Goal: Task Accomplishment & Management: Manage account settings

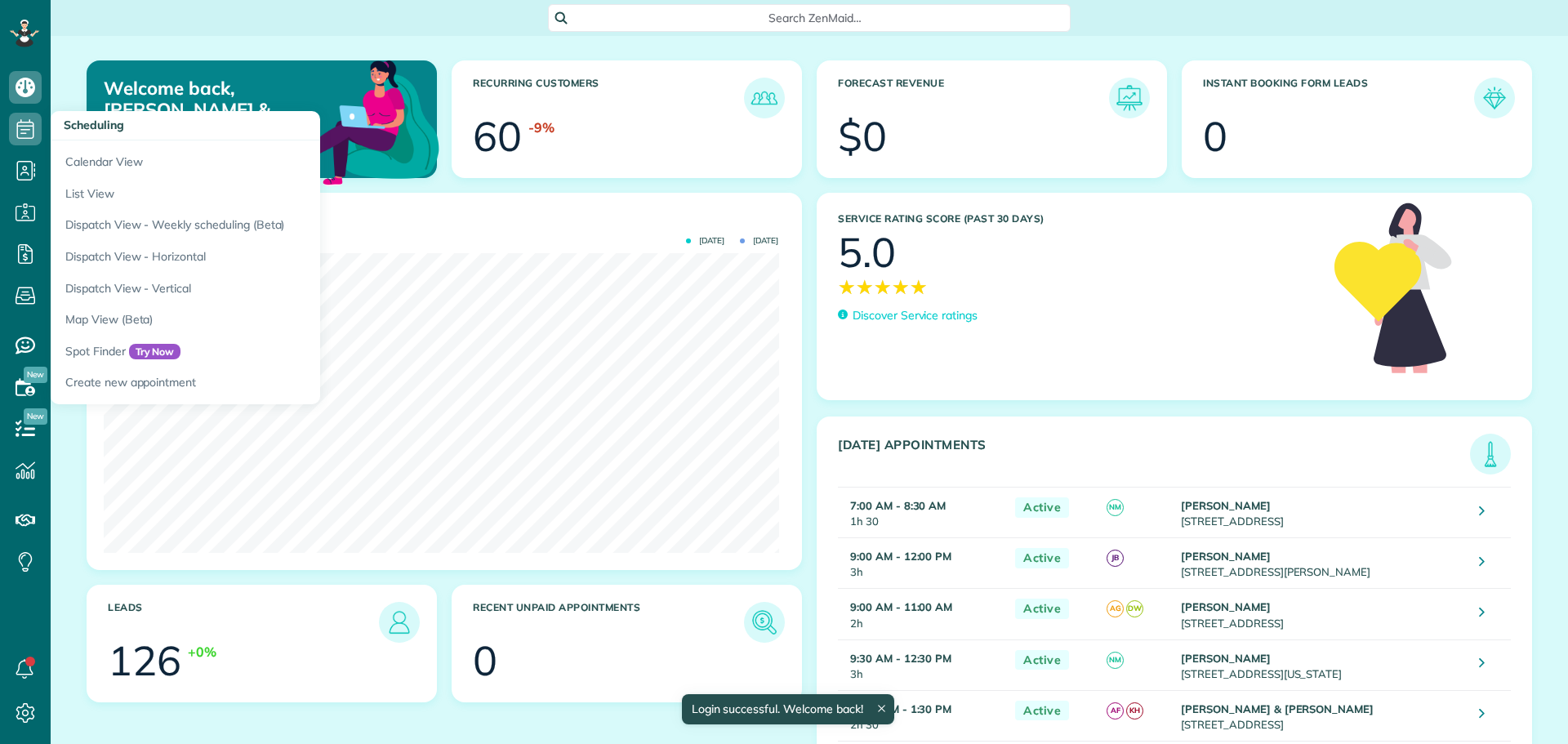
scroll to position [299, 675]
click at [154, 249] on link "Dispatch View - Horizontal" at bounding box center [255, 256] width 408 height 32
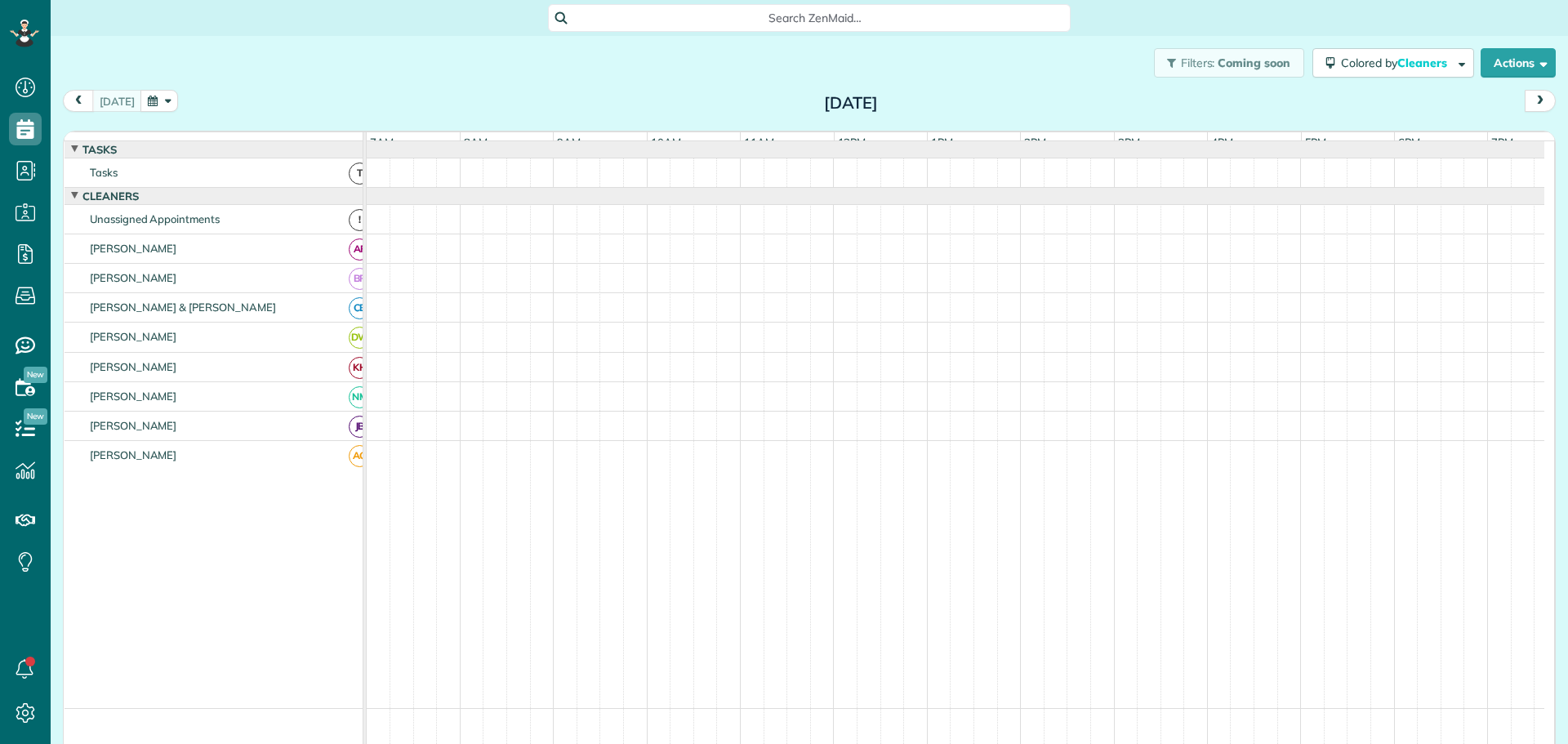
scroll to position [8, 8]
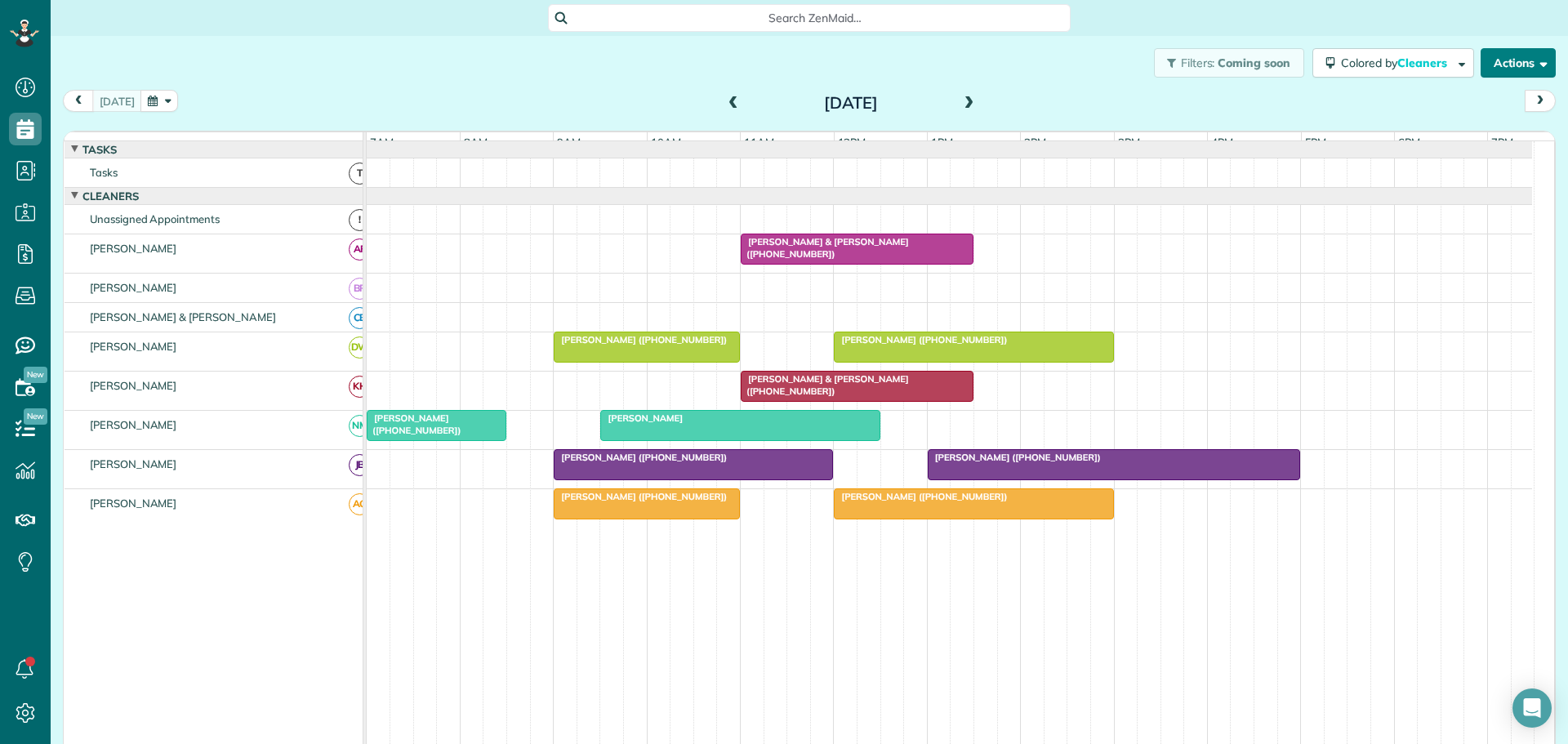
click at [1482, 64] on button "Actions" at bounding box center [1518, 63] width 75 height 30
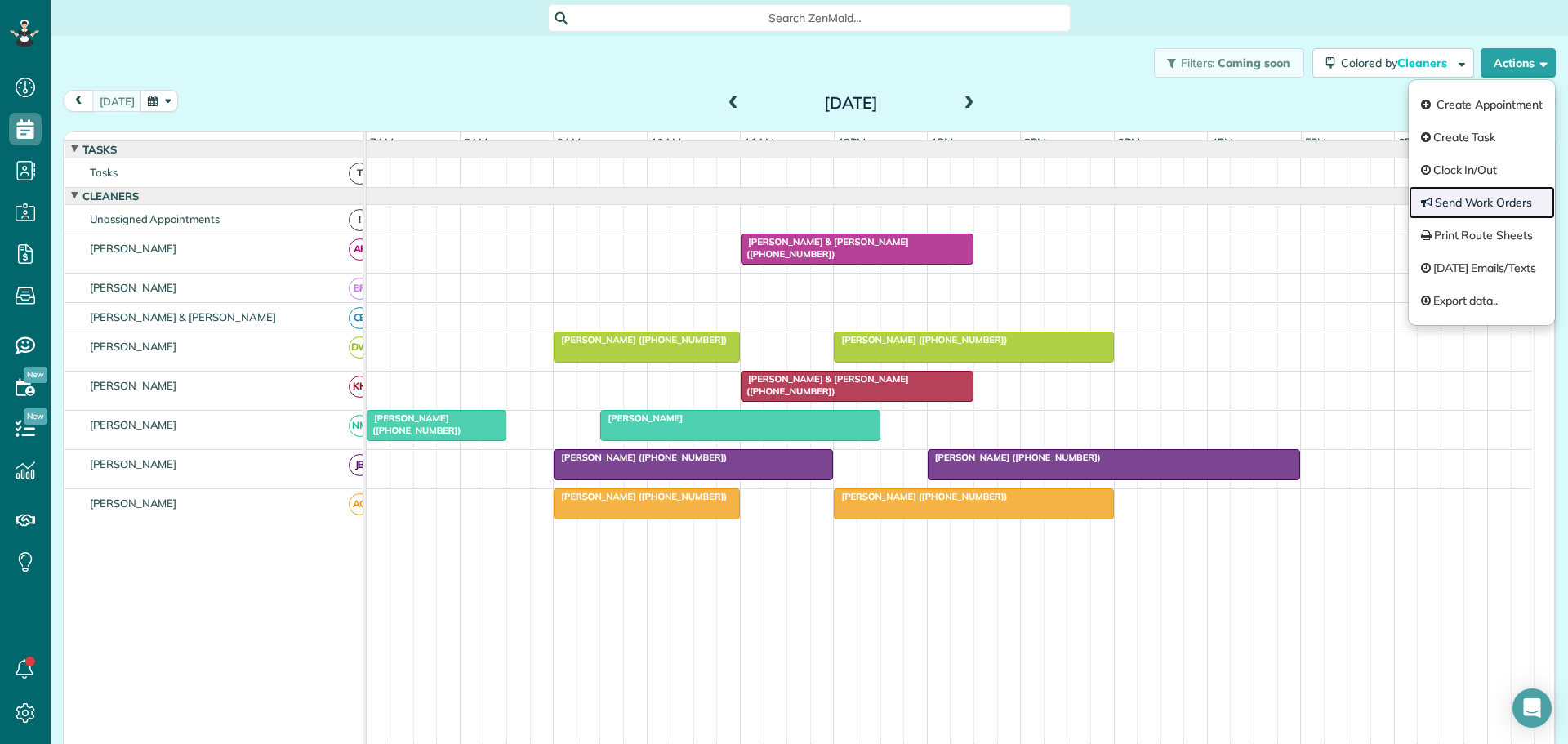
click at [1455, 198] on link "Send Work Orders" at bounding box center [1481, 202] width 146 height 33
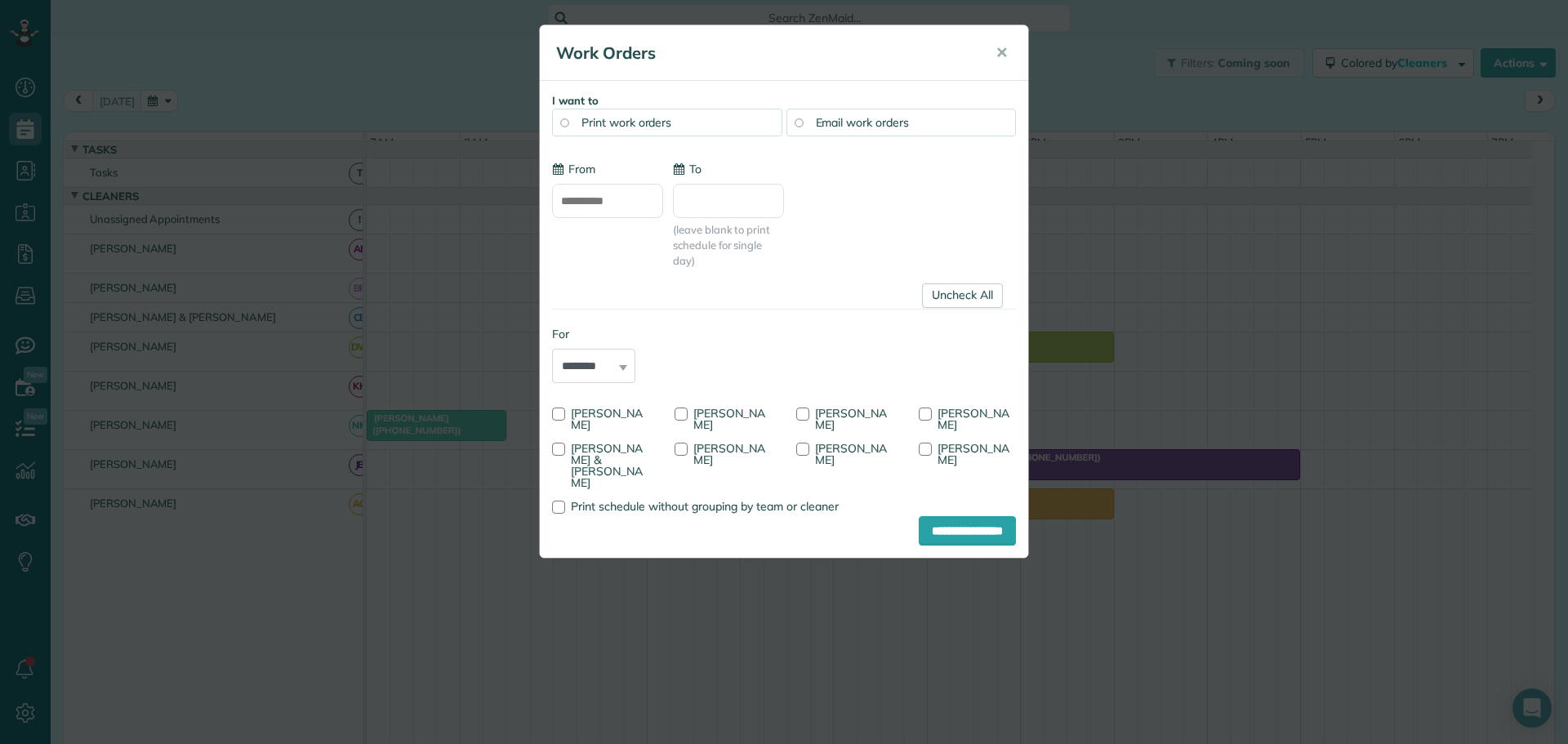
type input "**********"
click at [554, 412] on div at bounding box center [558, 414] width 13 height 13
drag, startPoint x: 555, startPoint y: 445, endPoint x: 628, endPoint y: 458, distance: 74.1
click at [559, 445] on div at bounding box center [558, 449] width 13 height 13
click at [682, 414] on div at bounding box center [681, 414] width 13 height 13
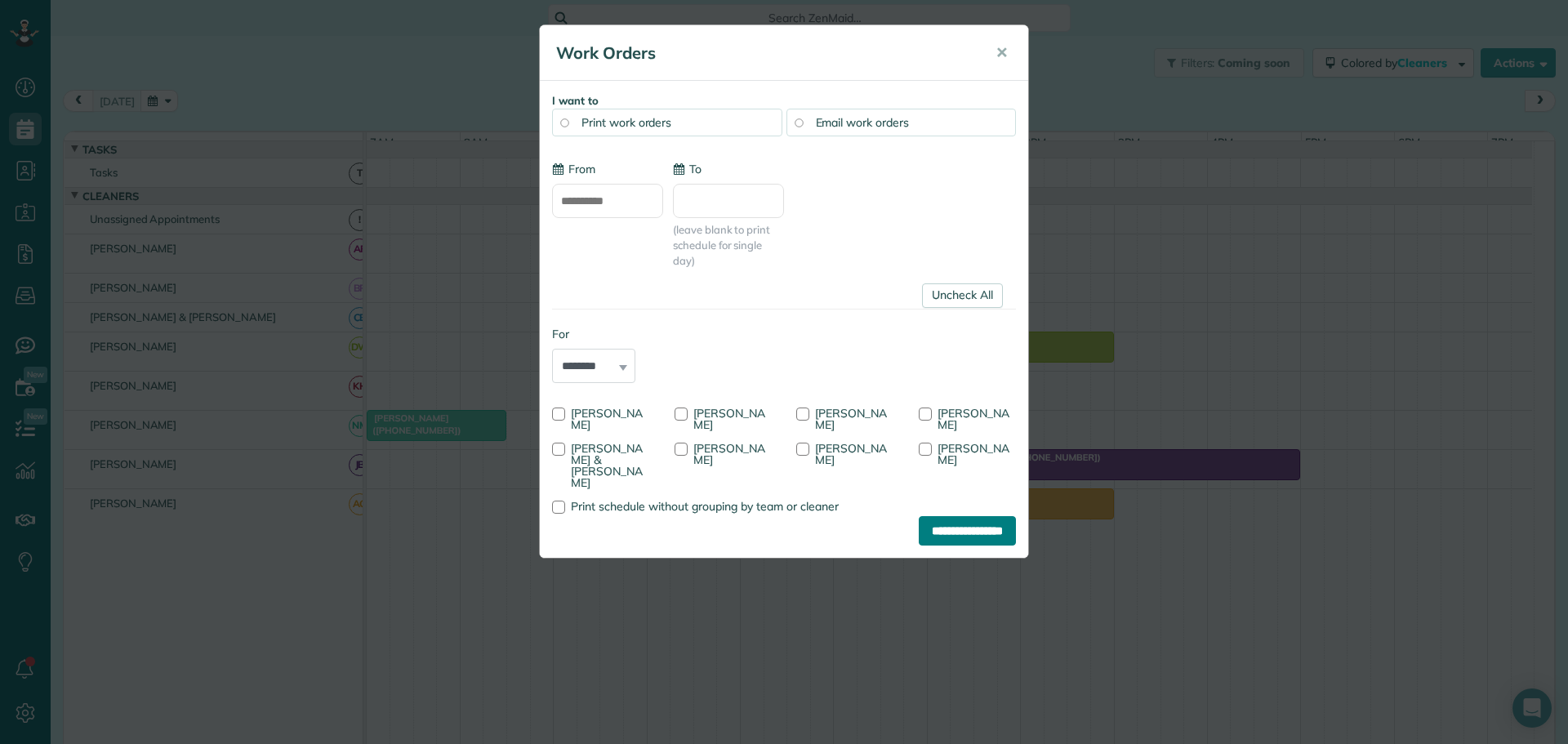
click at [945, 516] on input "**********" at bounding box center [966, 530] width 97 height 30
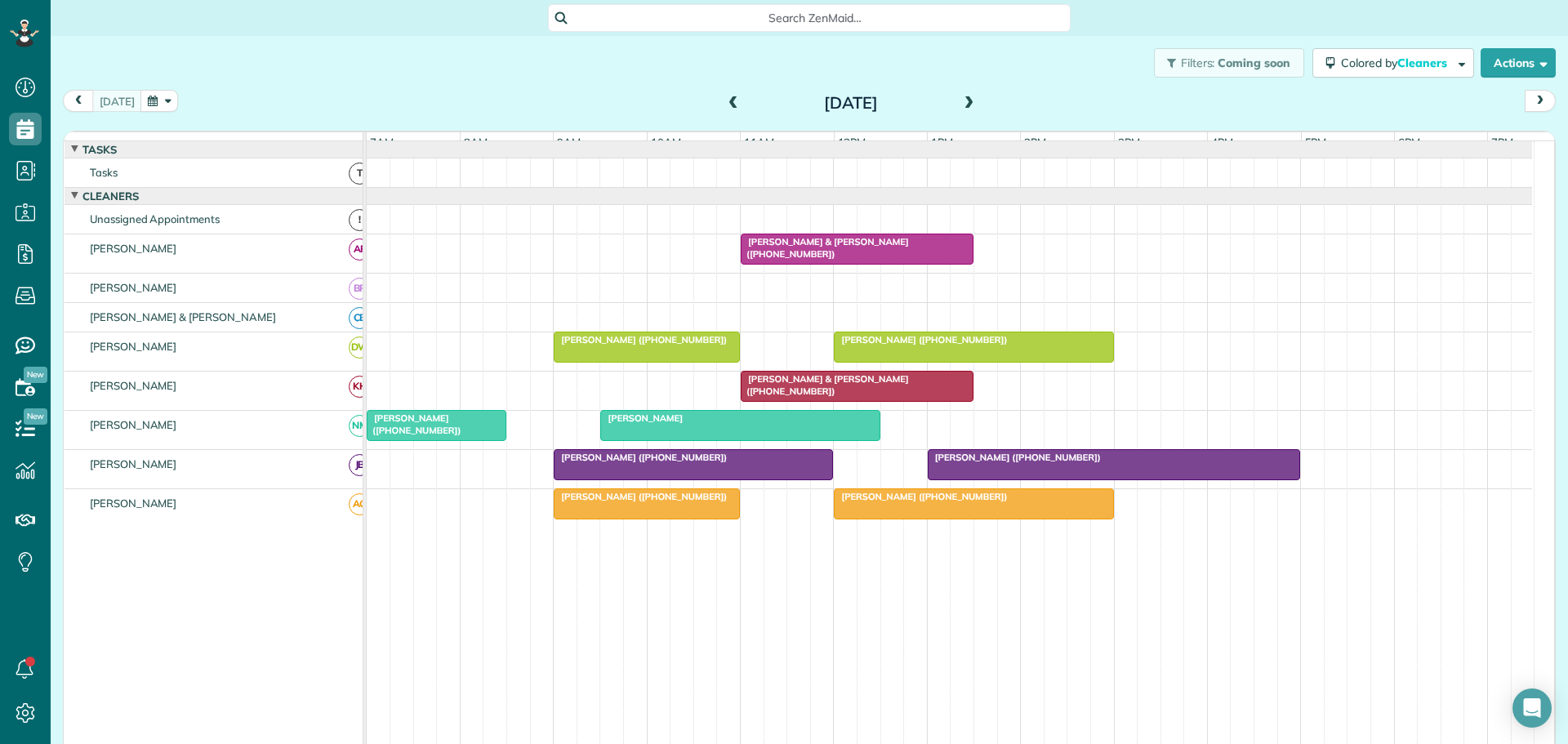
click at [660, 423] on span "[PERSON_NAME]" at bounding box center [641, 418] width 84 height 12
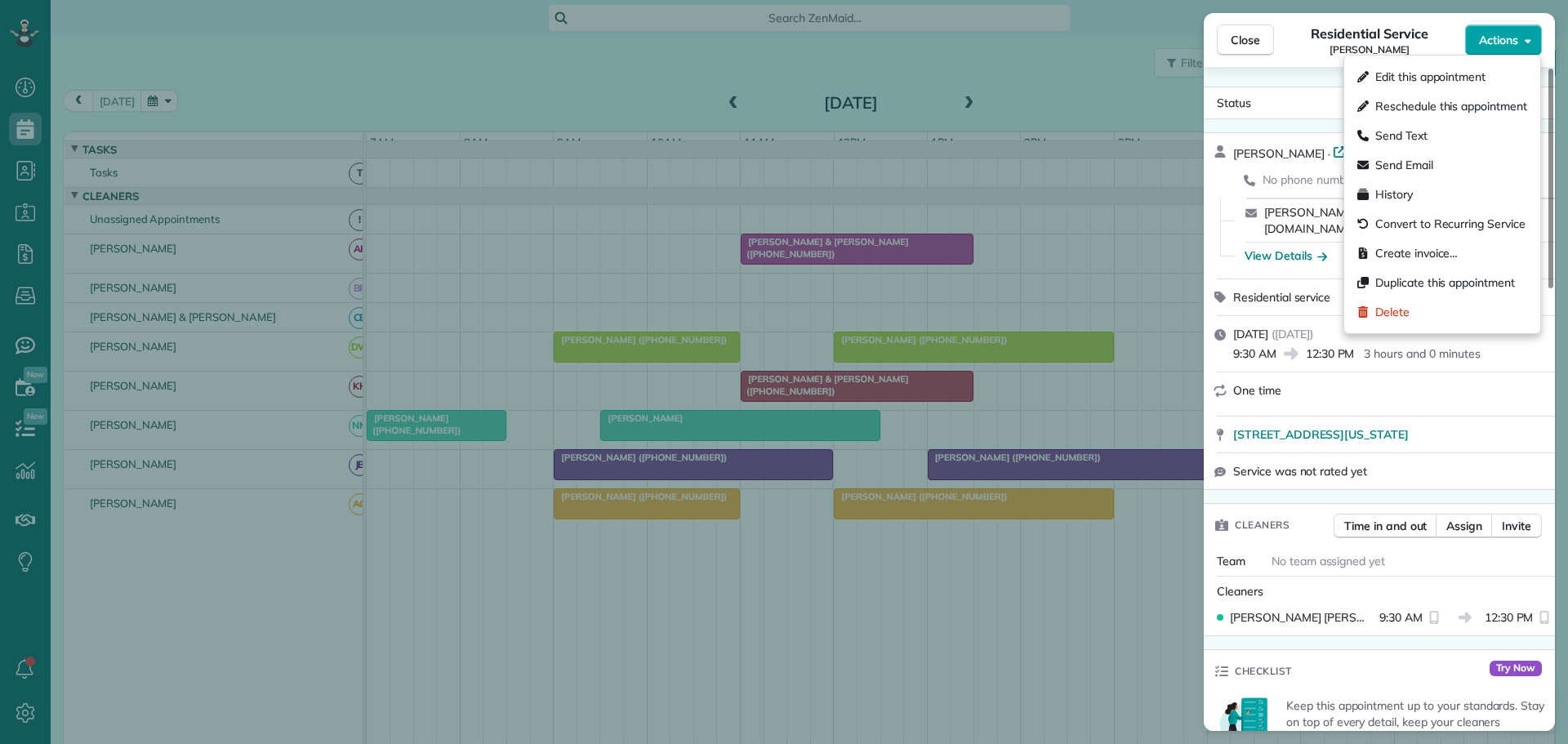
click at [1484, 37] on span "Actions" at bounding box center [1498, 39] width 39 height 16
click at [1401, 309] on span "Delete" at bounding box center [1393, 312] width 35 height 16
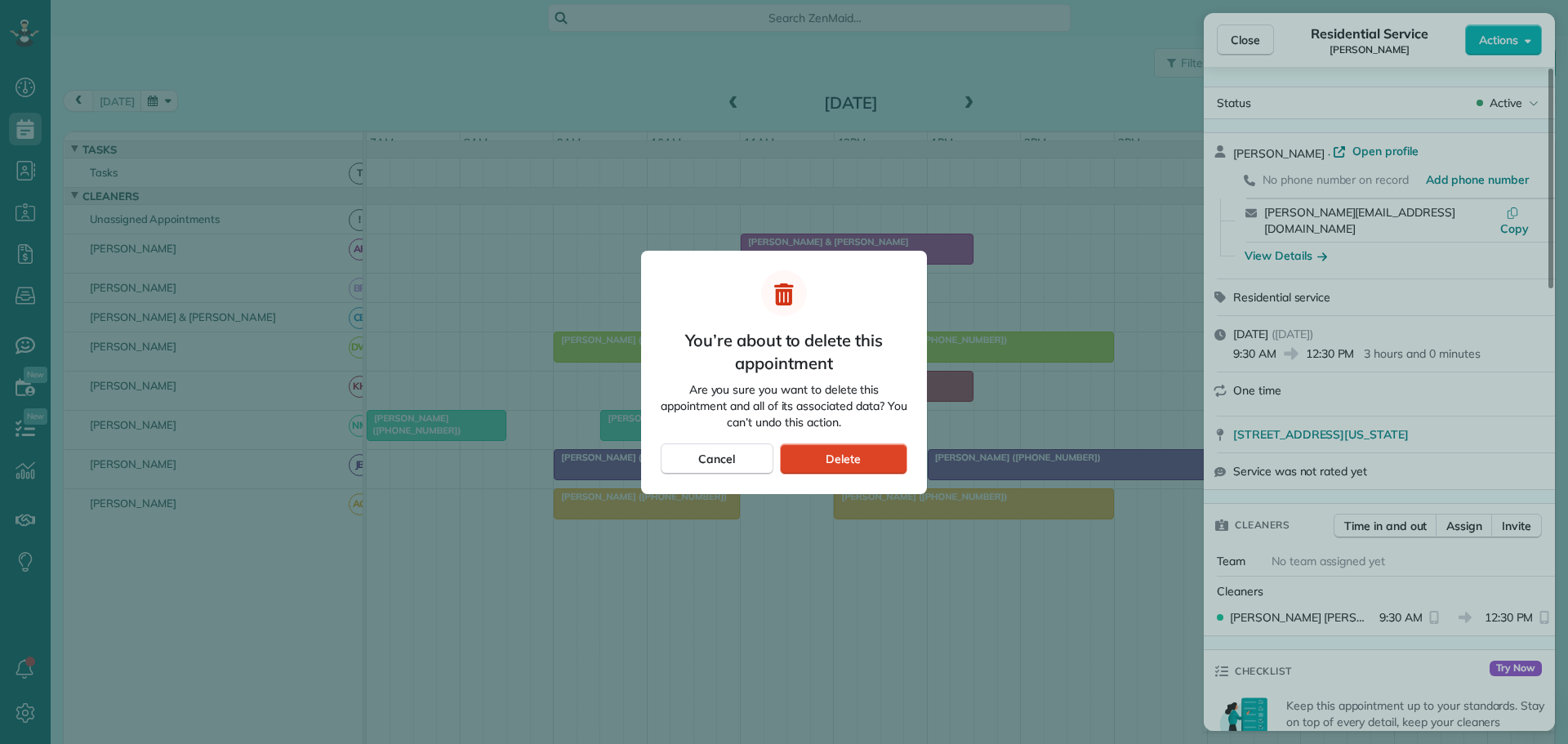
click at [854, 455] on span "Delete" at bounding box center [843, 458] width 35 height 16
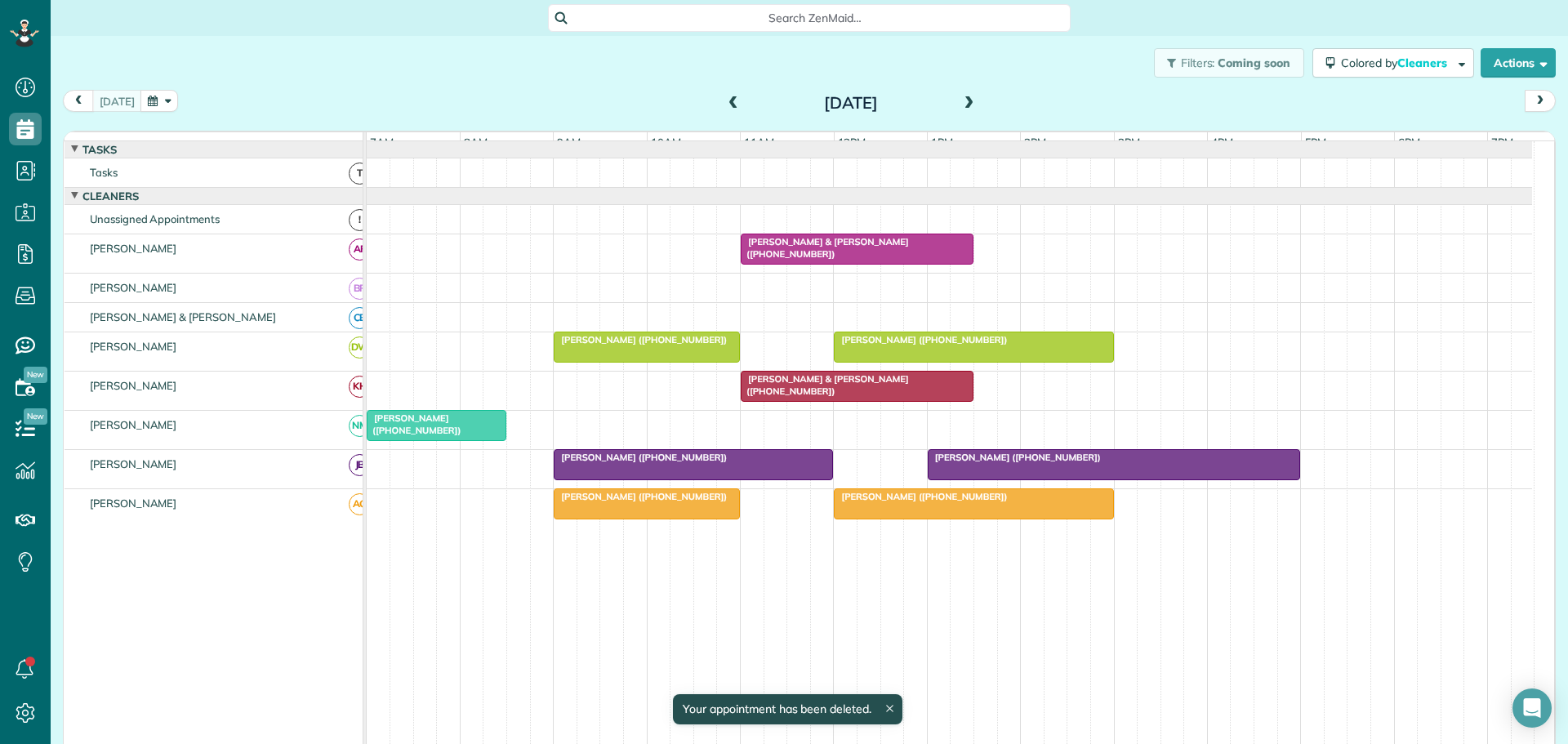
click at [395, 430] on span "[PERSON_NAME] ([PHONE_NUMBER])" at bounding box center [413, 423] width 95 height 23
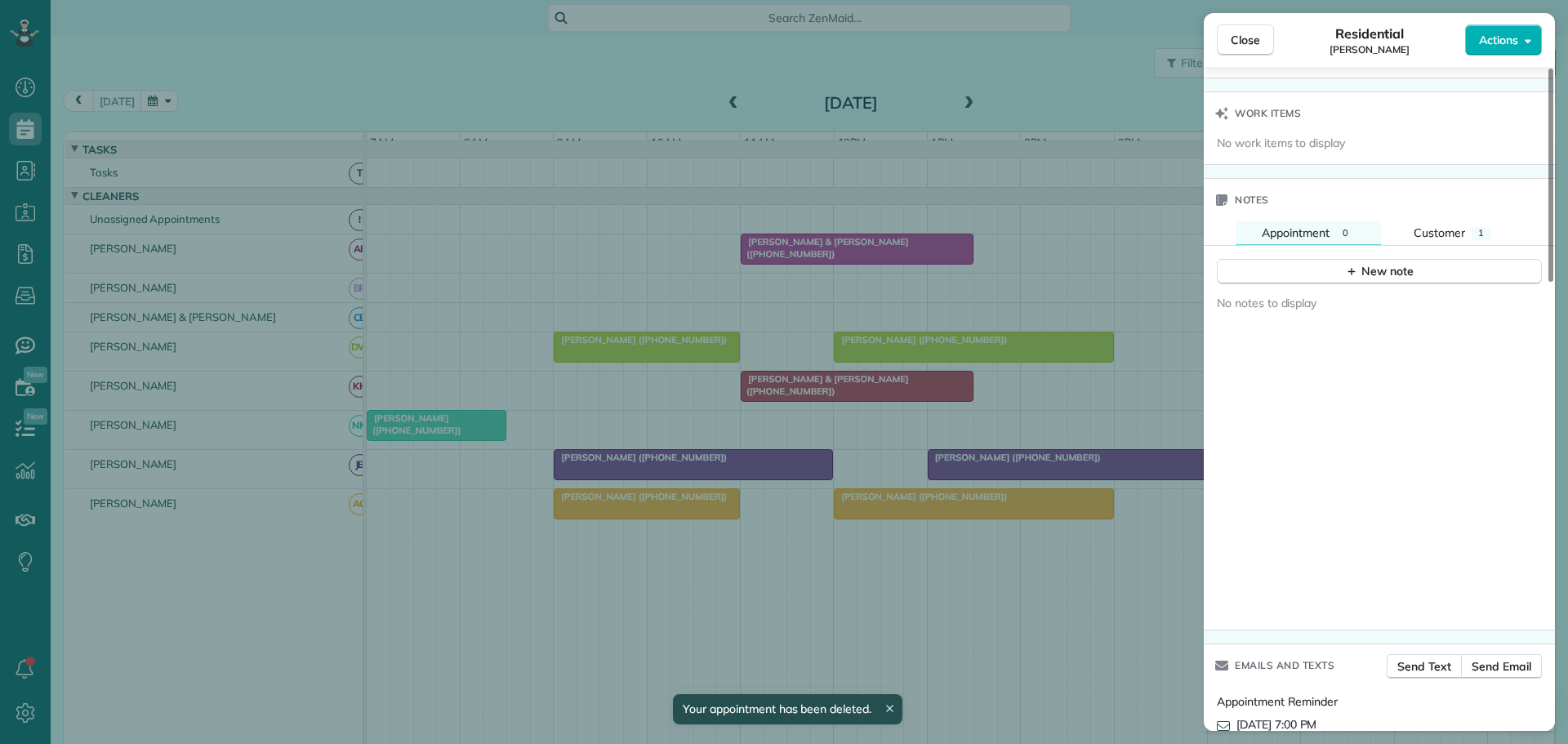
scroll to position [1306, 0]
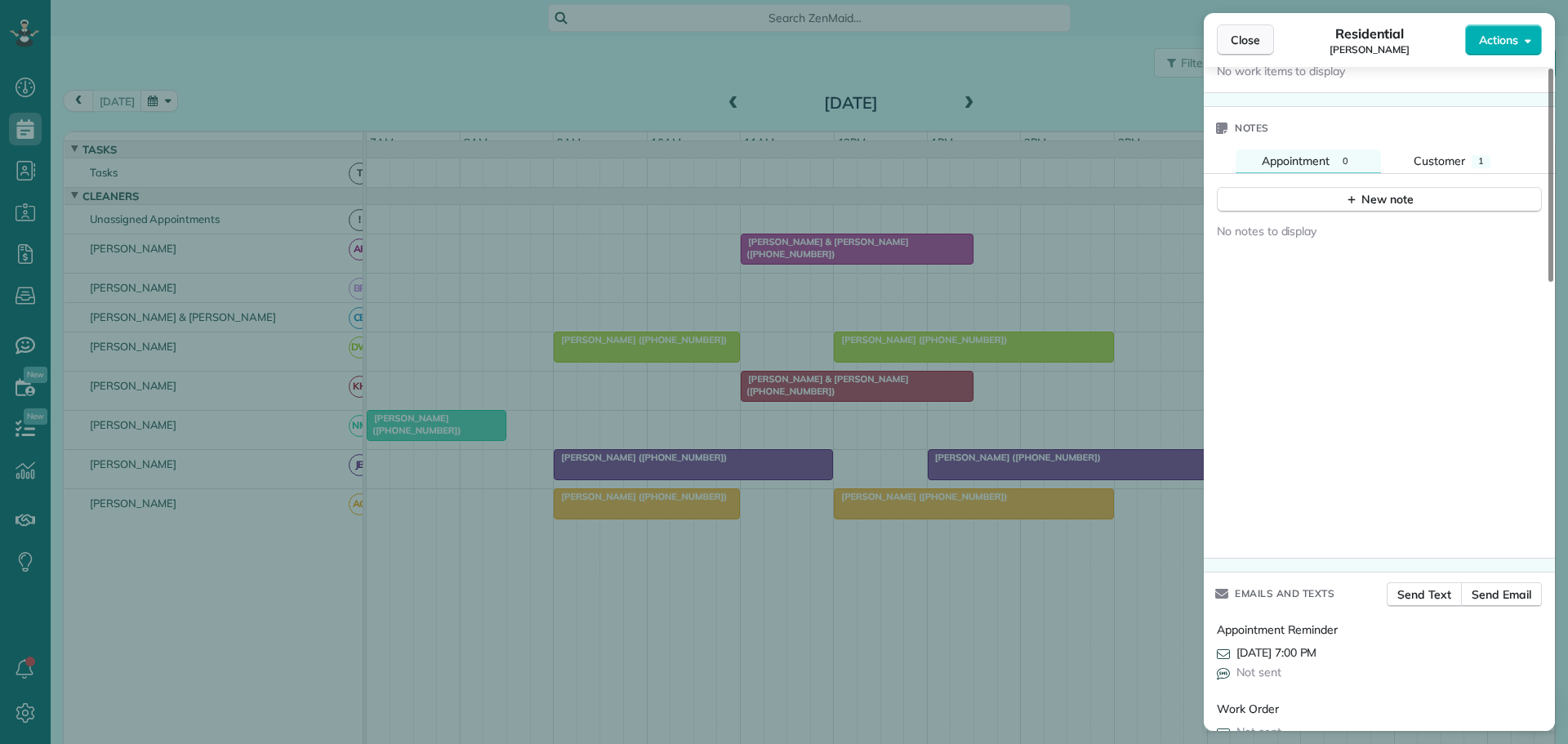
click at [1248, 36] on span "Close" at bounding box center [1245, 39] width 30 height 16
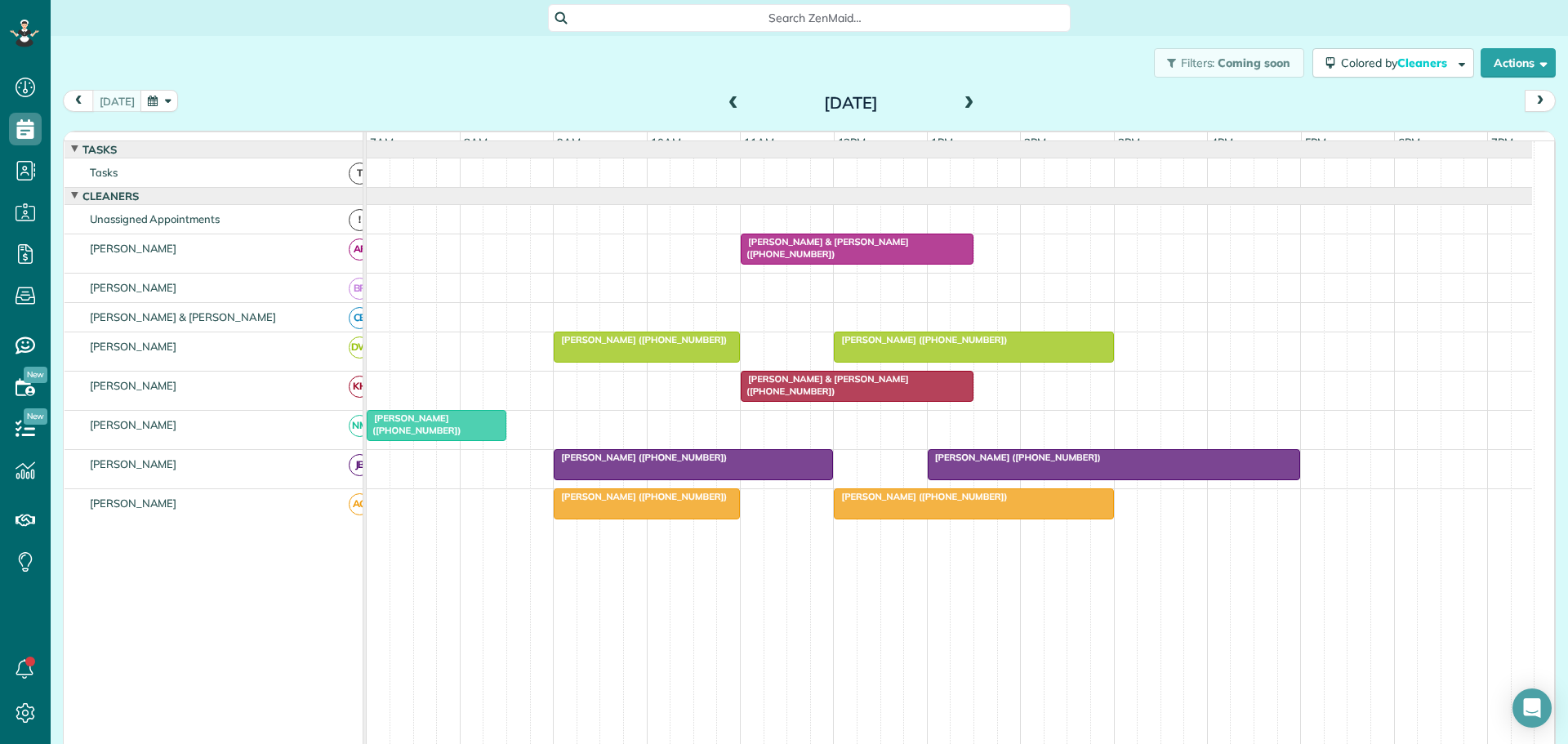
click at [418, 430] on span "[PERSON_NAME] ([PHONE_NUMBER])" at bounding box center [413, 423] width 95 height 23
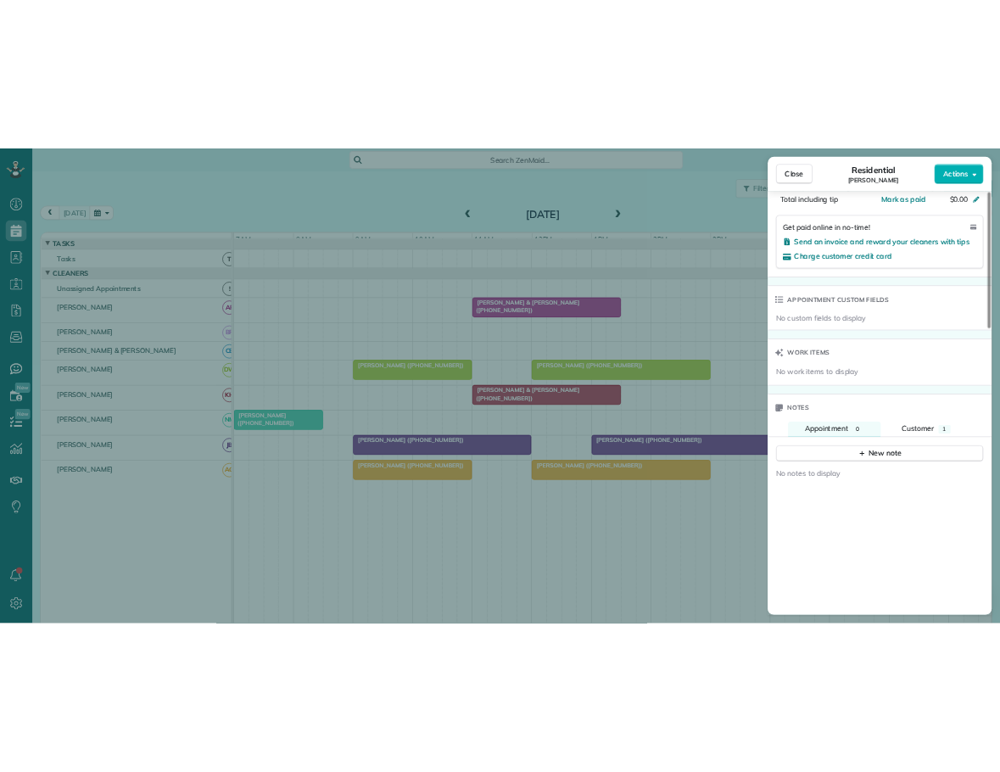
scroll to position [1103, 0]
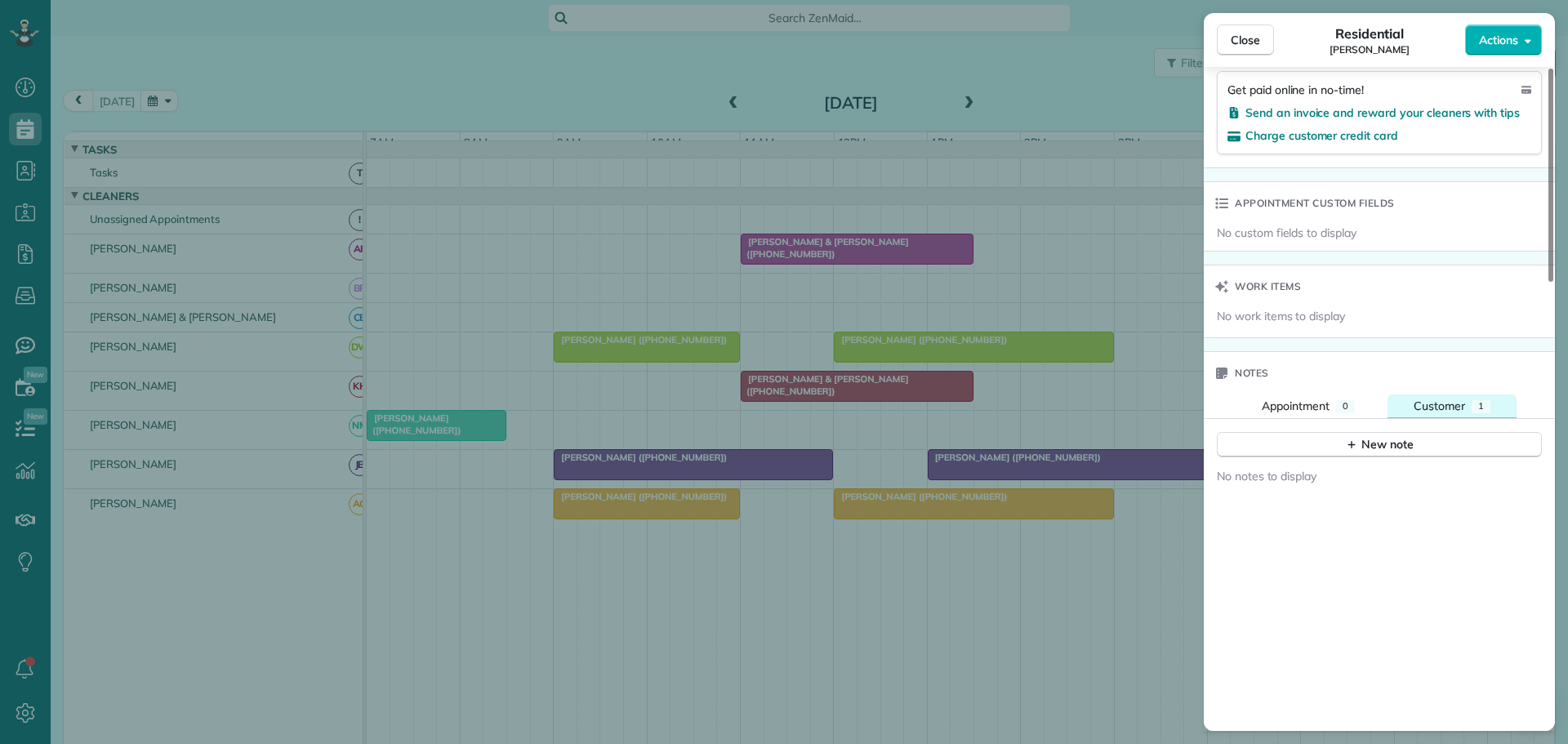
click at [1456, 406] on span "Customer" at bounding box center [1439, 405] width 51 height 14
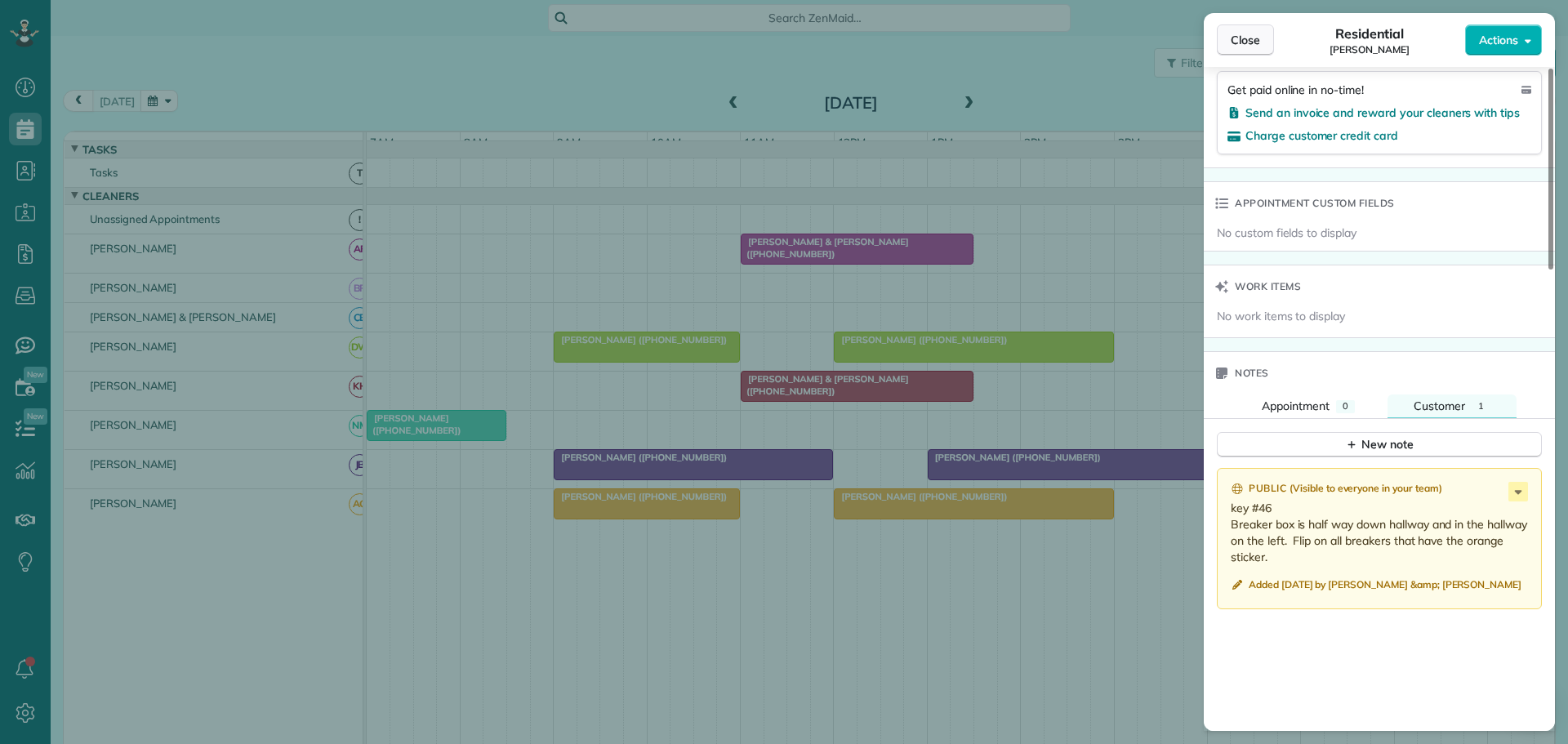
click at [1258, 38] on span "Close" at bounding box center [1245, 39] width 30 height 16
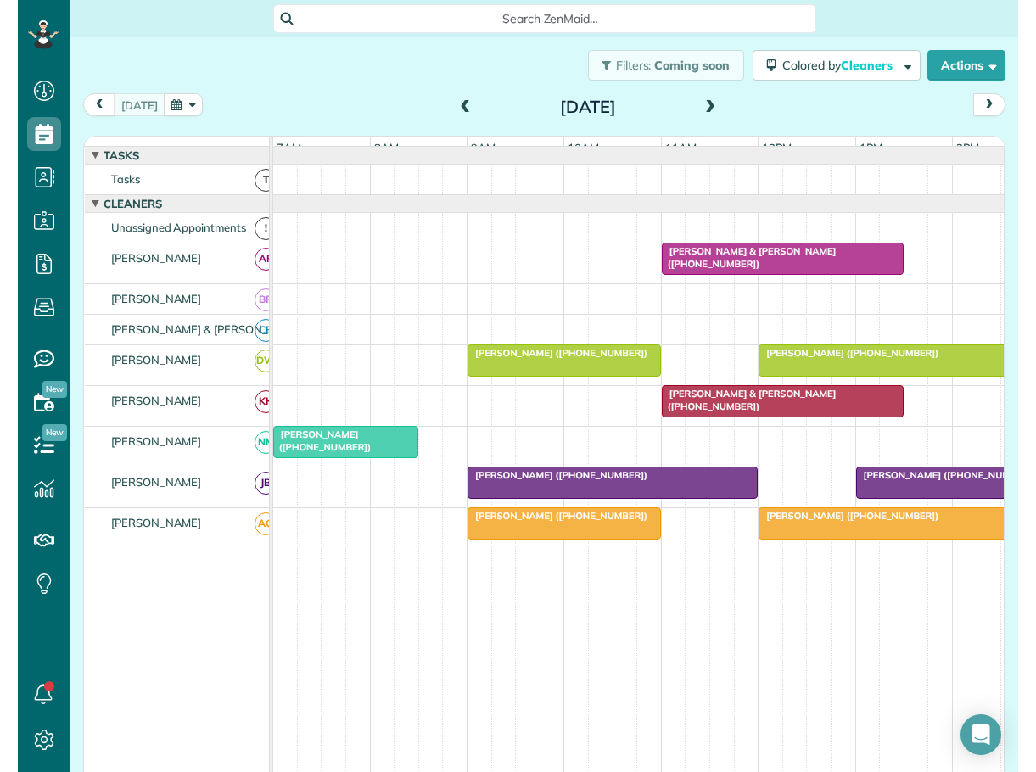
scroll to position [772, 53]
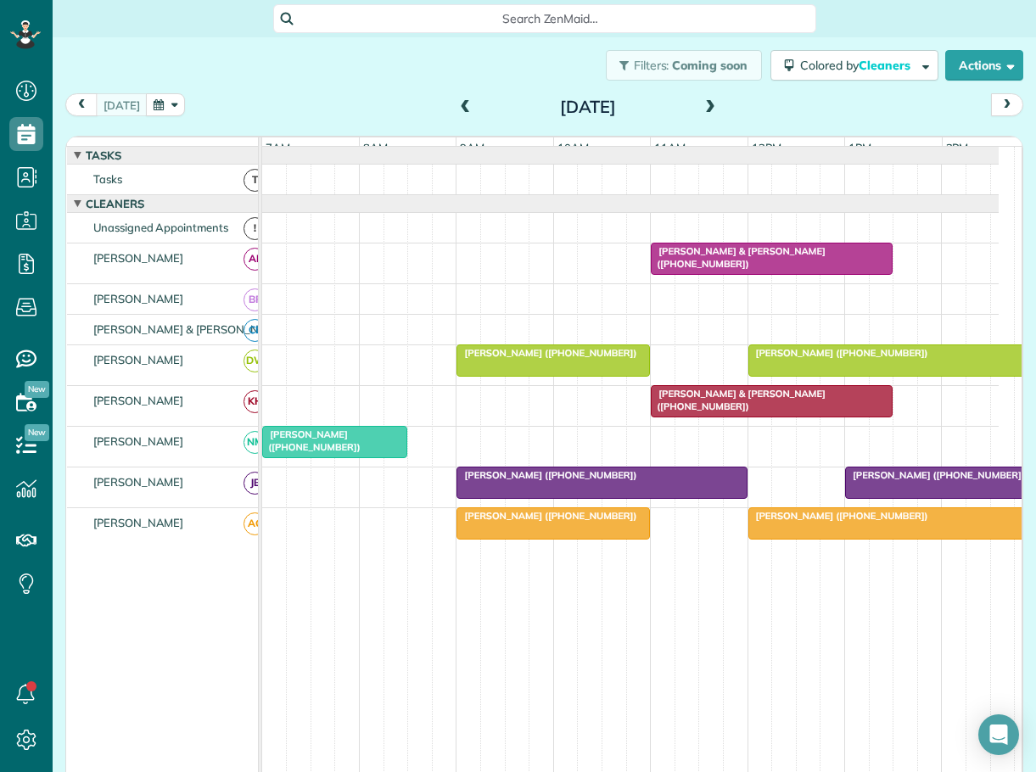
click at [456, 102] on span at bounding box center [465, 107] width 19 height 15
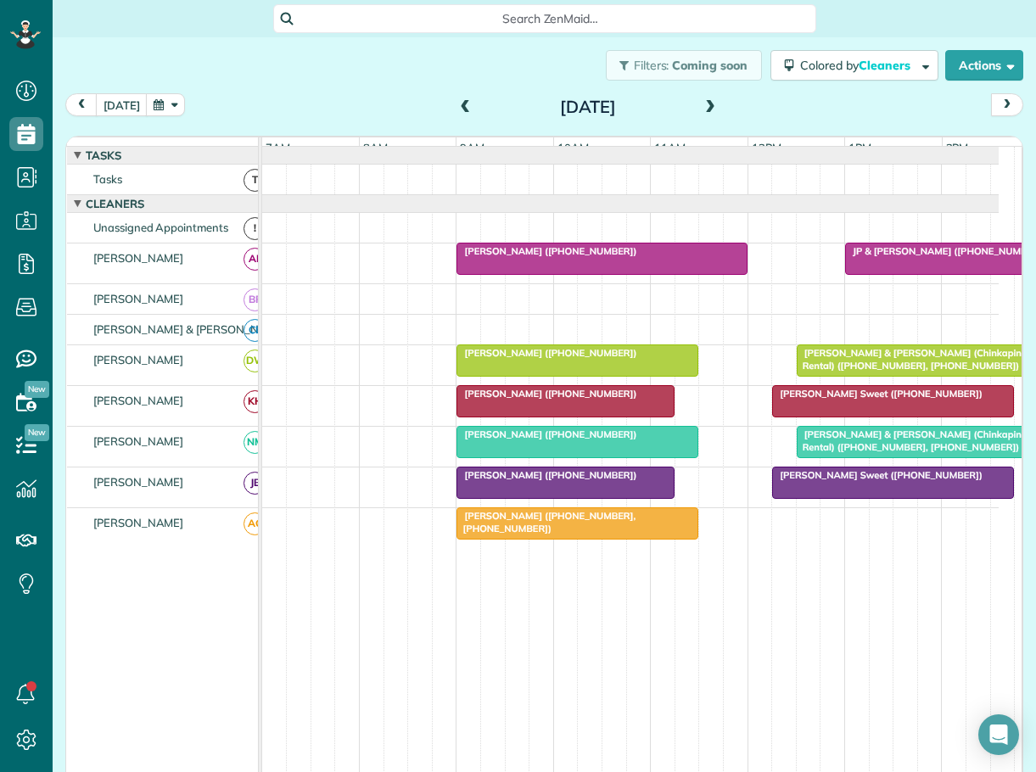
click at [834, 481] on span "[PERSON_NAME] Sweet ([PHONE_NUMBER])" at bounding box center [877, 475] width 212 height 12
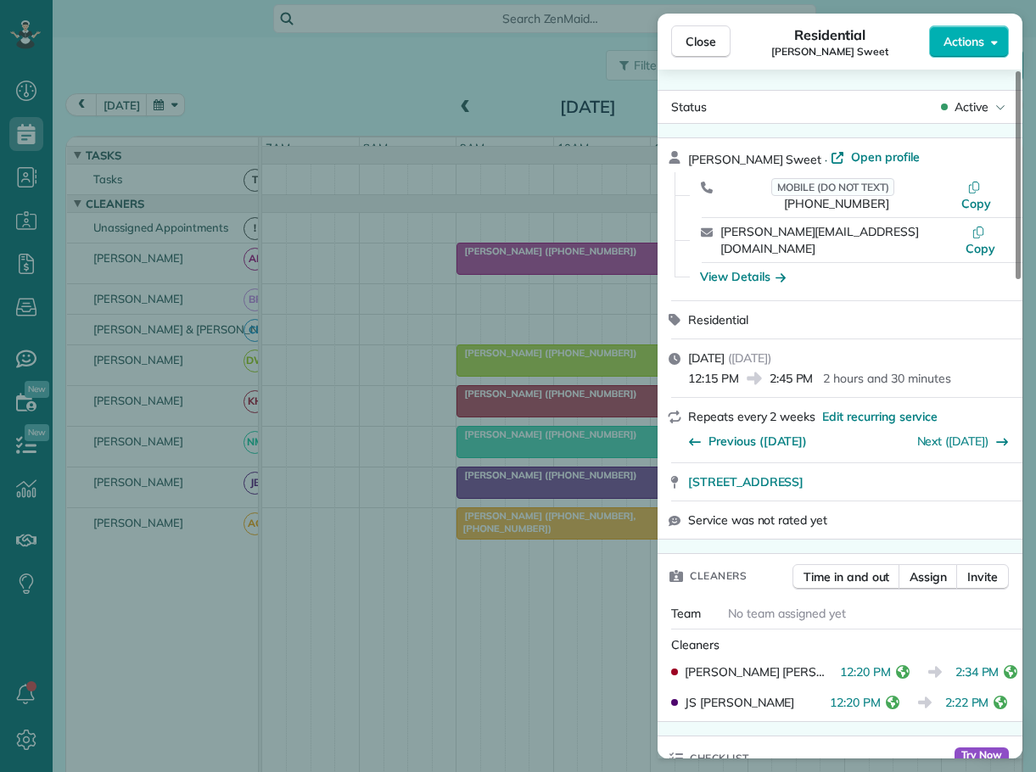
click at [1004, 665] on icon "reset" at bounding box center [1011, 672] width 14 height 14
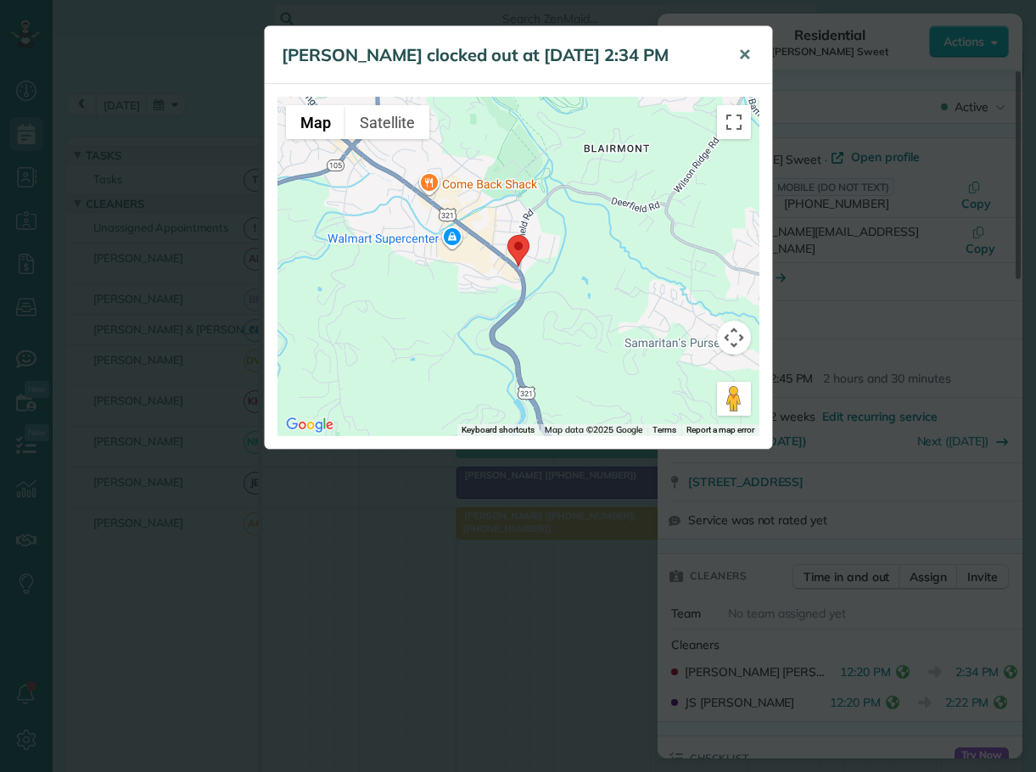
click at [740, 53] on span "✕" at bounding box center [744, 55] width 13 height 20
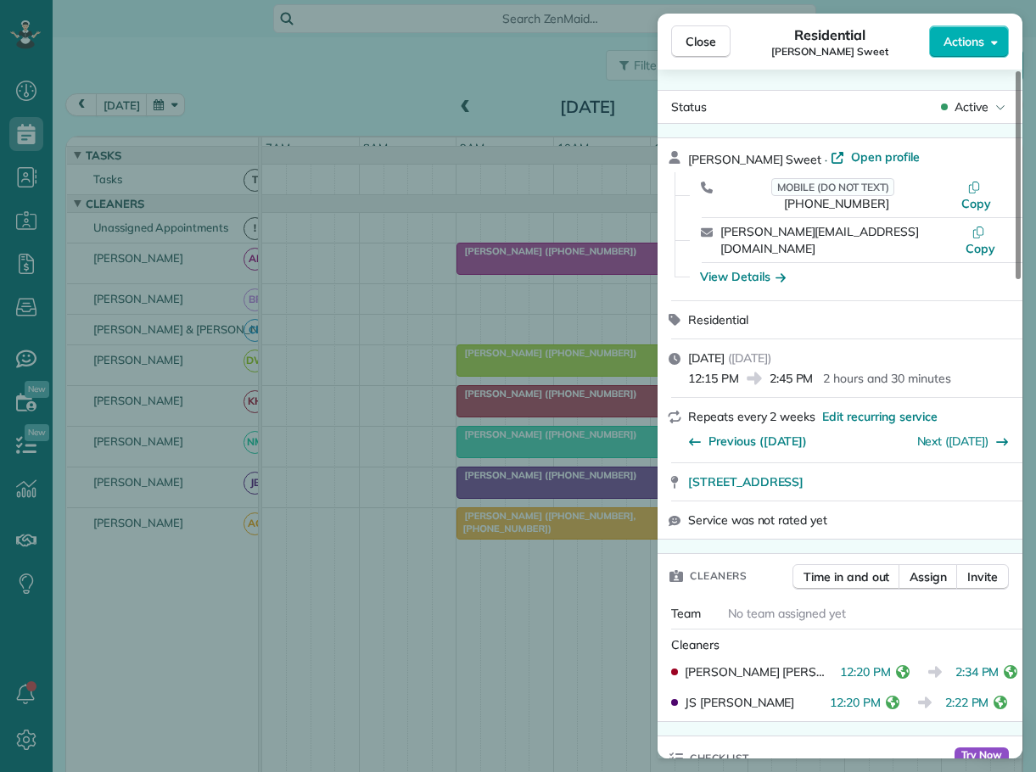
click at [1002, 696] on icon "reset" at bounding box center [1000, 703] width 14 height 14
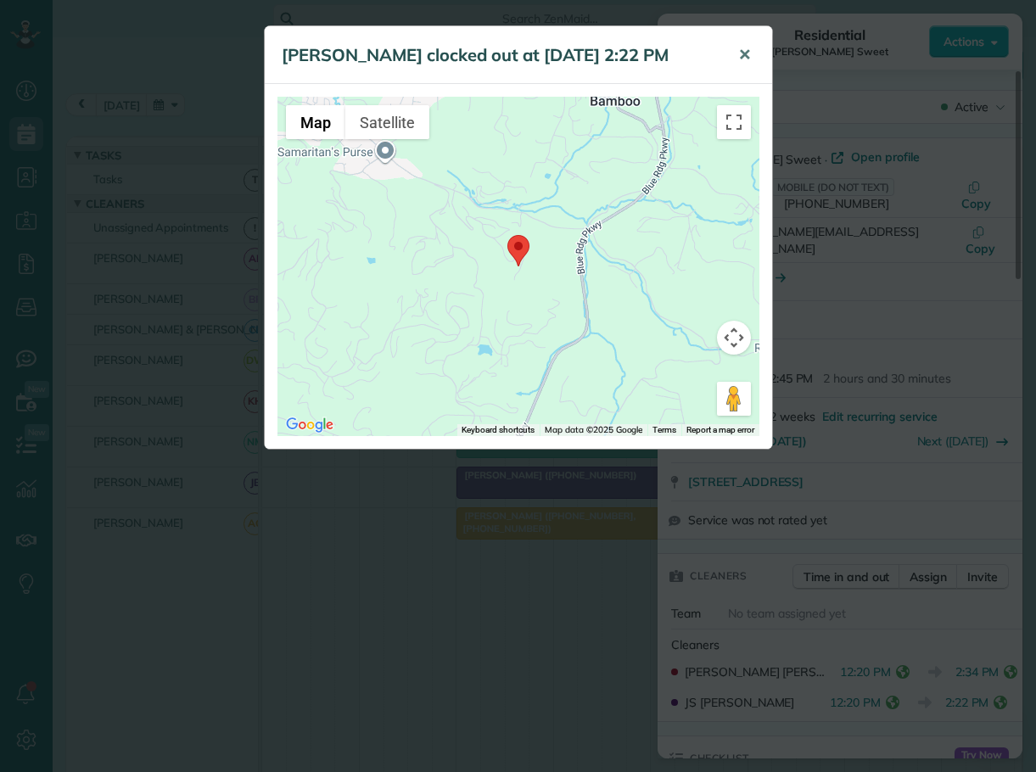
click at [744, 51] on span "✕" at bounding box center [744, 55] width 13 height 20
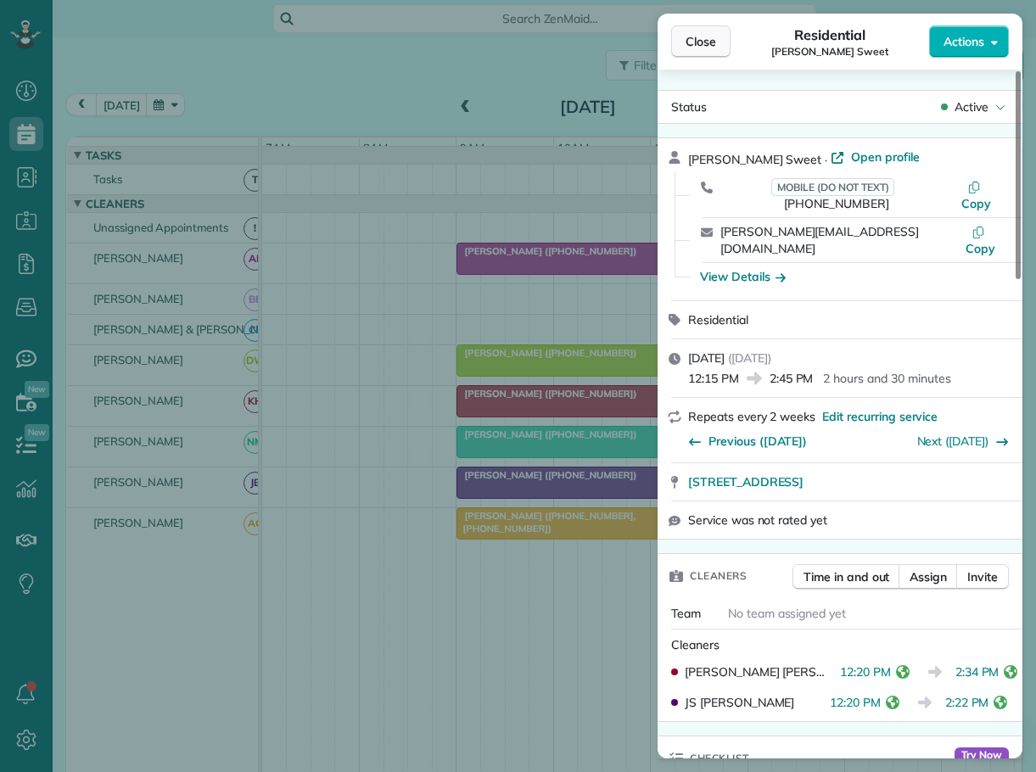
click at [699, 36] on span "Close" at bounding box center [700, 41] width 31 height 17
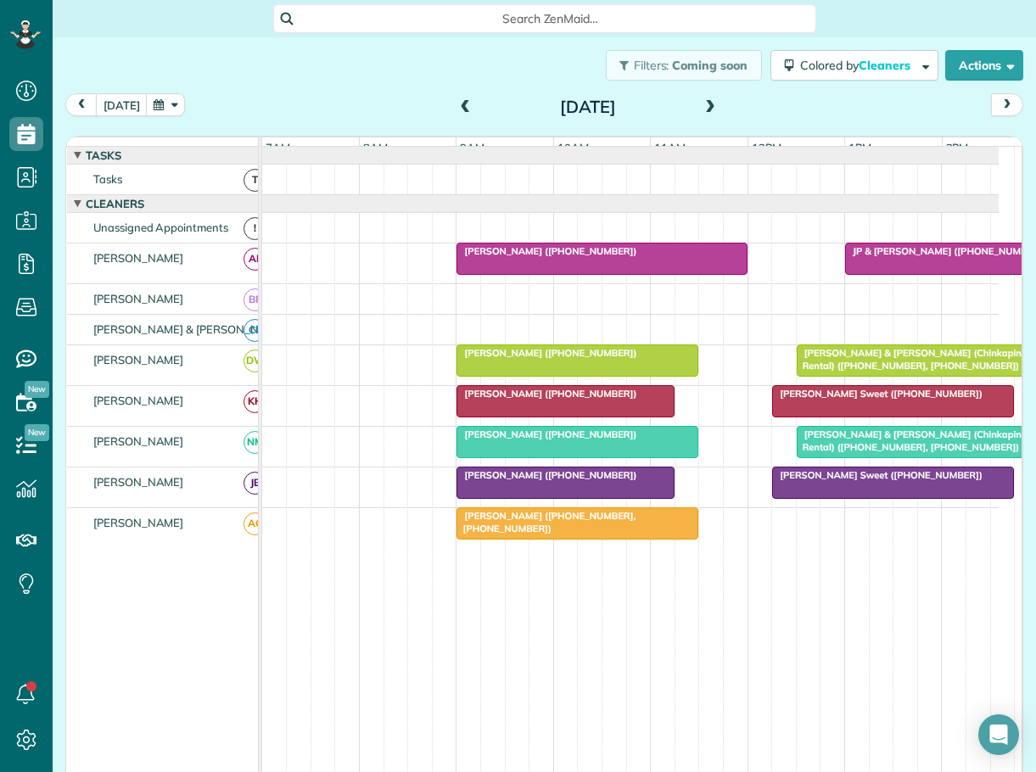
click at [541, 530] on span "[PERSON_NAME] ([PHONE_NUMBER], [PHONE_NUMBER])" at bounding box center [546, 522] width 180 height 24
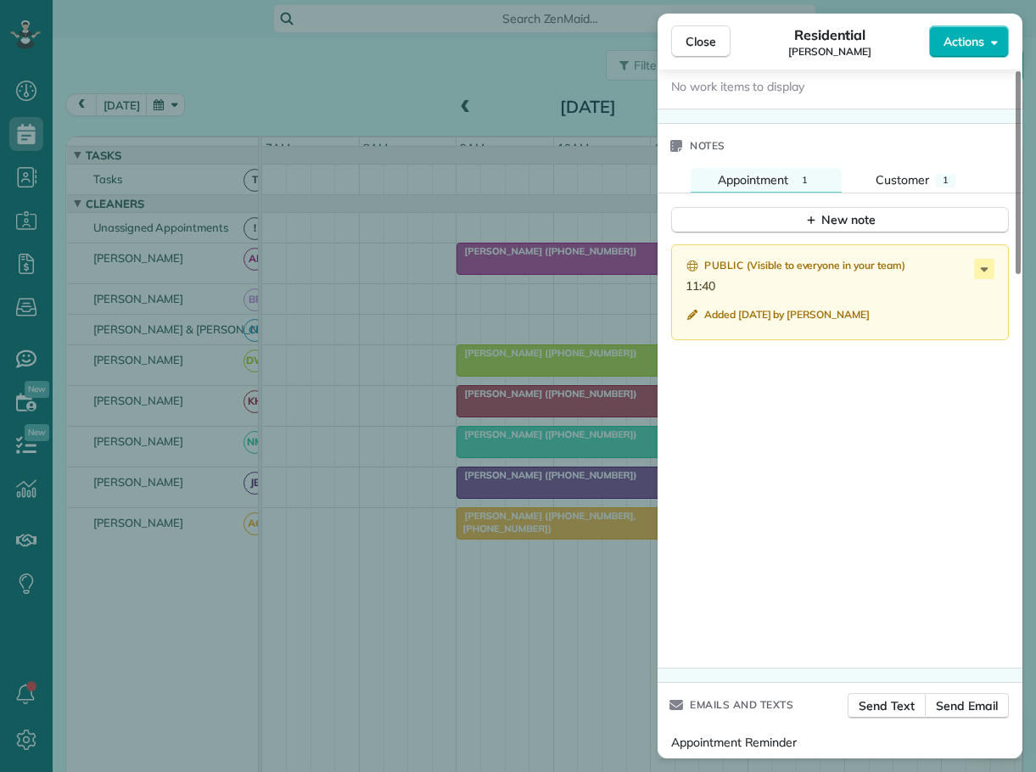
scroll to position [1527, 0]
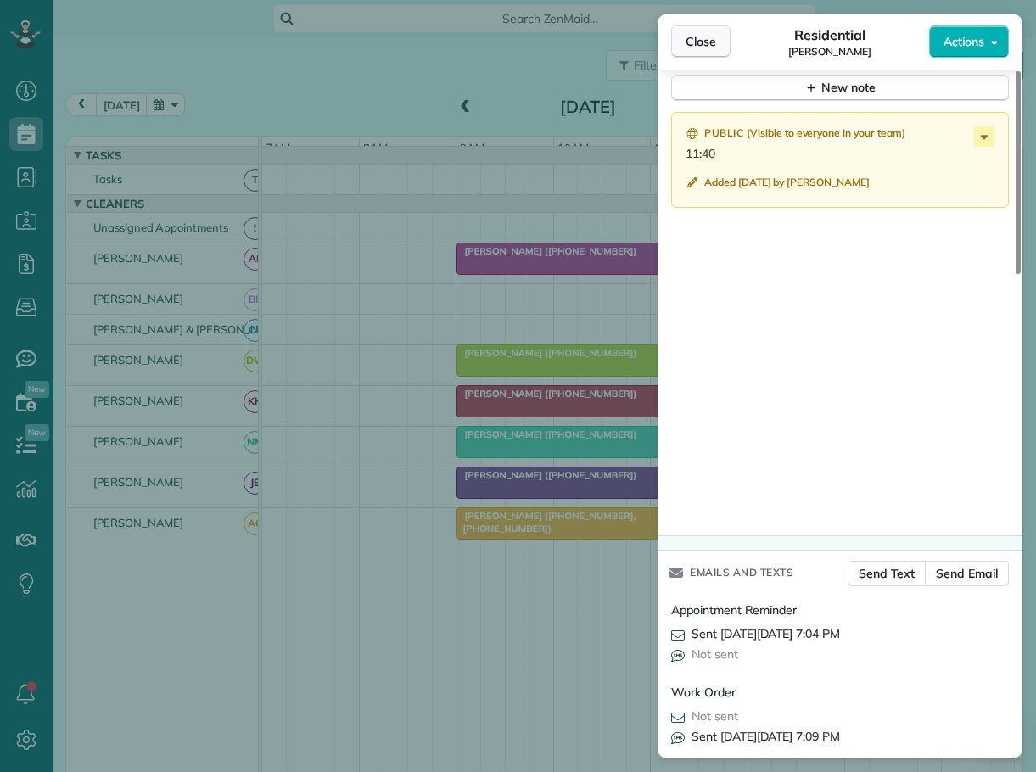
click at [697, 46] on span "Close" at bounding box center [700, 41] width 31 height 17
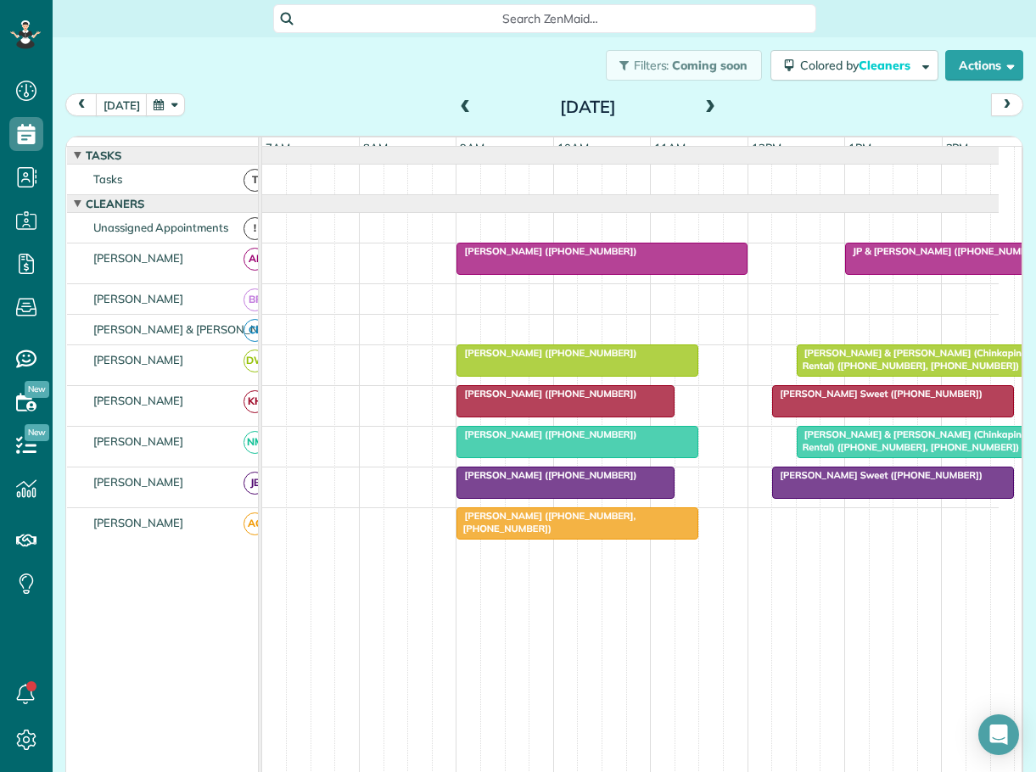
click at [833, 450] on span "[PERSON_NAME] & [PERSON_NAME] (Chinkapin Rental) ([PHONE_NUMBER], [PHONE_NUMBER…" at bounding box center [909, 440] width 226 height 24
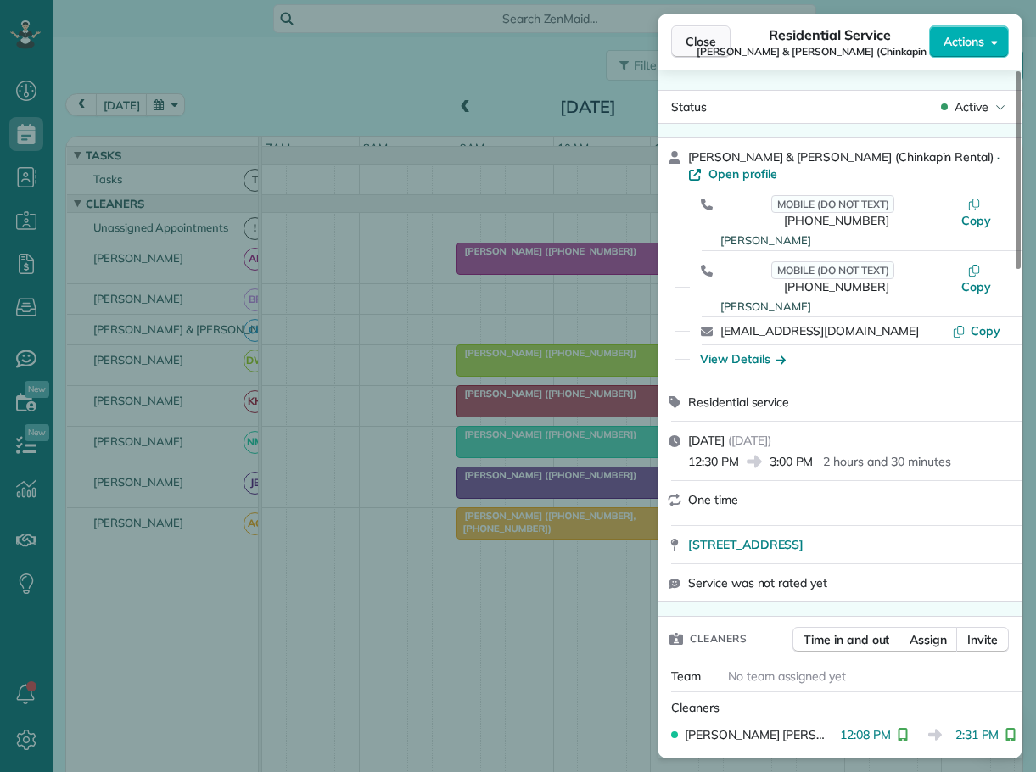
click at [702, 35] on span "Close" at bounding box center [700, 41] width 31 height 17
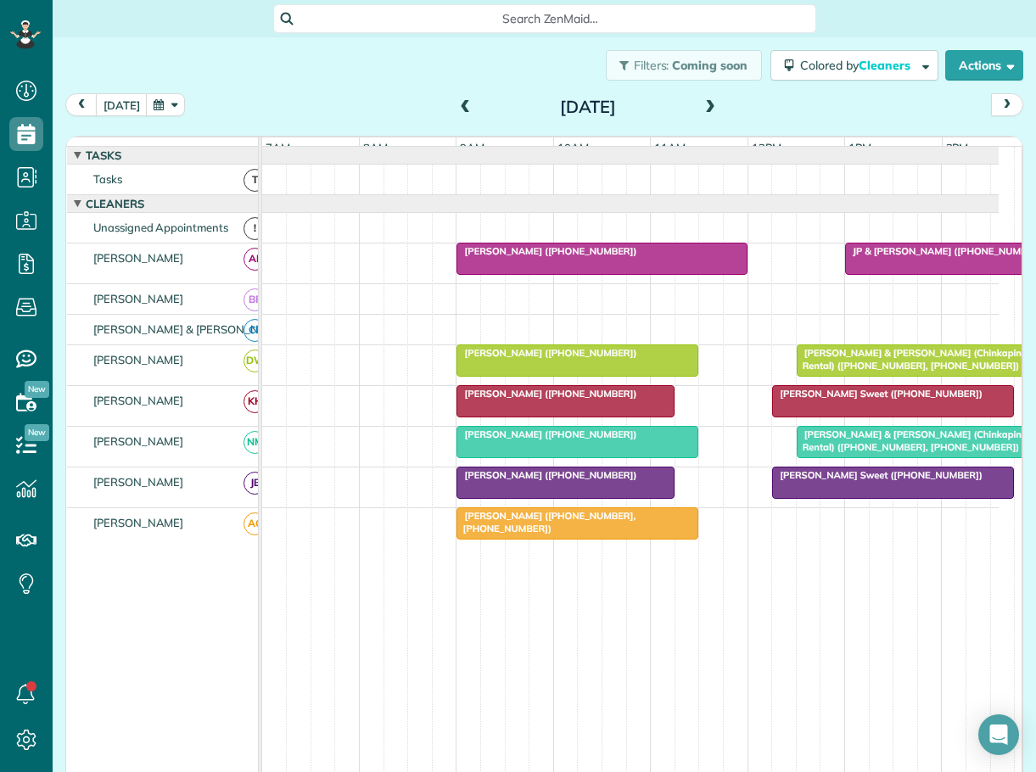
click at [895, 257] on span "JP & [PERSON_NAME] ([PHONE_NUMBER])" at bounding box center [945, 251] width 203 height 12
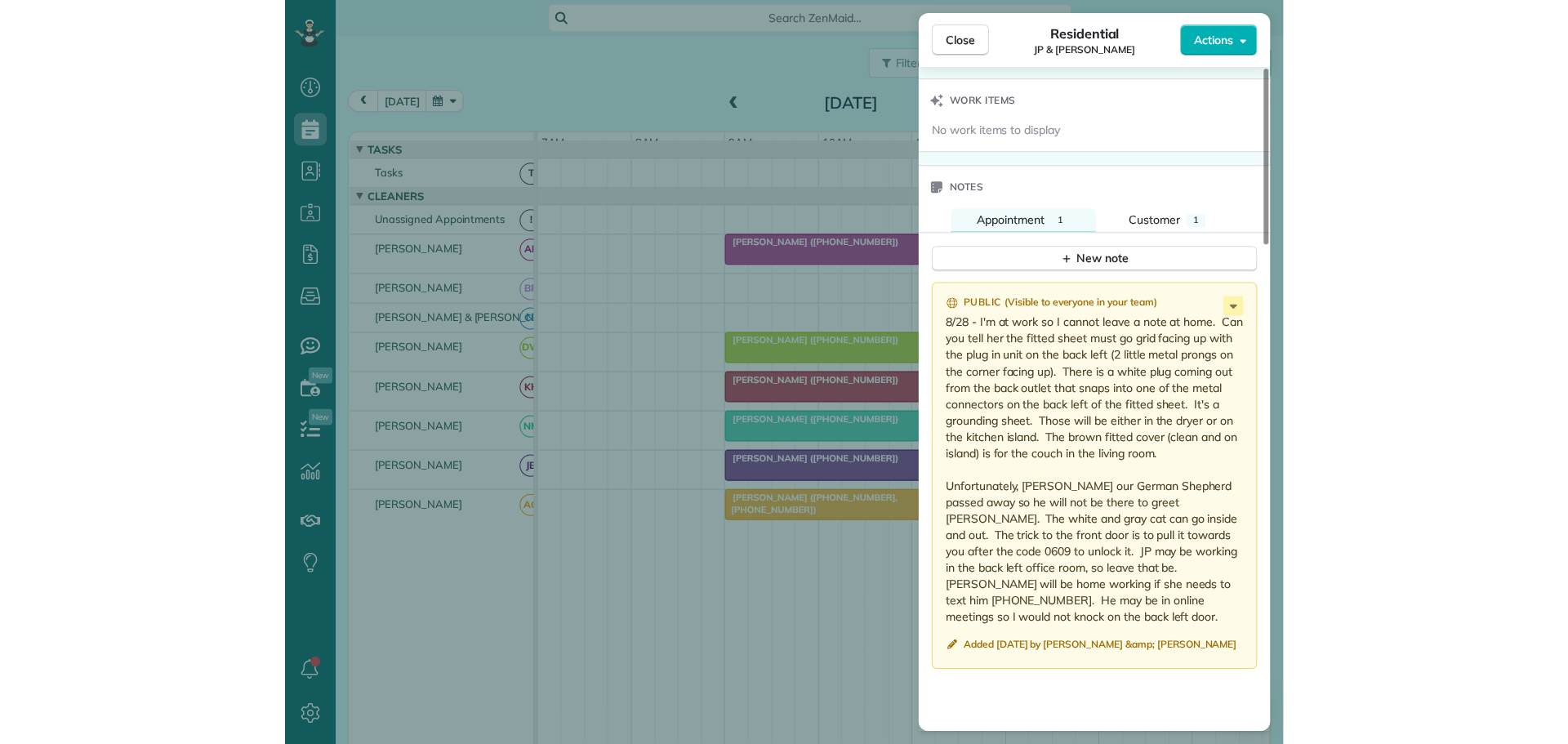
scroll to position [1226, 0]
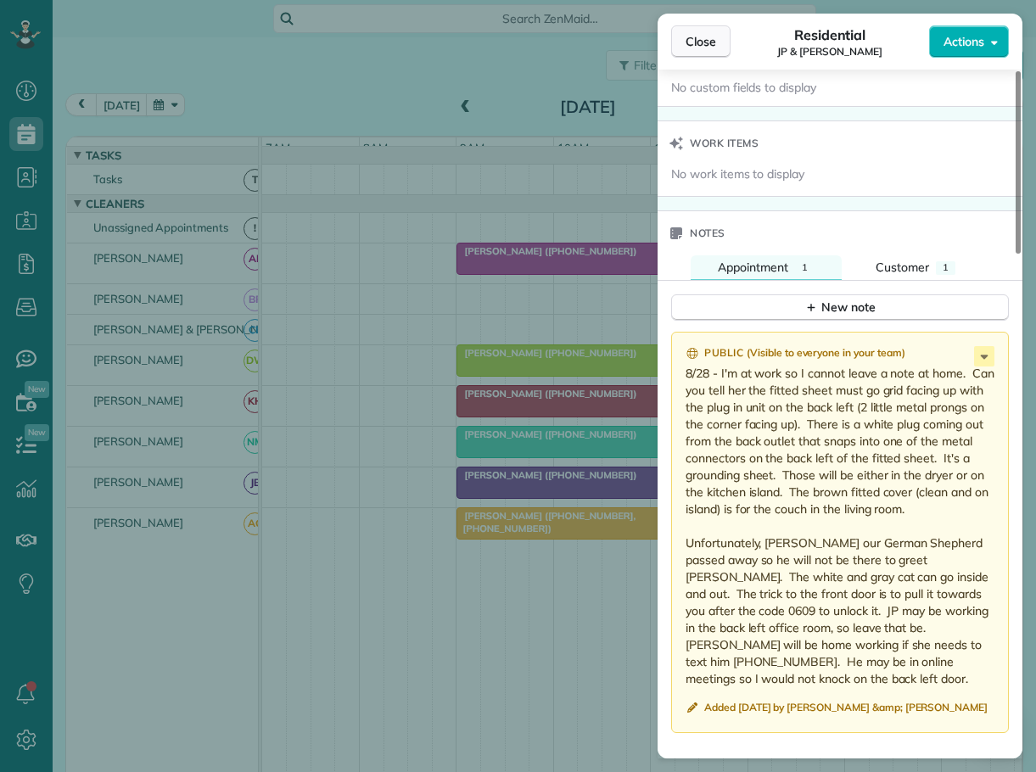
click at [692, 40] on span "Close" at bounding box center [700, 41] width 31 height 17
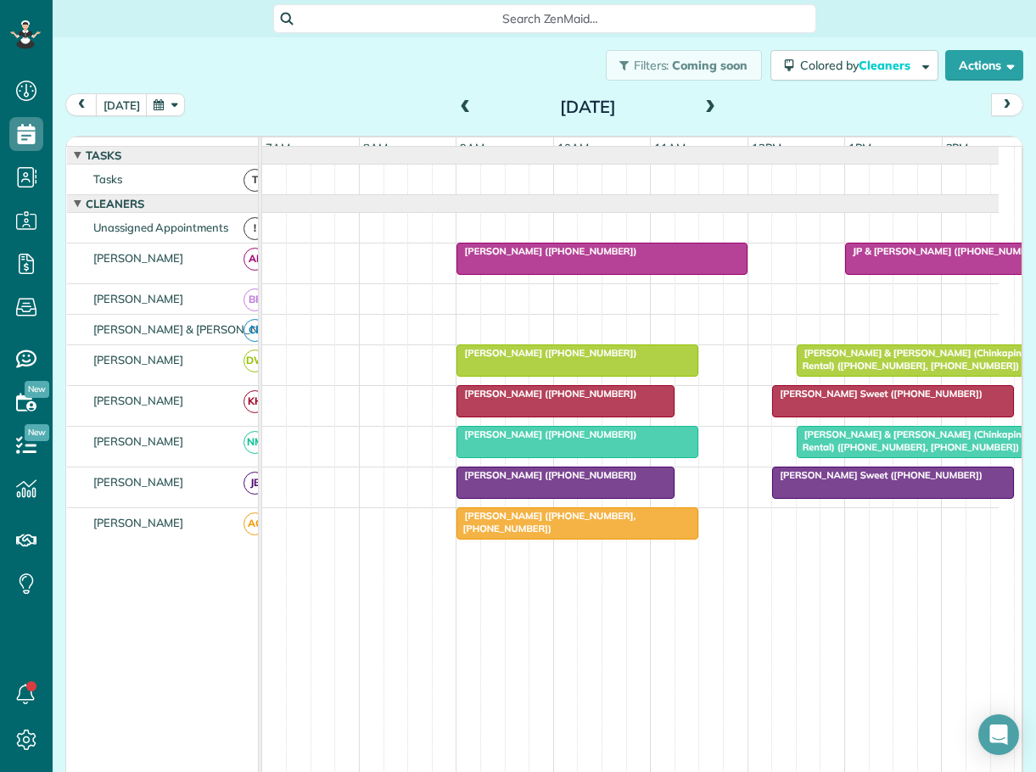
click at [871, 447] on span "[PERSON_NAME] & [PERSON_NAME] (Chinkapin Rental) ([PHONE_NUMBER], [PHONE_NUMBER…" at bounding box center [909, 440] width 226 height 24
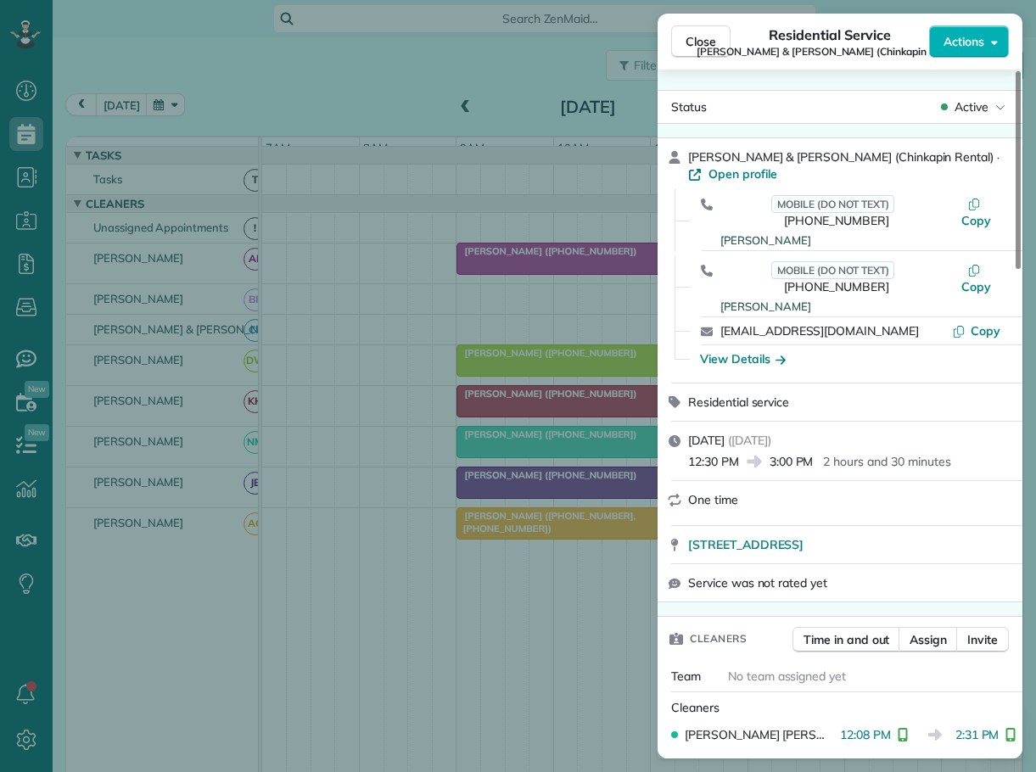
drag, startPoint x: 695, startPoint y: 39, endPoint x: 738, endPoint y: 64, distance: 49.8
click at [695, 39] on span "Close" at bounding box center [700, 41] width 31 height 17
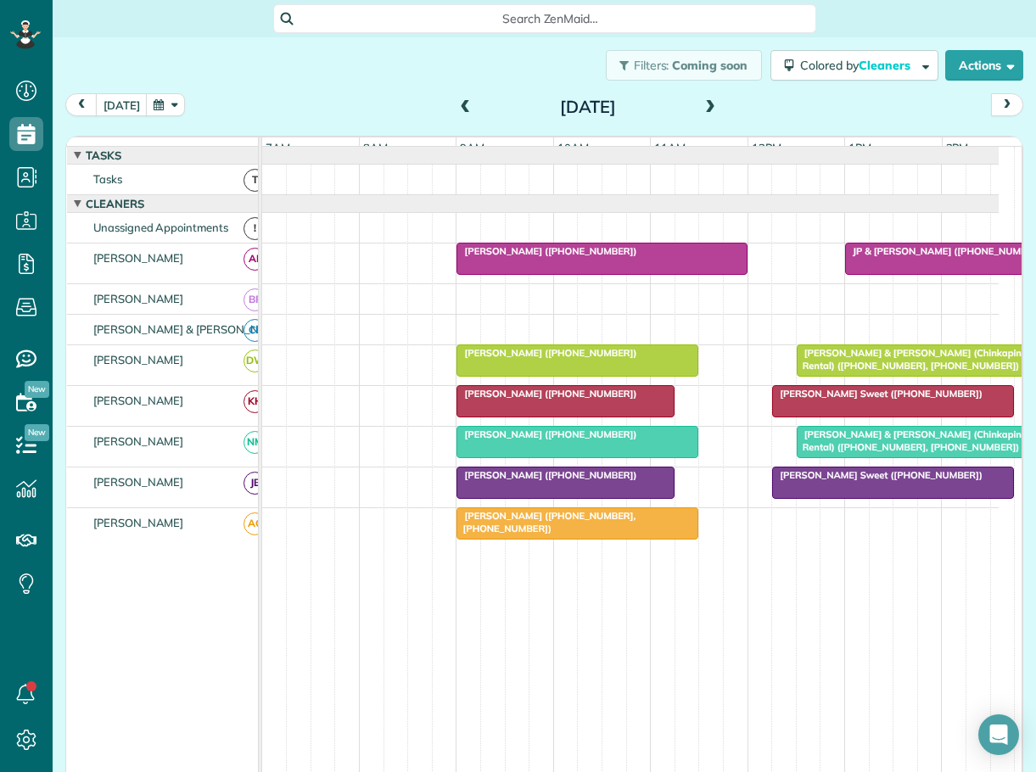
click at [848, 400] on span "[PERSON_NAME] Sweet ([PHONE_NUMBER])" at bounding box center [877, 394] width 212 height 12
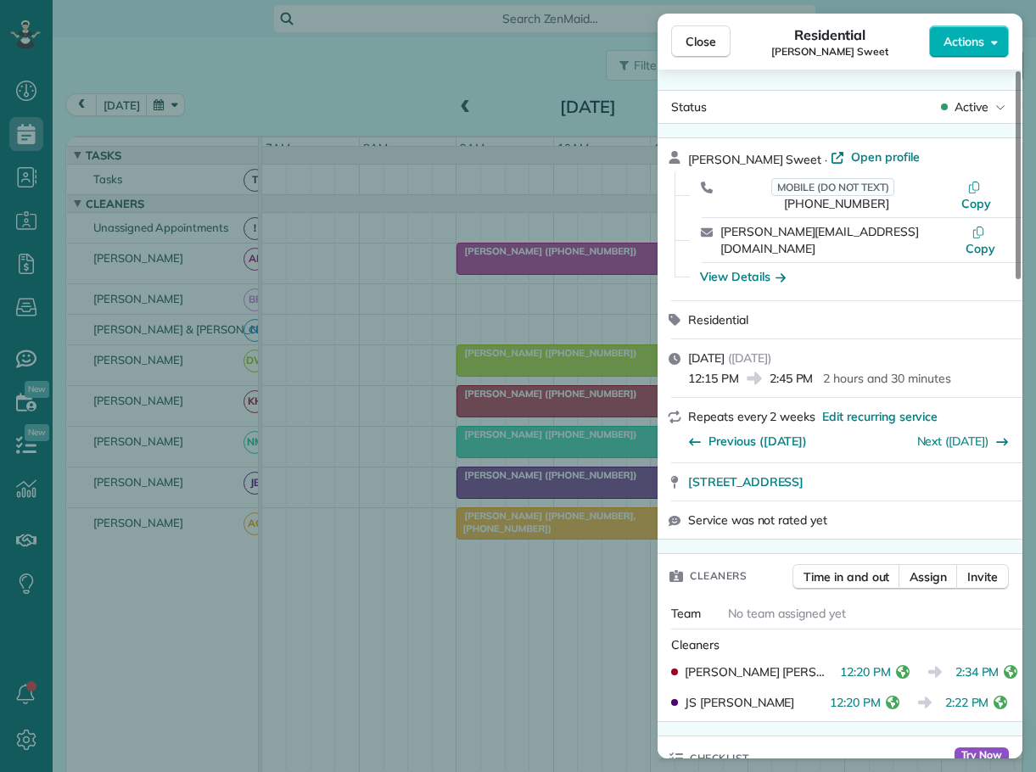
drag, startPoint x: 699, startPoint y: 35, endPoint x: 779, endPoint y: 68, distance: 86.3
click at [699, 35] on span "Close" at bounding box center [700, 41] width 31 height 17
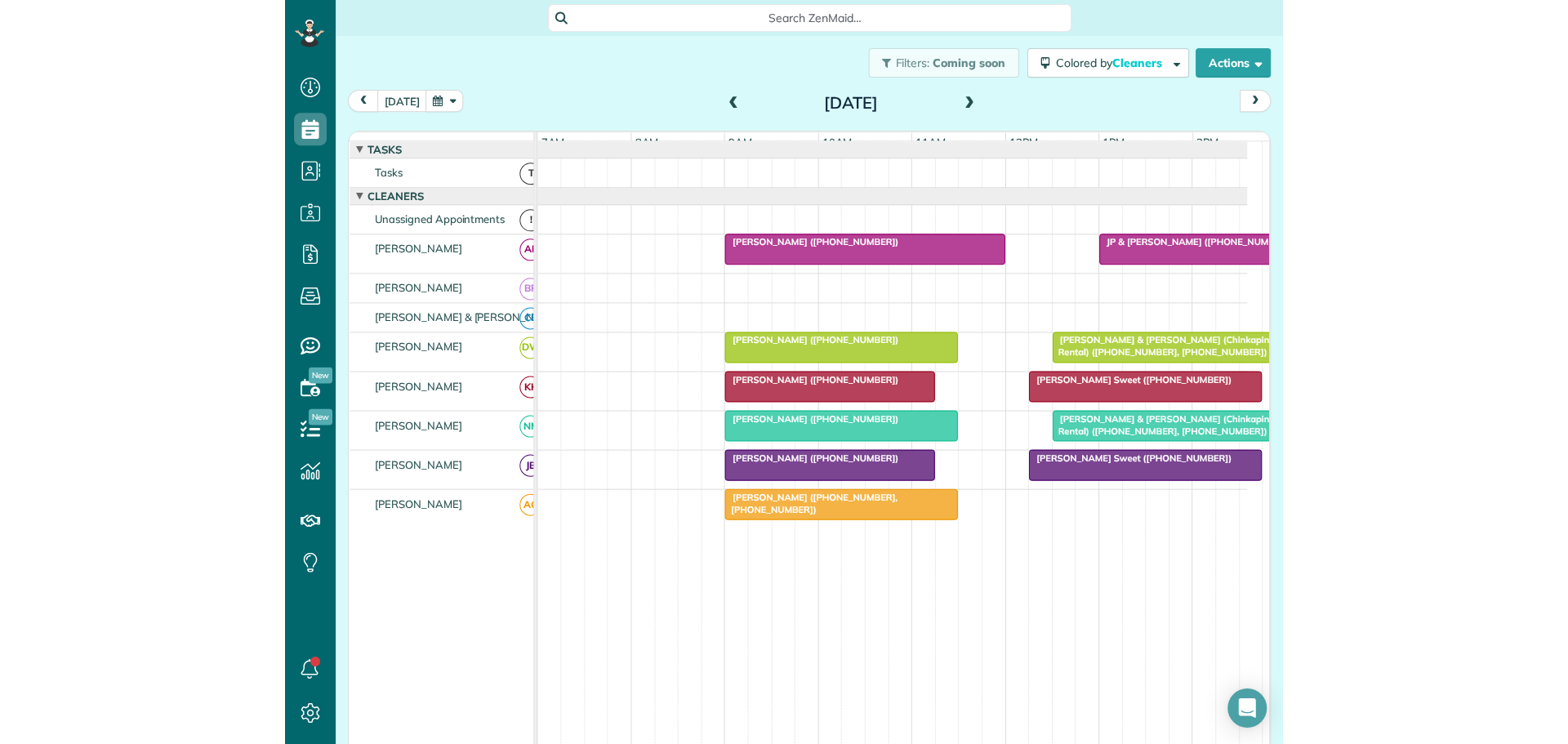
scroll to position [744, 51]
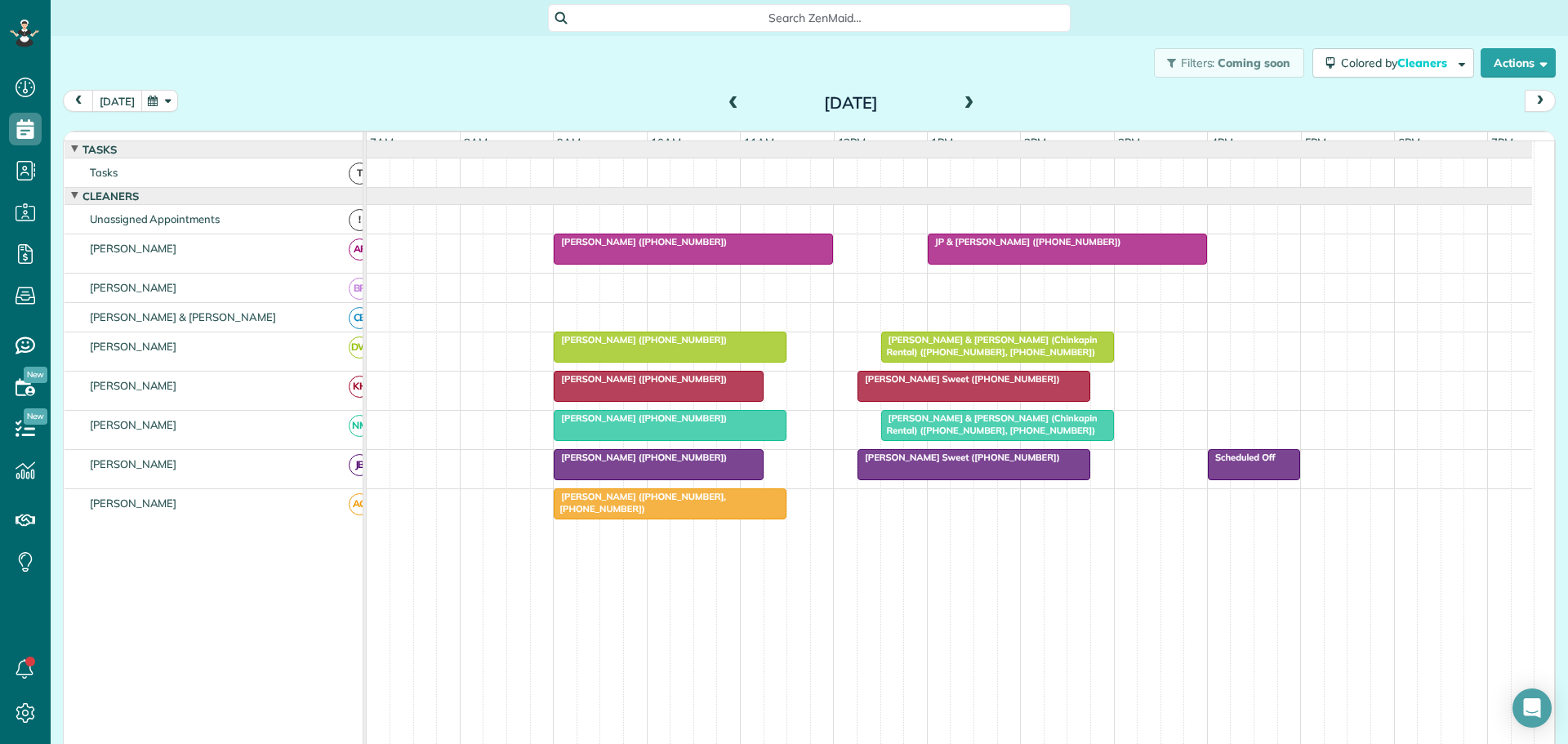
click at [118, 102] on button "[DATE]" at bounding box center [117, 100] width 50 height 22
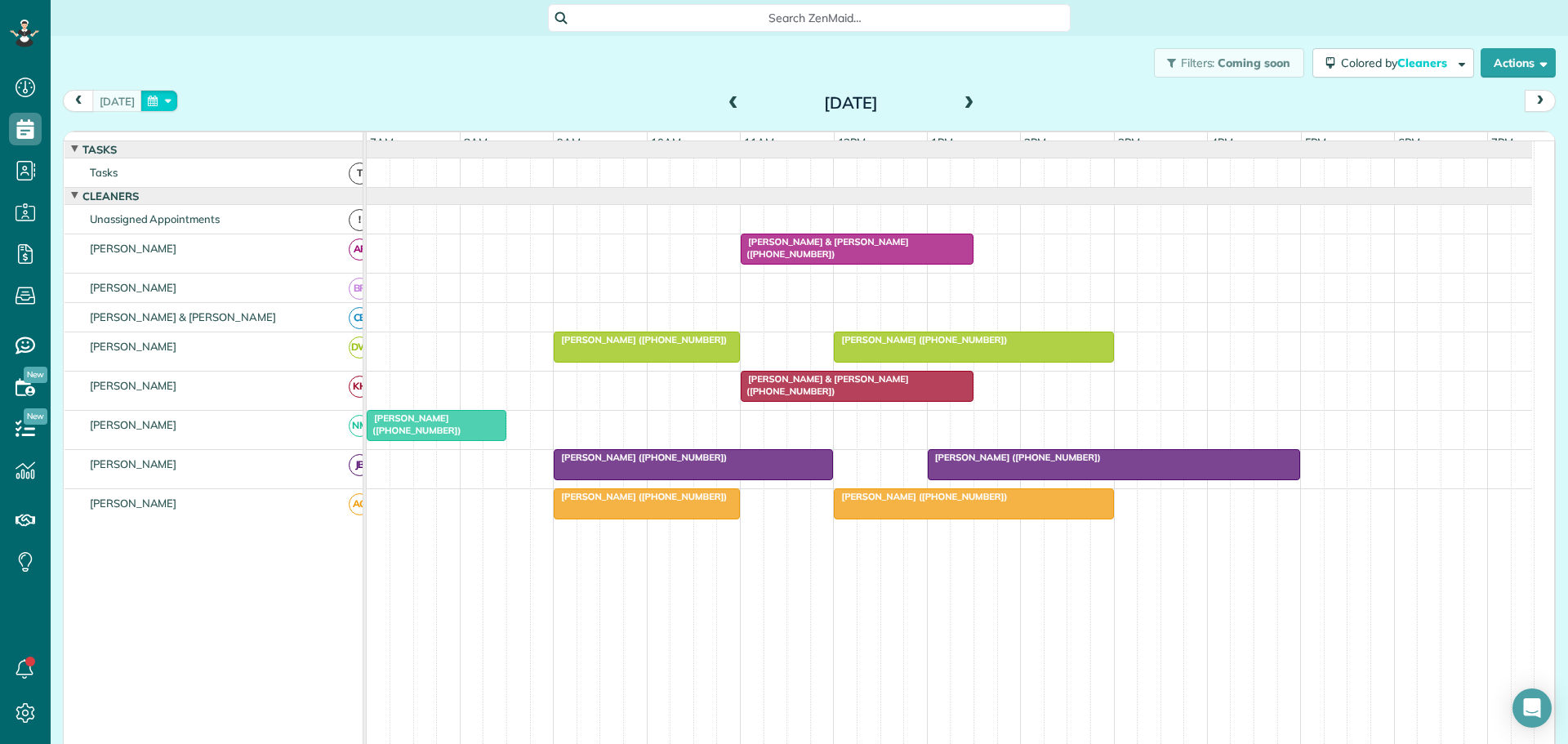
click at [166, 97] on button "button" at bounding box center [159, 100] width 38 height 22
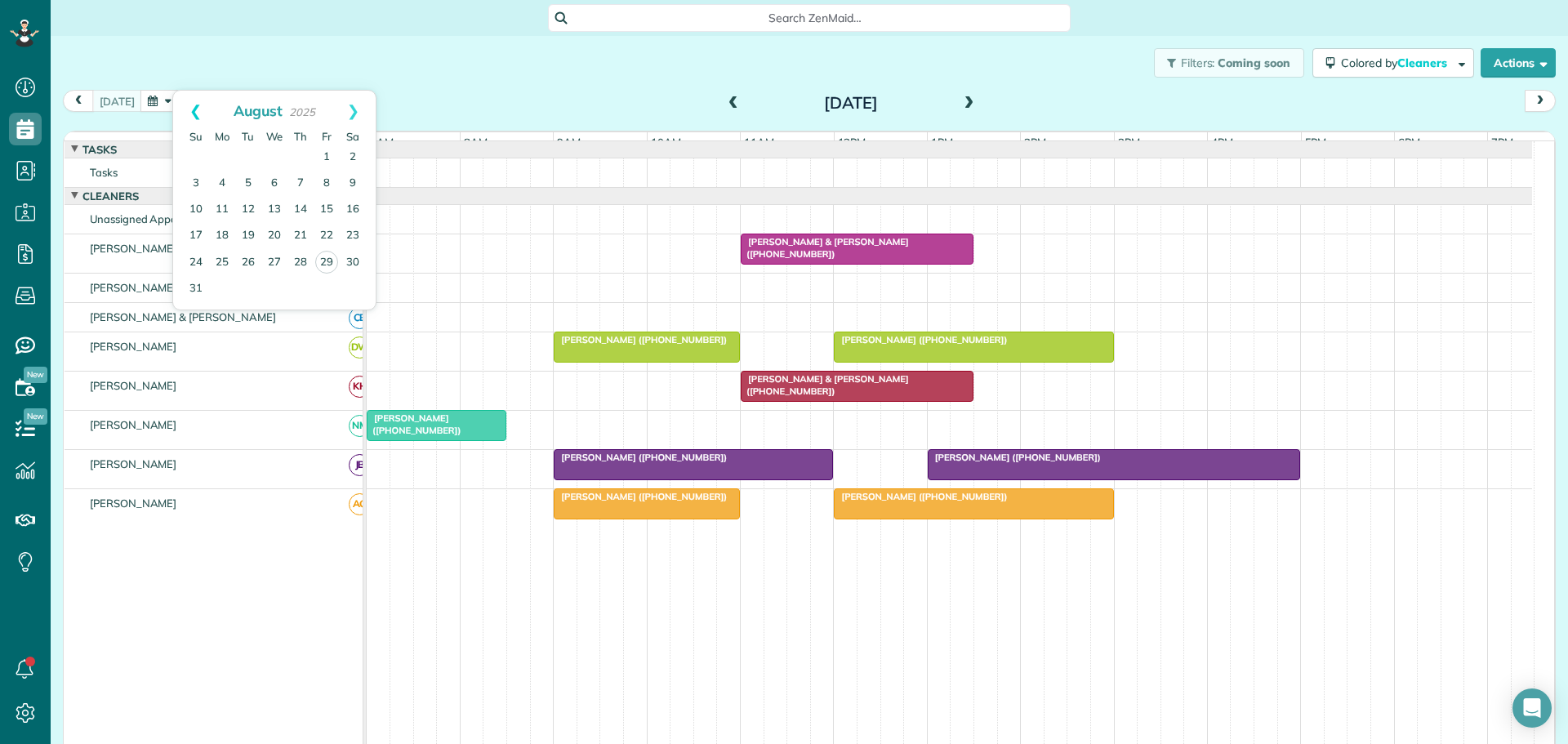
click at [197, 108] on link "Prev" at bounding box center [195, 111] width 45 height 40
click at [273, 153] on link "2" at bounding box center [273, 157] width 26 height 26
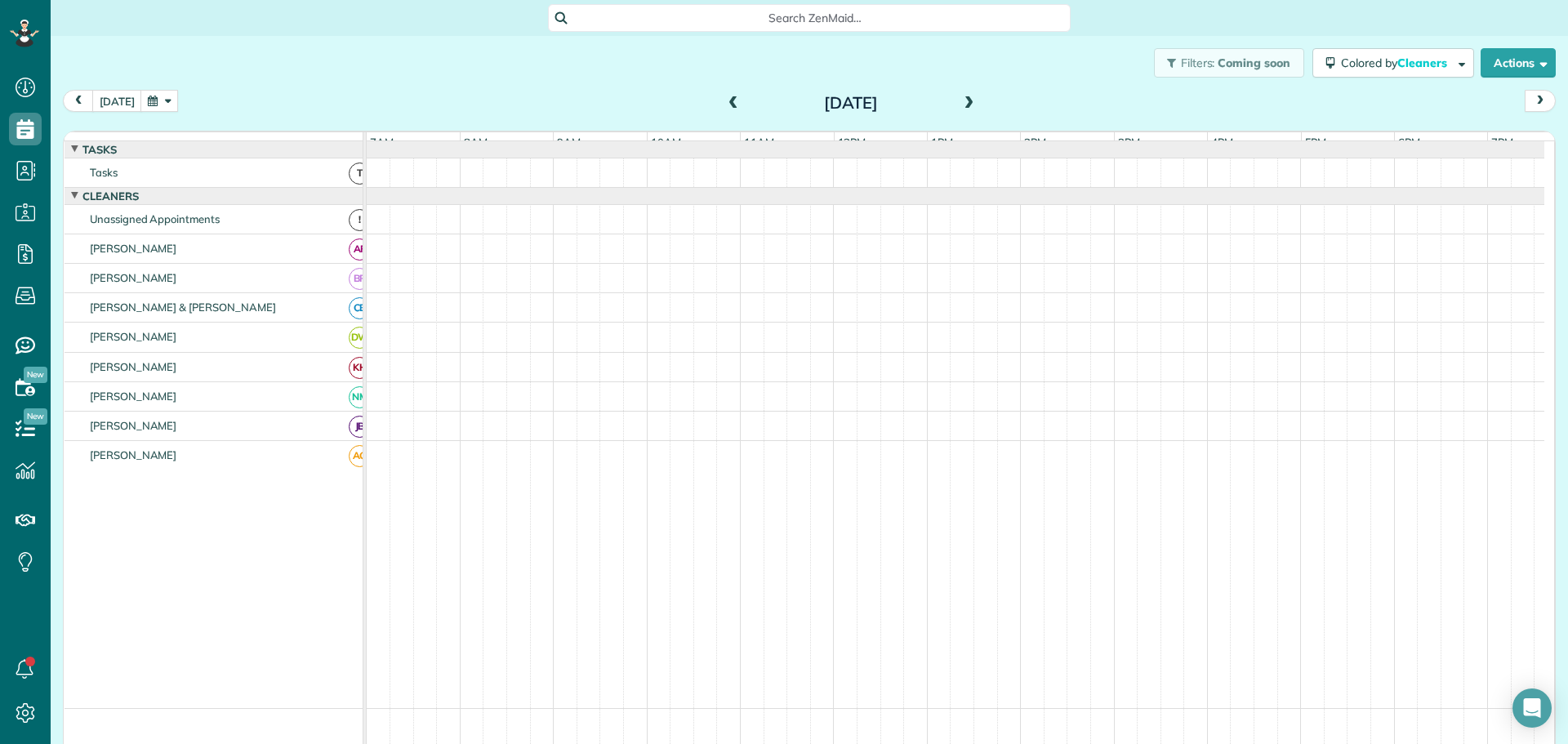
scroll to position [18, 0]
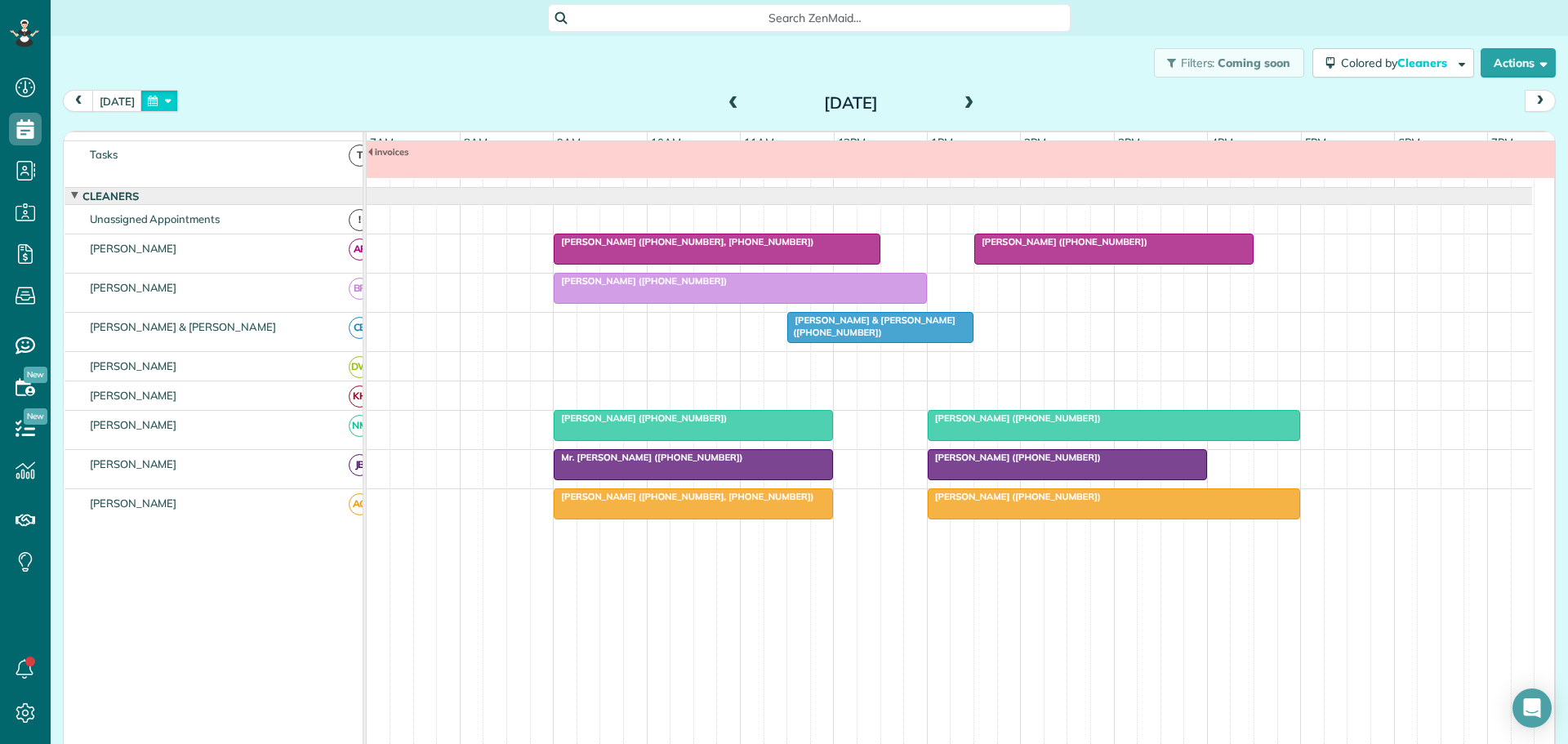
click at [167, 103] on button "button" at bounding box center [159, 100] width 38 height 22
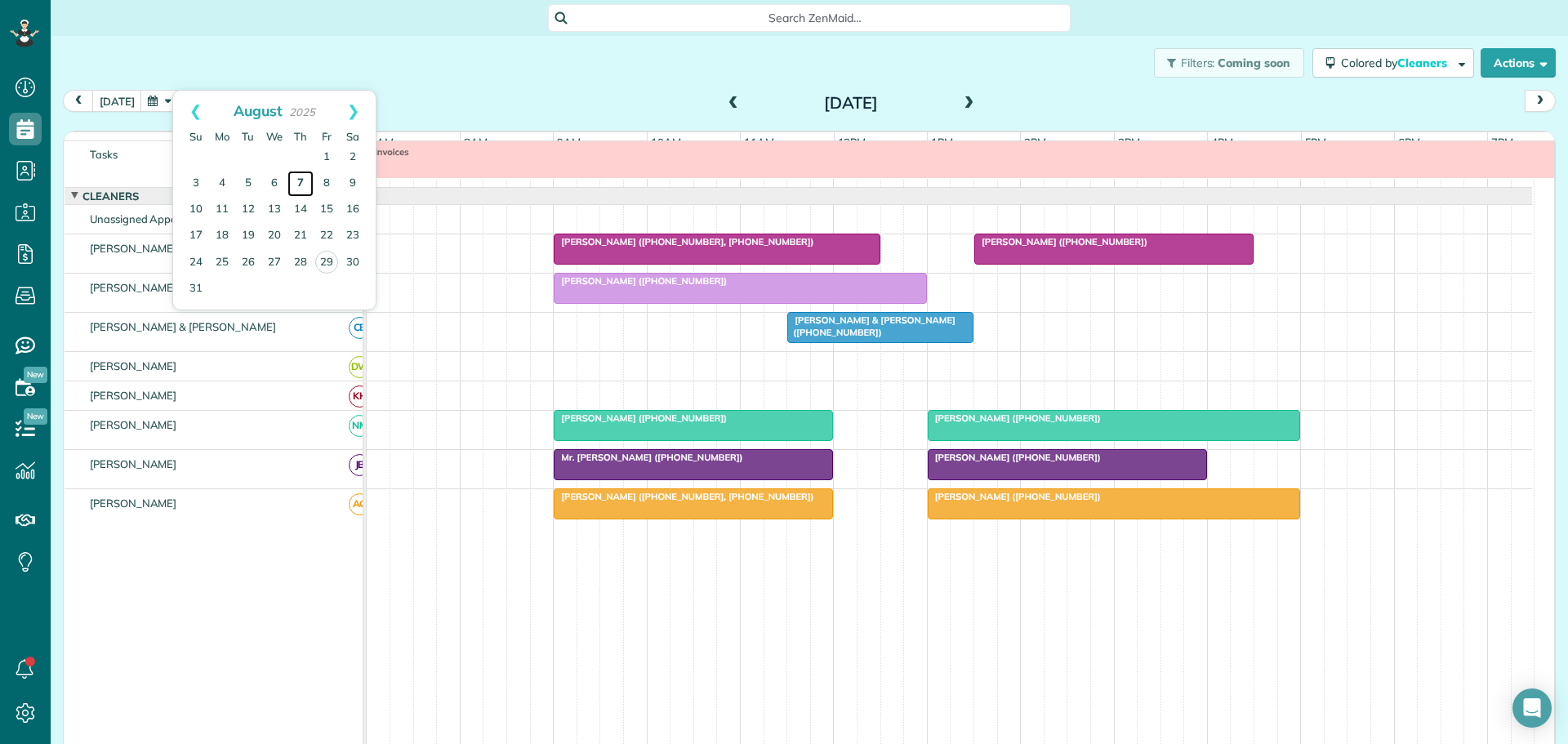
click at [299, 181] on link "7" at bounding box center [300, 183] width 26 height 26
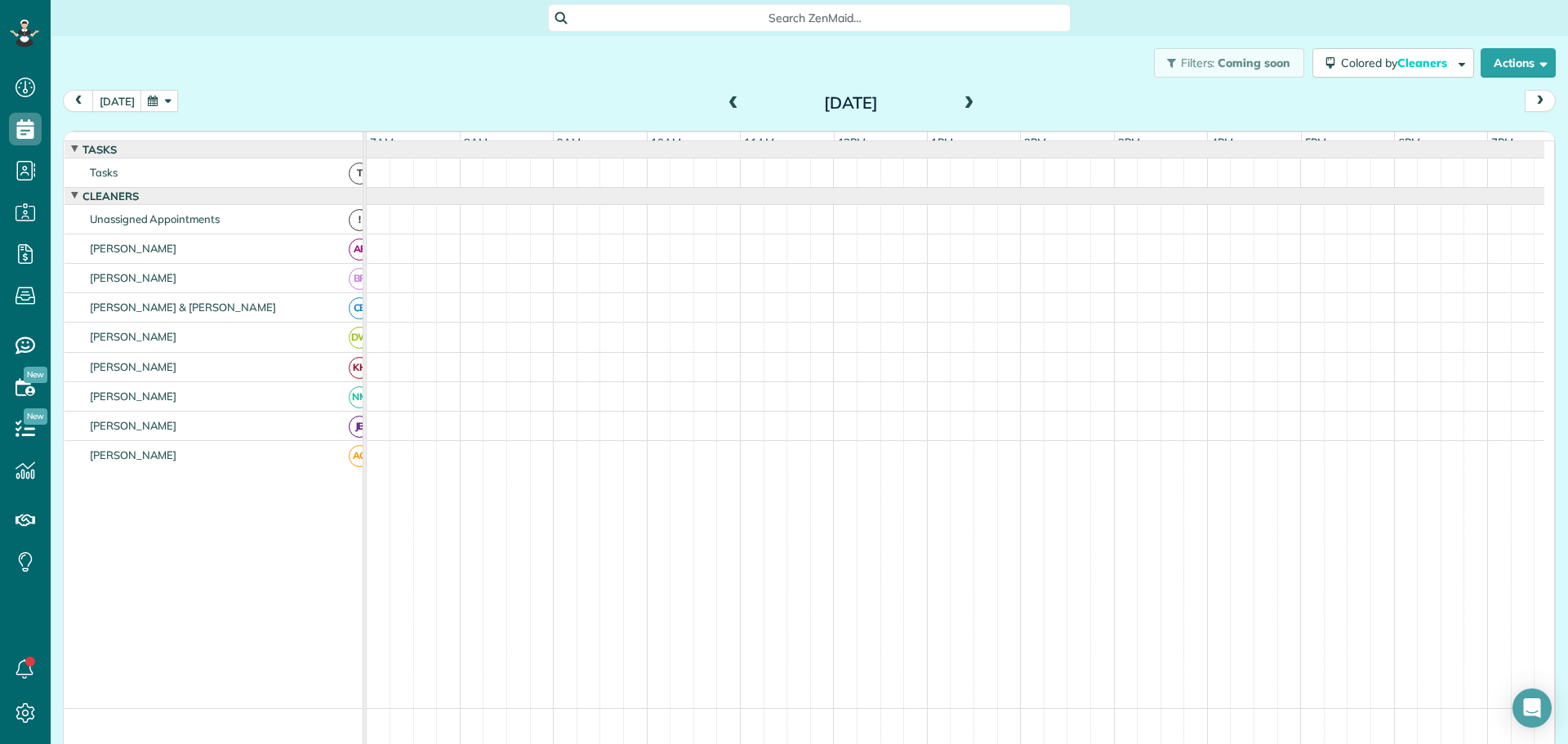
scroll to position [58, 0]
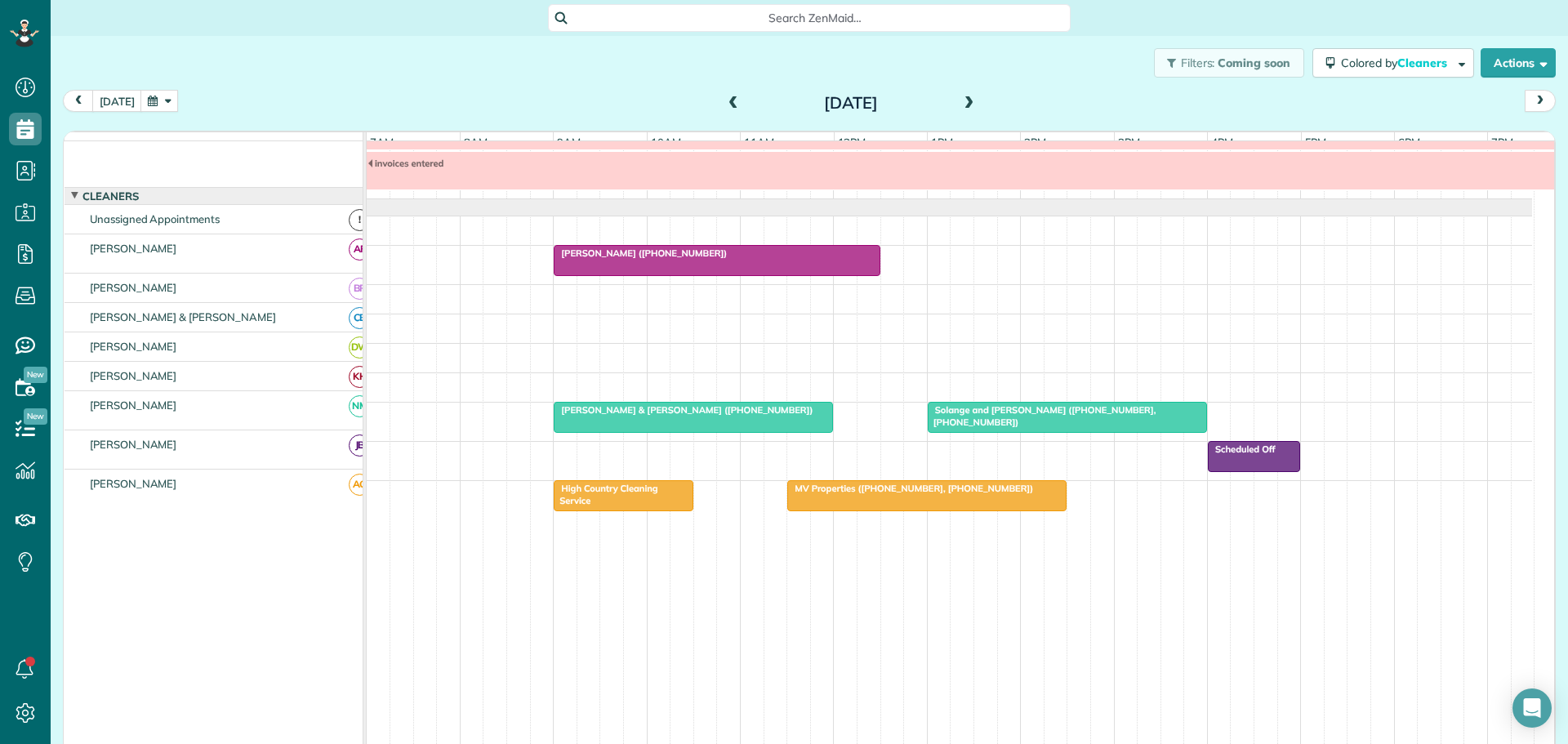
click at [168, 102] on button "button" at bounding box center [159, 100] width 38 height 22
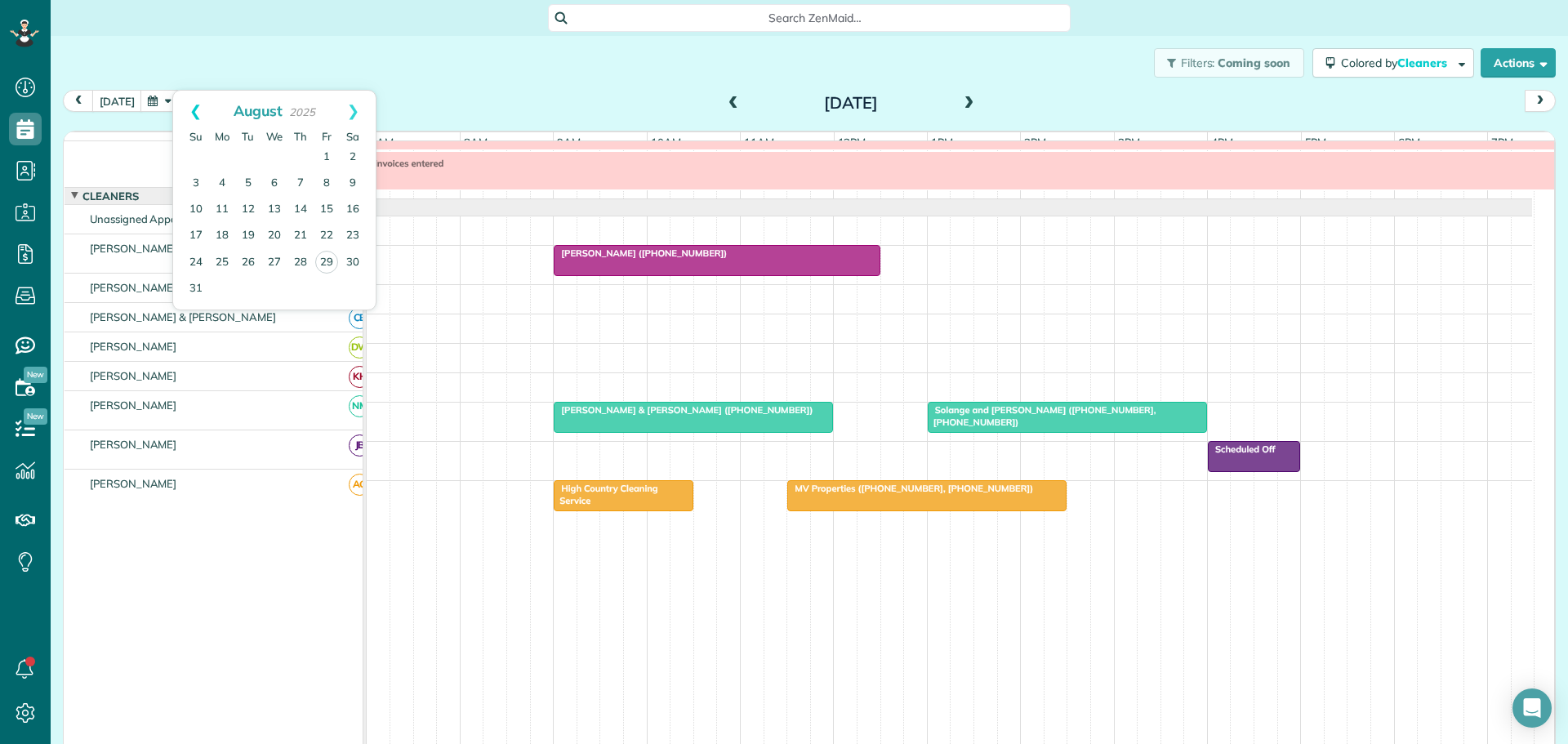
click at [193, 108] on link "Prev" at bounding box center [195, 111] width 45 height 40
click at [221, 180] on link "7" at bounding box center [221, 183] width 26 height 26
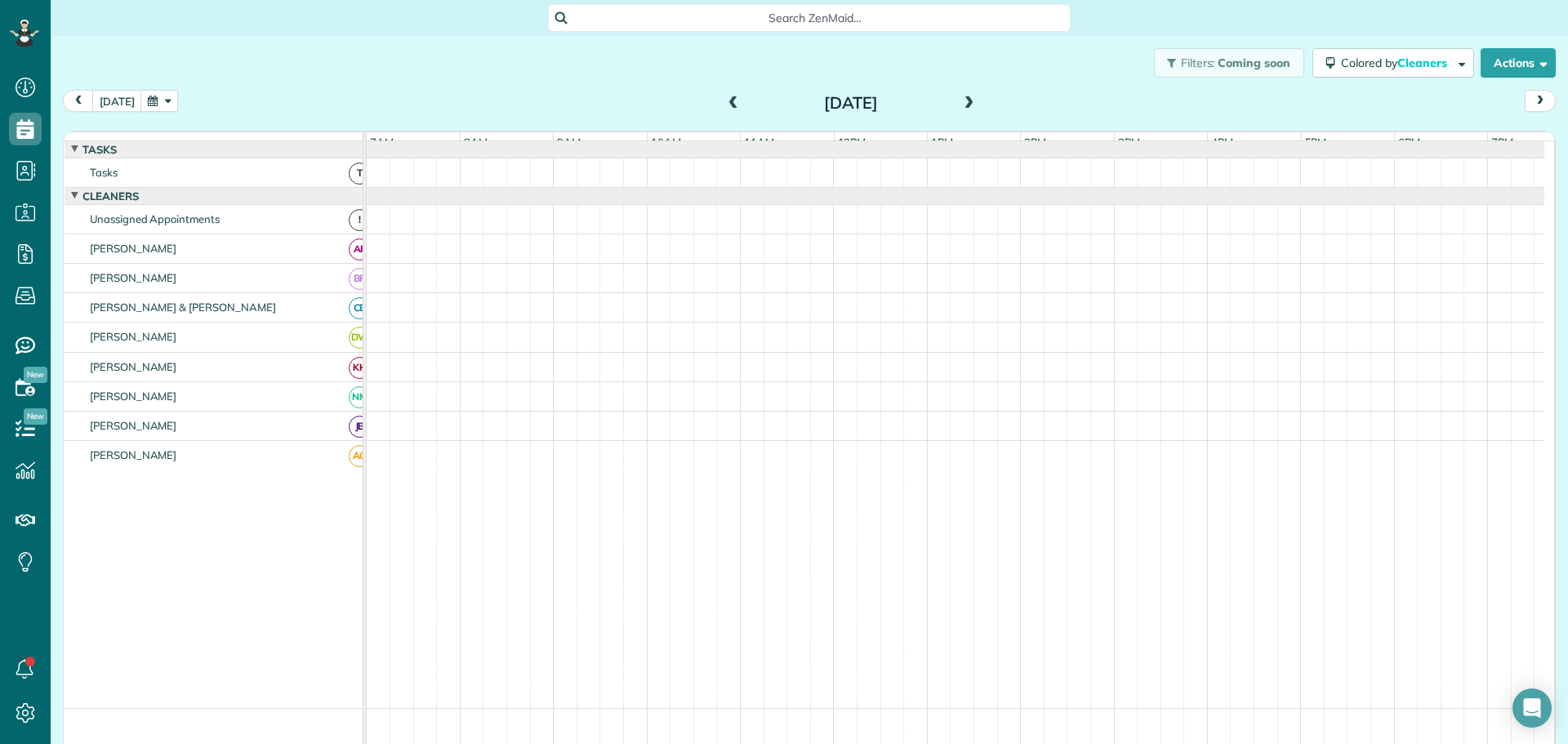
scroll to position [18, 0]
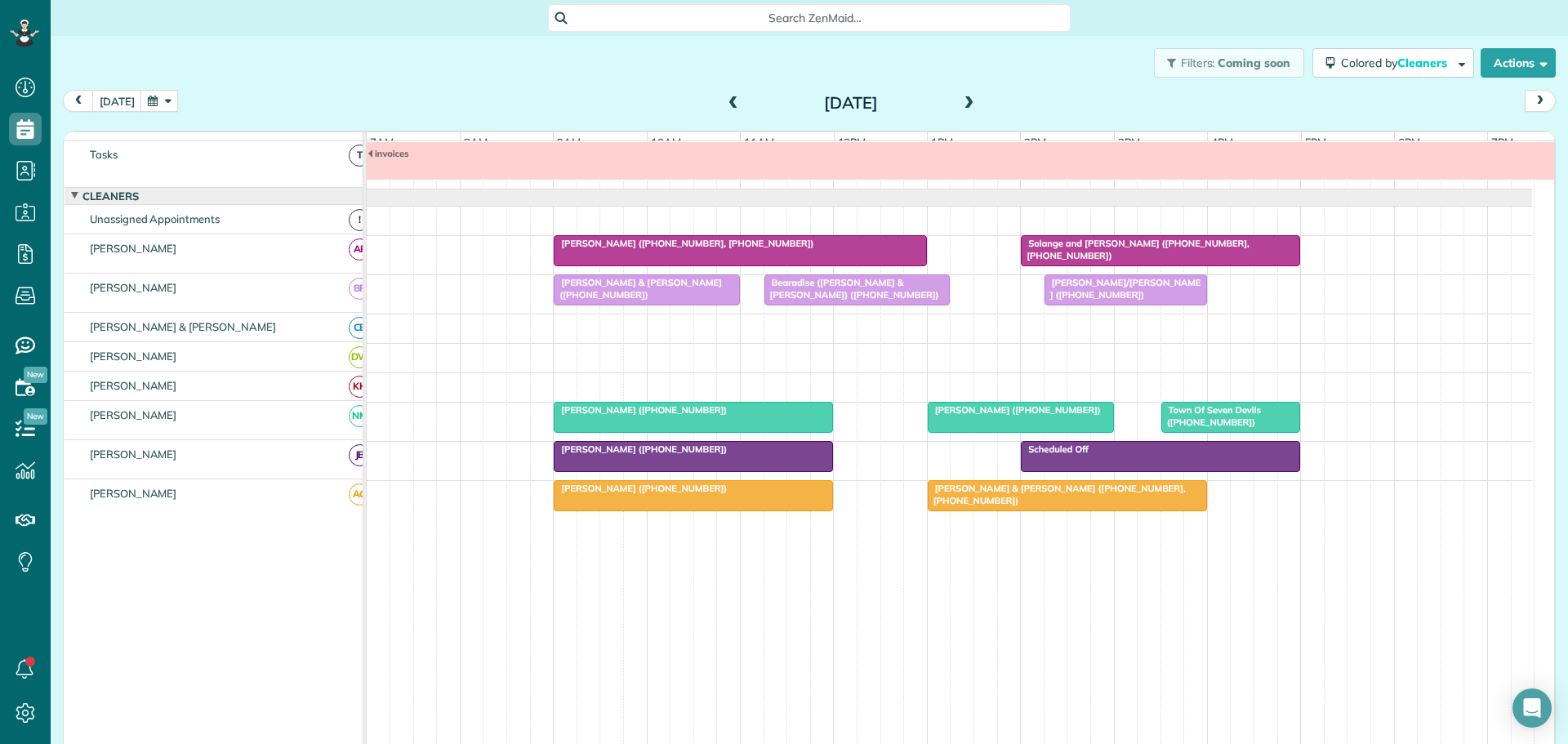
click at [169, 97] on button "button" at bounding box center [159, 100] width 38 height 22
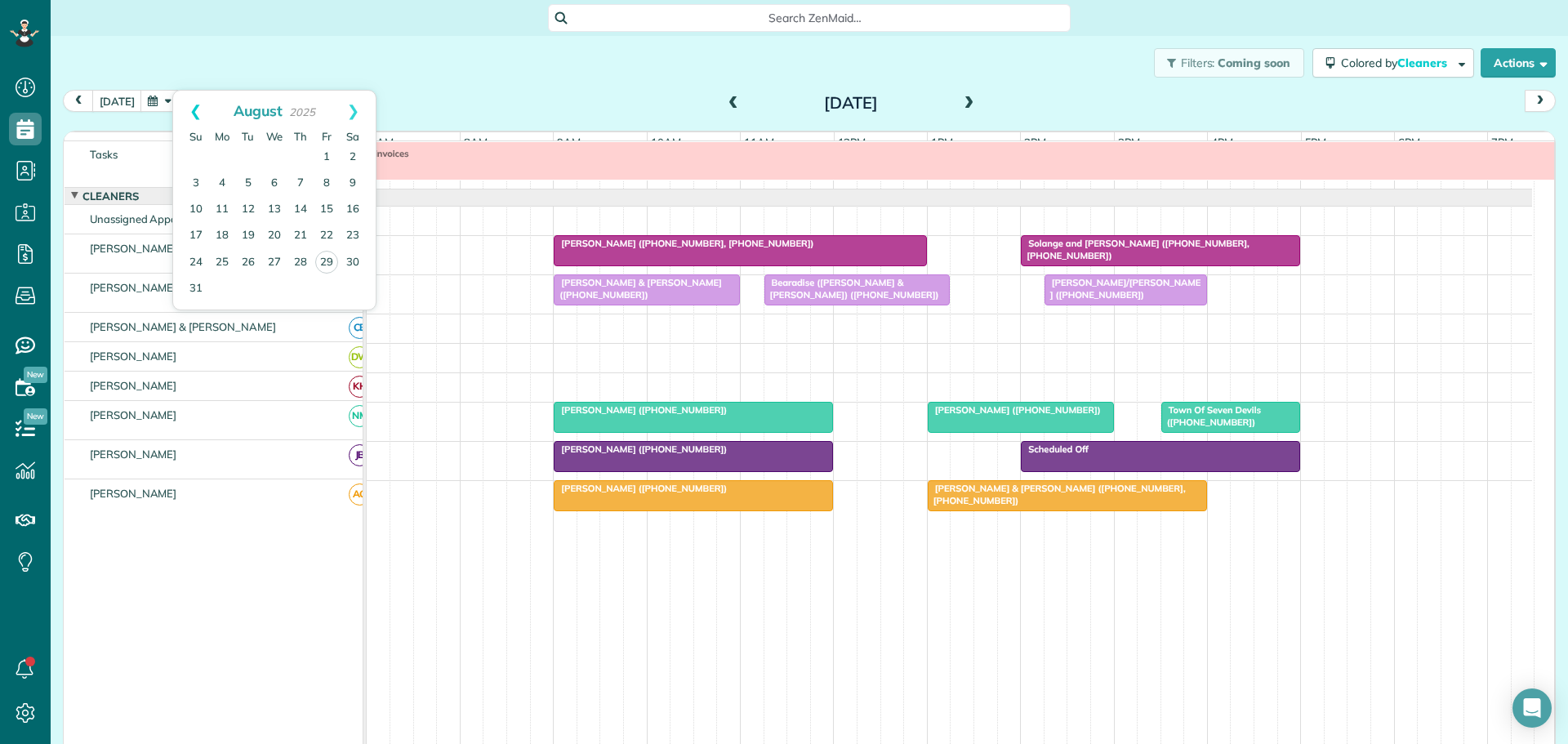
click at [195, 111] on link "Prev" at bounding box center [195, 111] width 45 height 40
click at [300, 206] on link "17" at bounding box center [300, 209] width 26 height 26
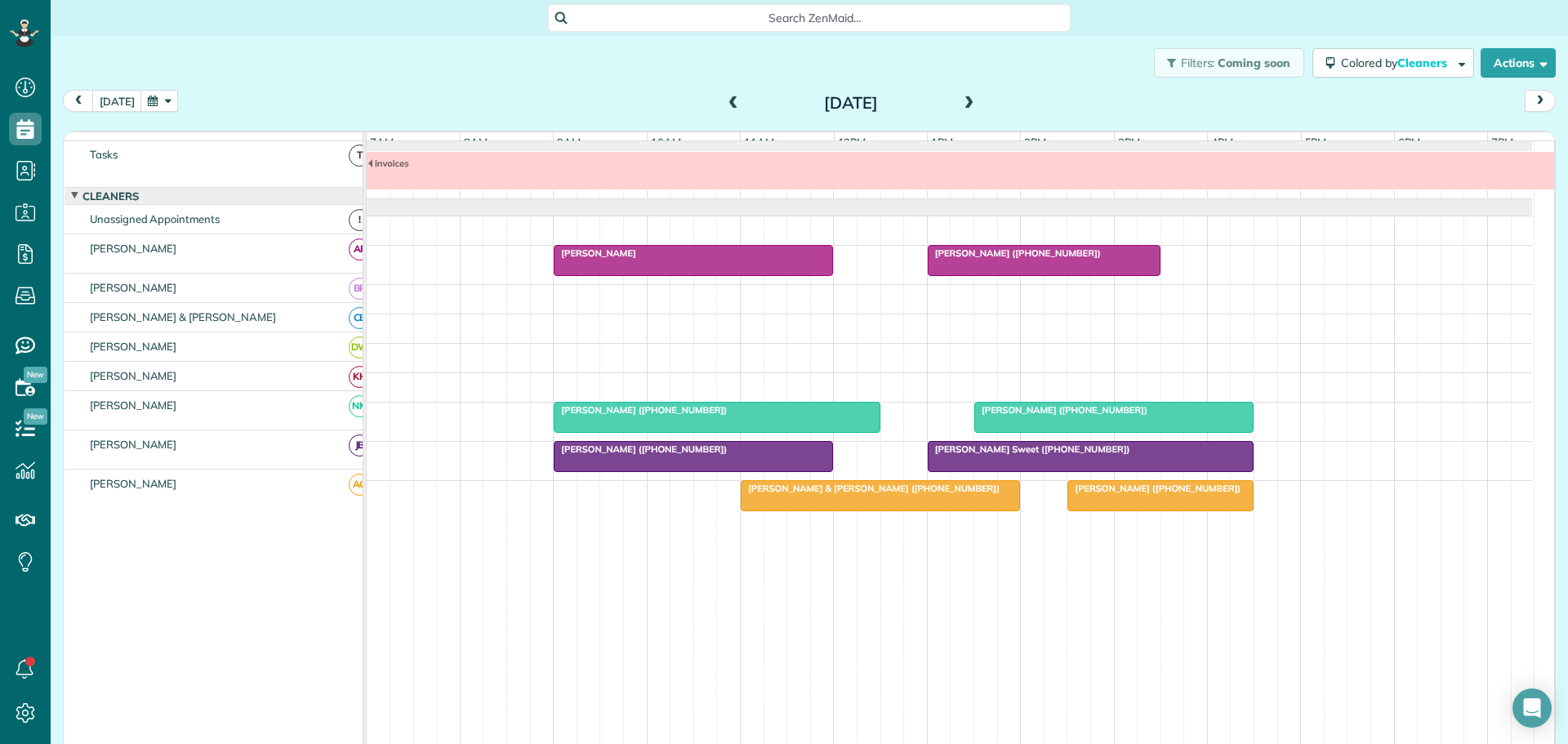
click at [169, 100] on button "button" at bounding box center [159, 100] width 38 height 22
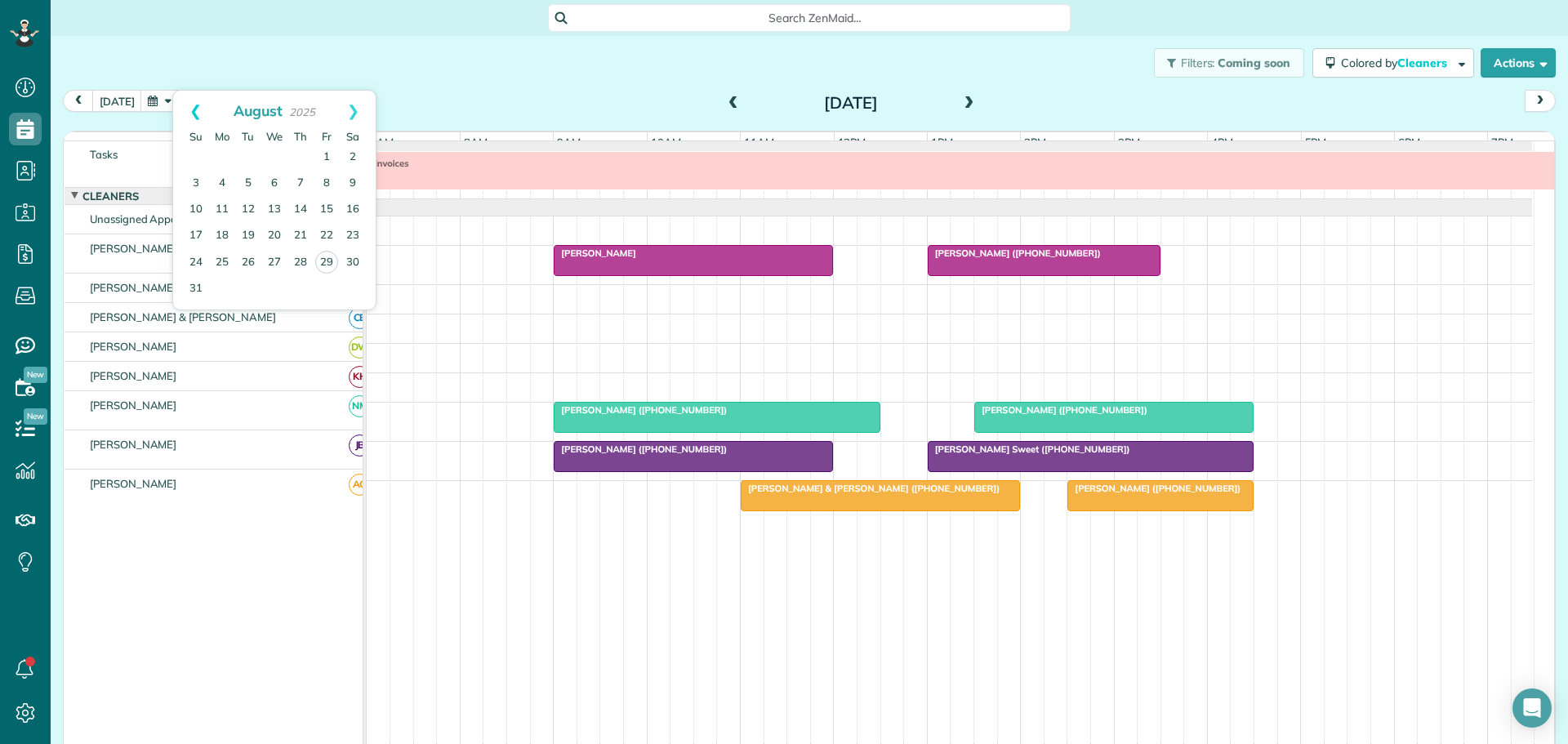
click at [196, 110] on link "Prev" at bounding box center [195, 111] width 45 height 40
click at [352, 183] on link "12" at bounding box center [352, 183] width 26 height 26
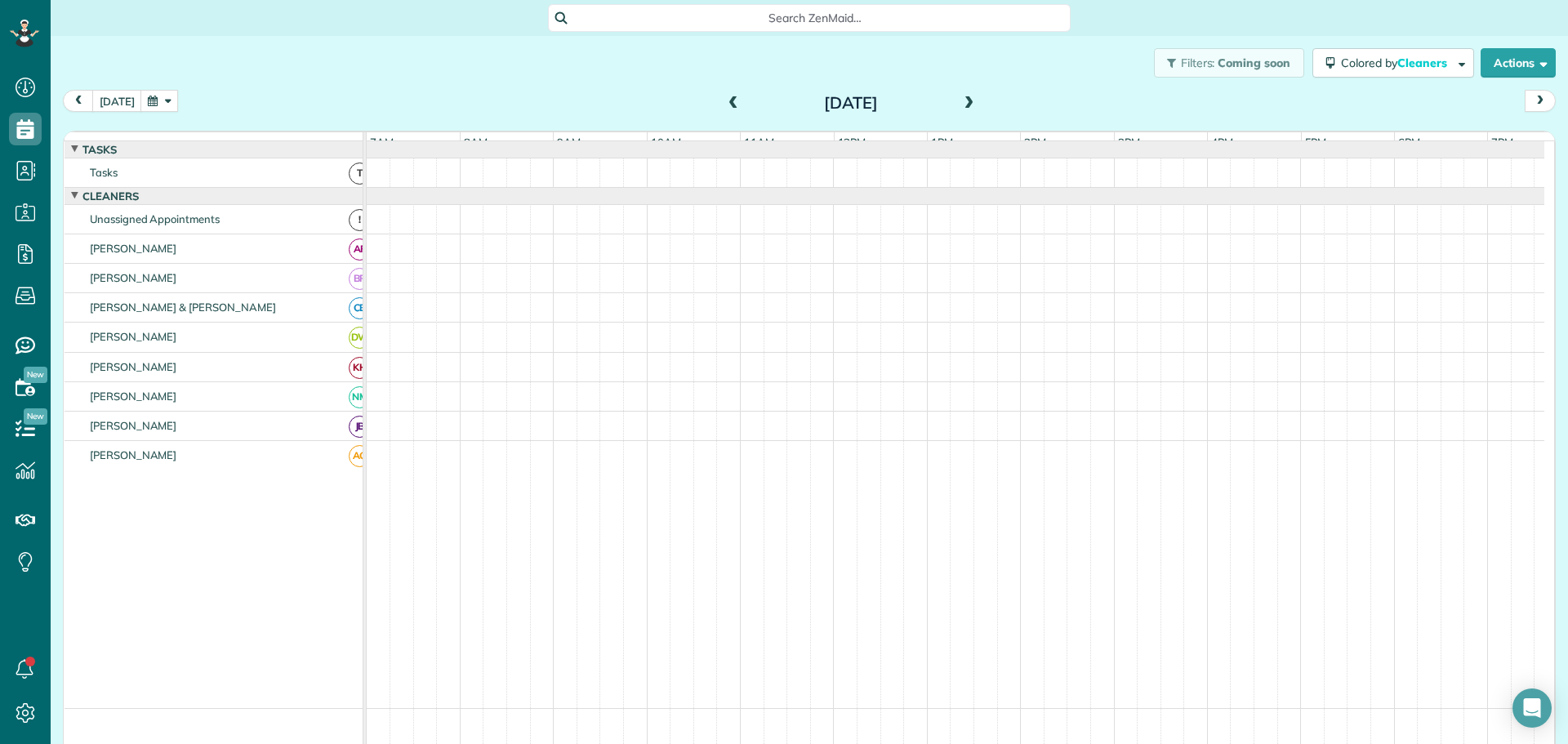
scroll to position [13, 0]
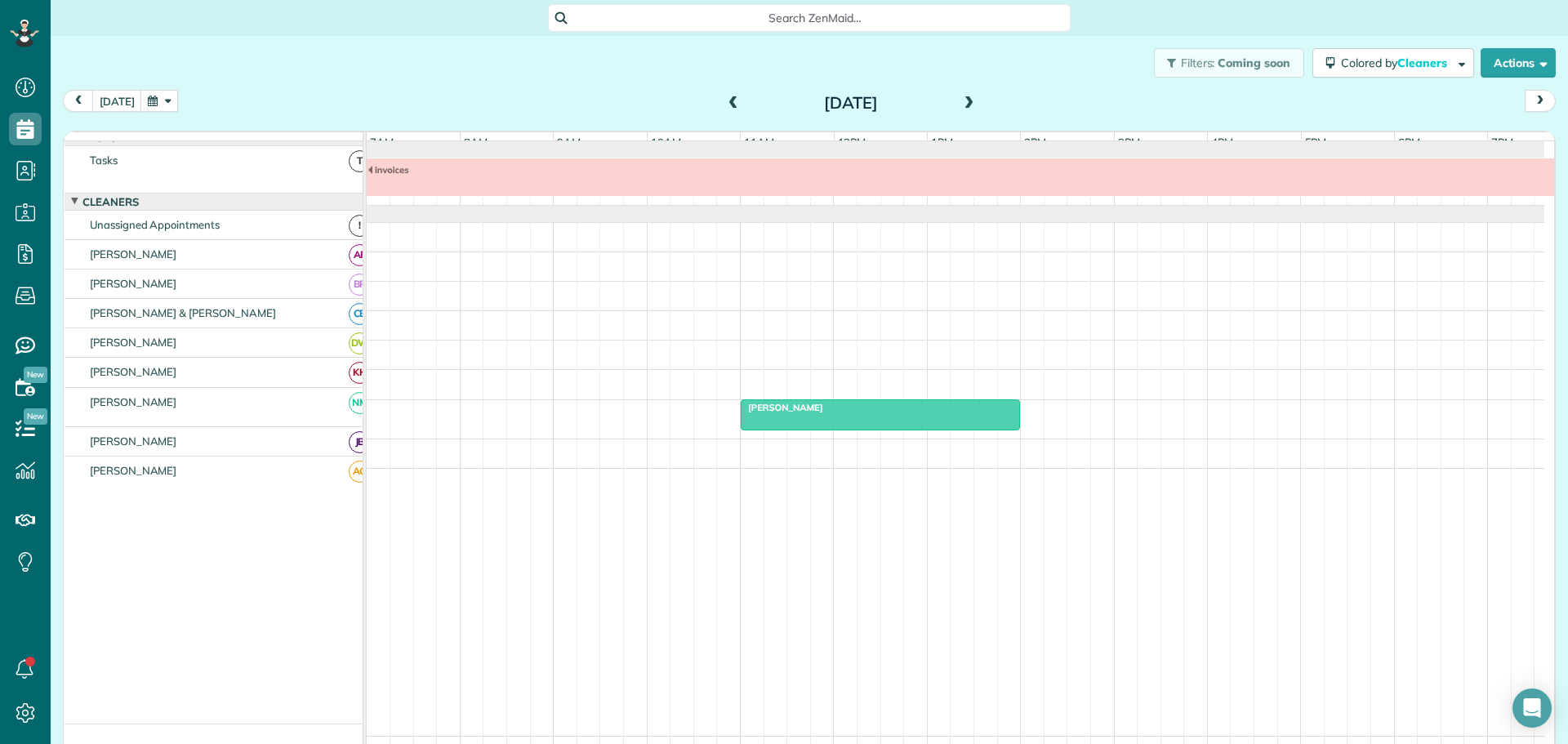
click at [160, 94] on button "button" at bounding box center [159, 100] width 38 height 22
click at [192, 108] on link "Prev" at bounding box center [195, 111] width 45 height 40
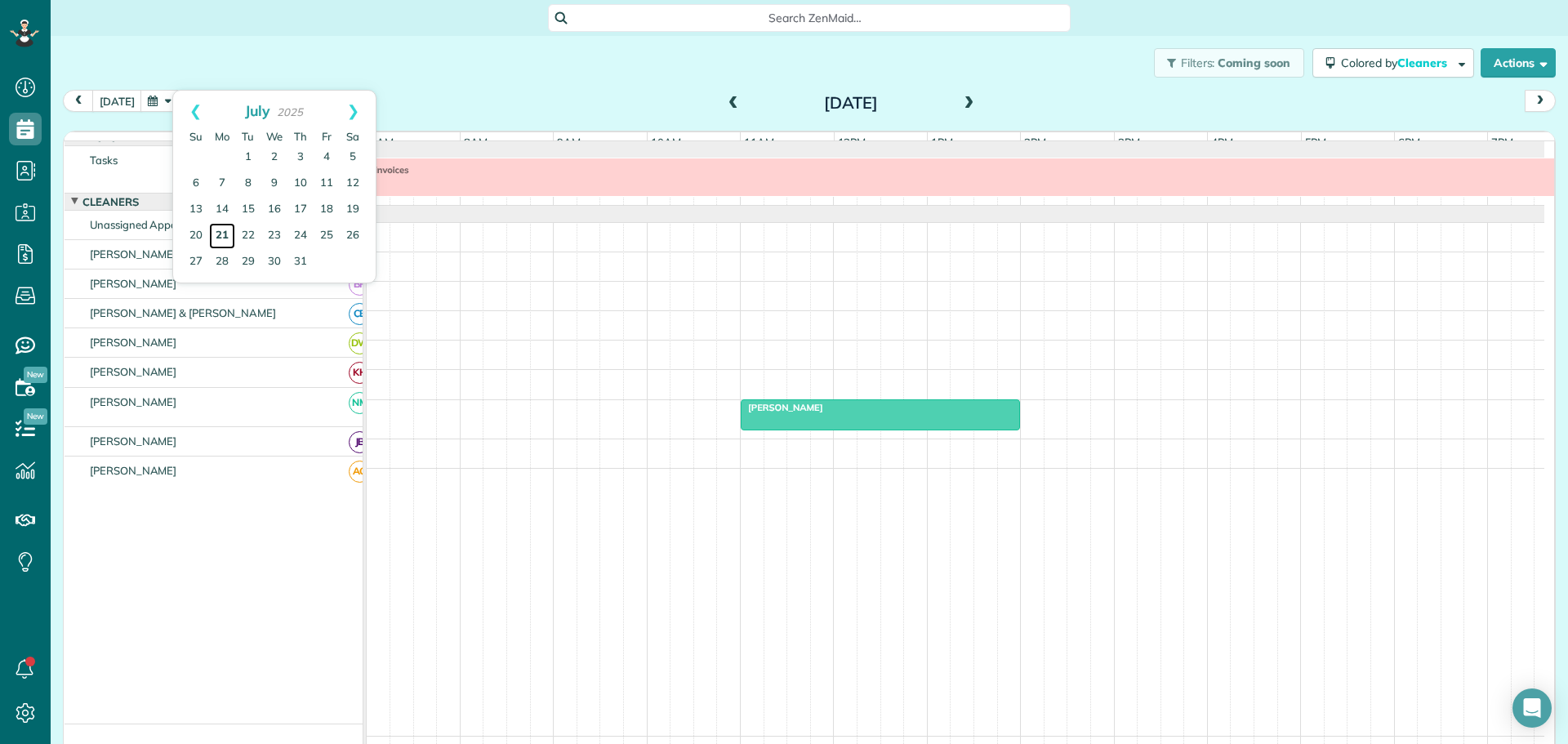
click at [221, 229] on link "21" at bounding box center [221, 236] width 26 height 26
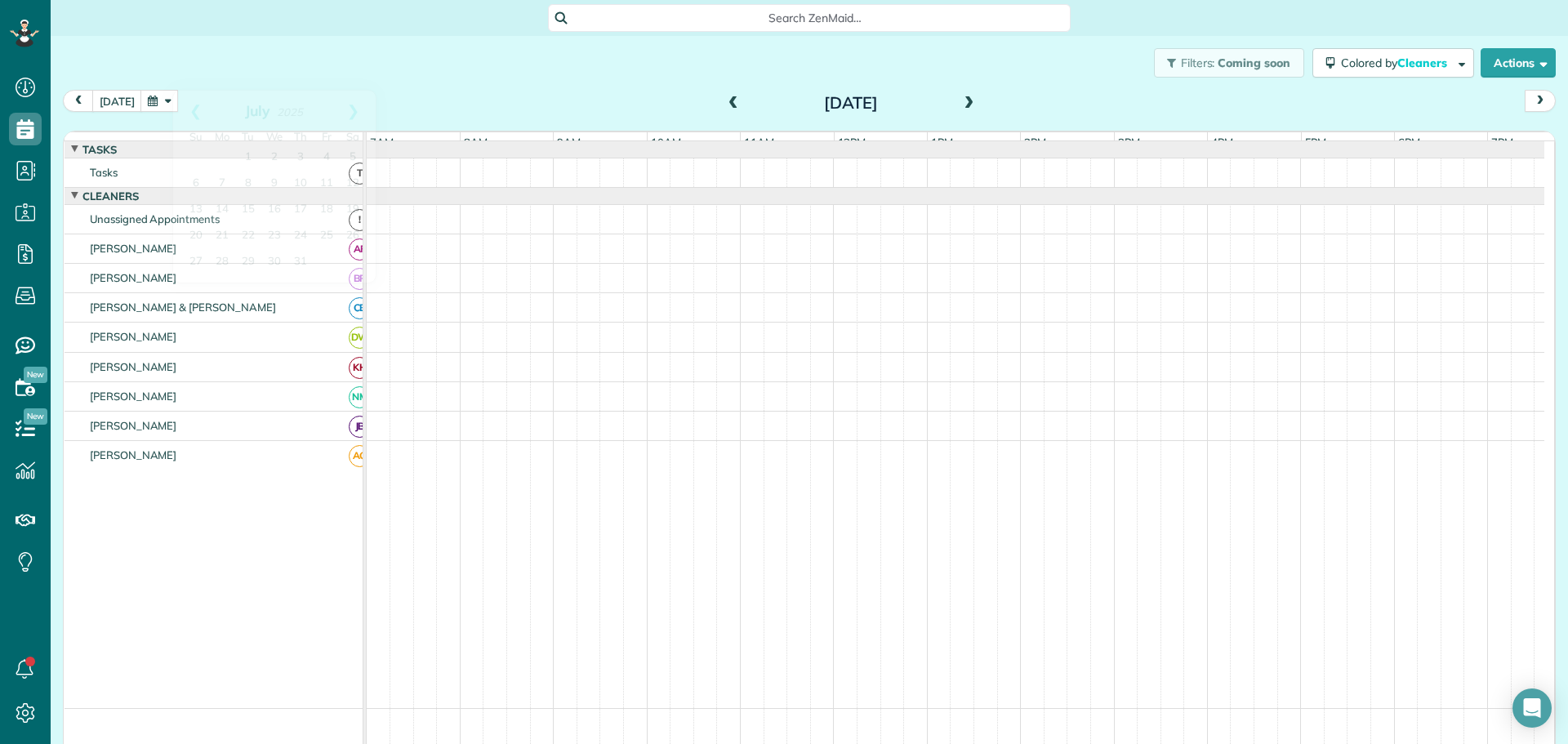
scroll to position [18, 0]
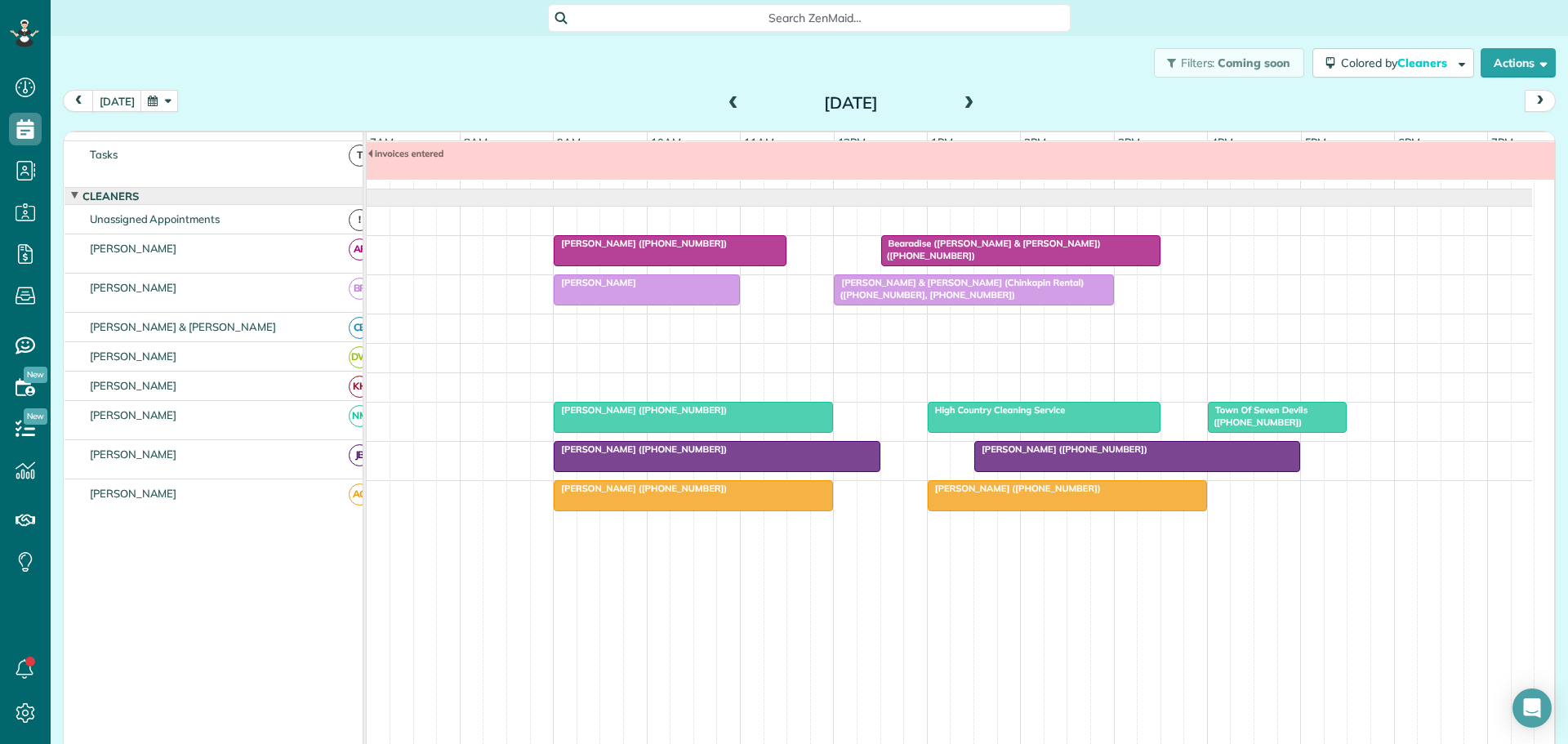
click at [962, 100] on span at bounding box center [969, 103] width 18 height 14
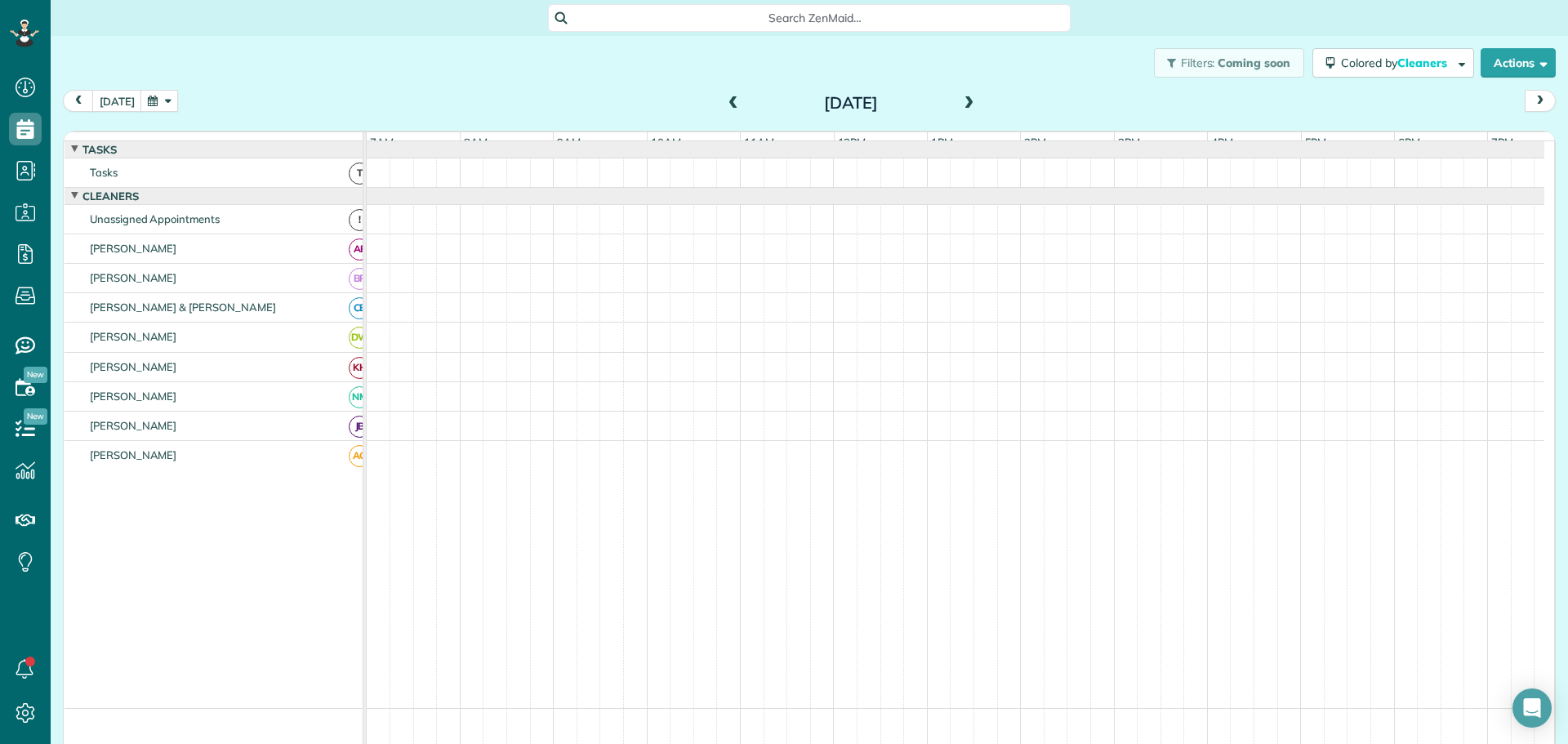
click at [962, 100] on span at bounding box center [969, 103] width 18 height 14
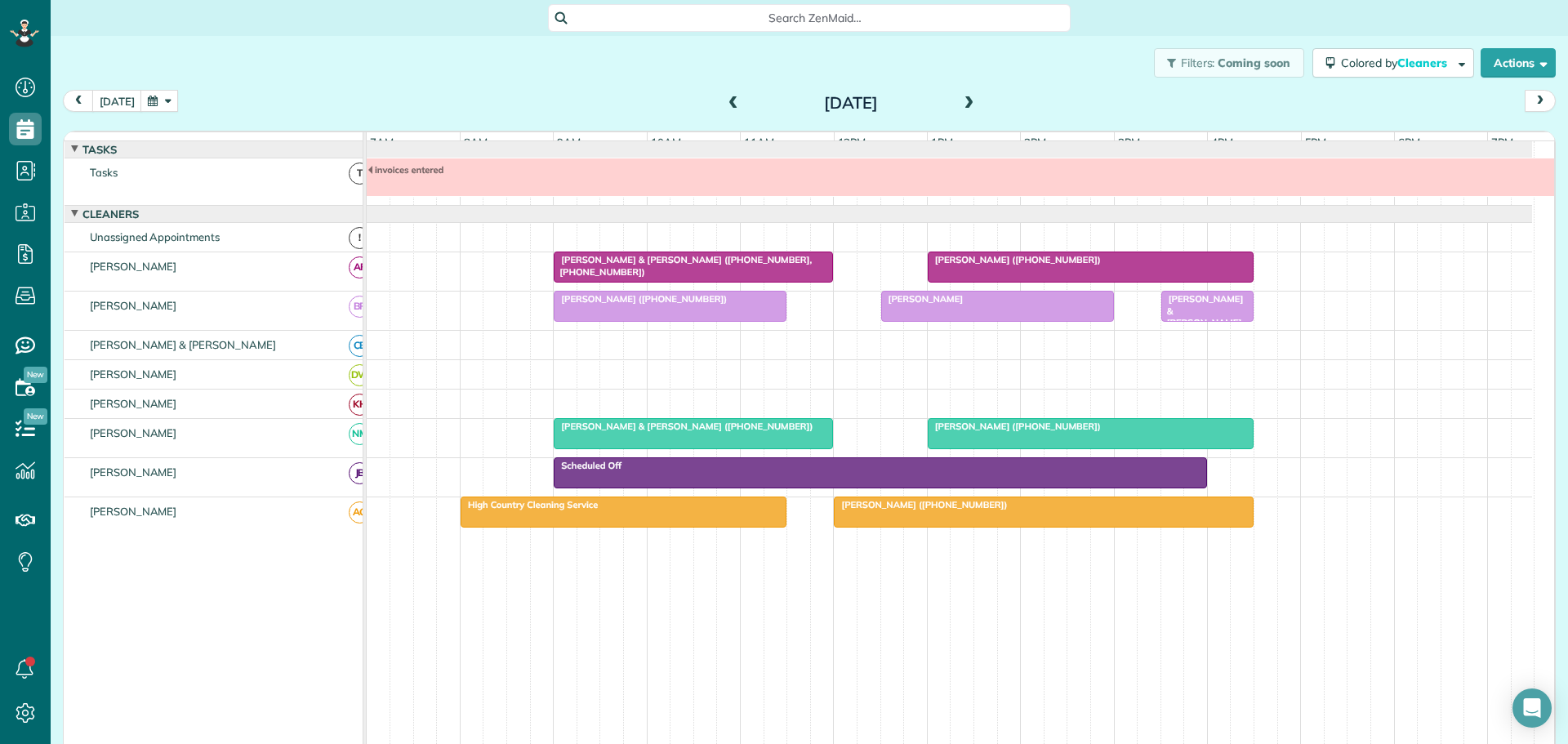
click at [962, 100] on span at bounding box center [969, 103] width 18 height 14
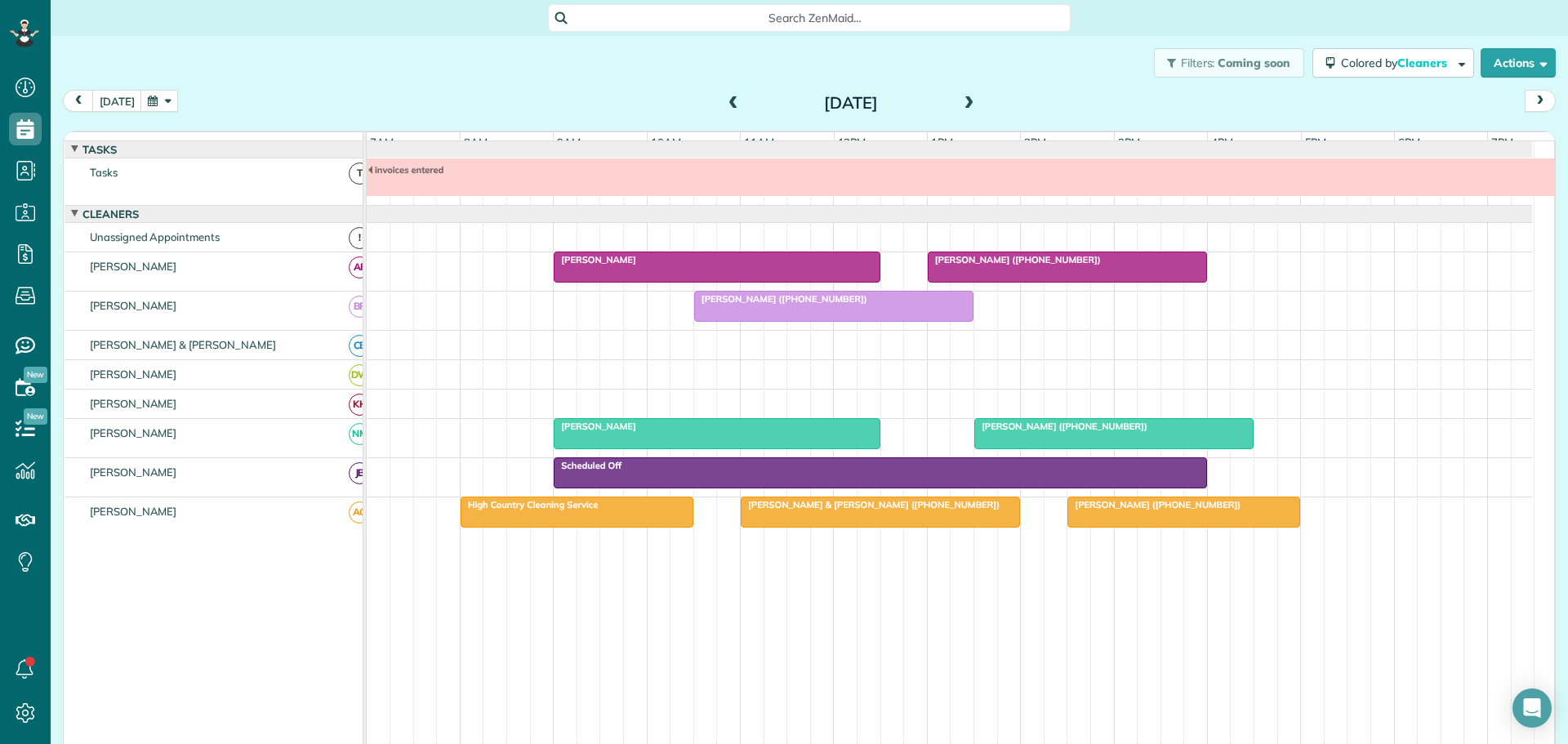
scroll to position [18, 0]
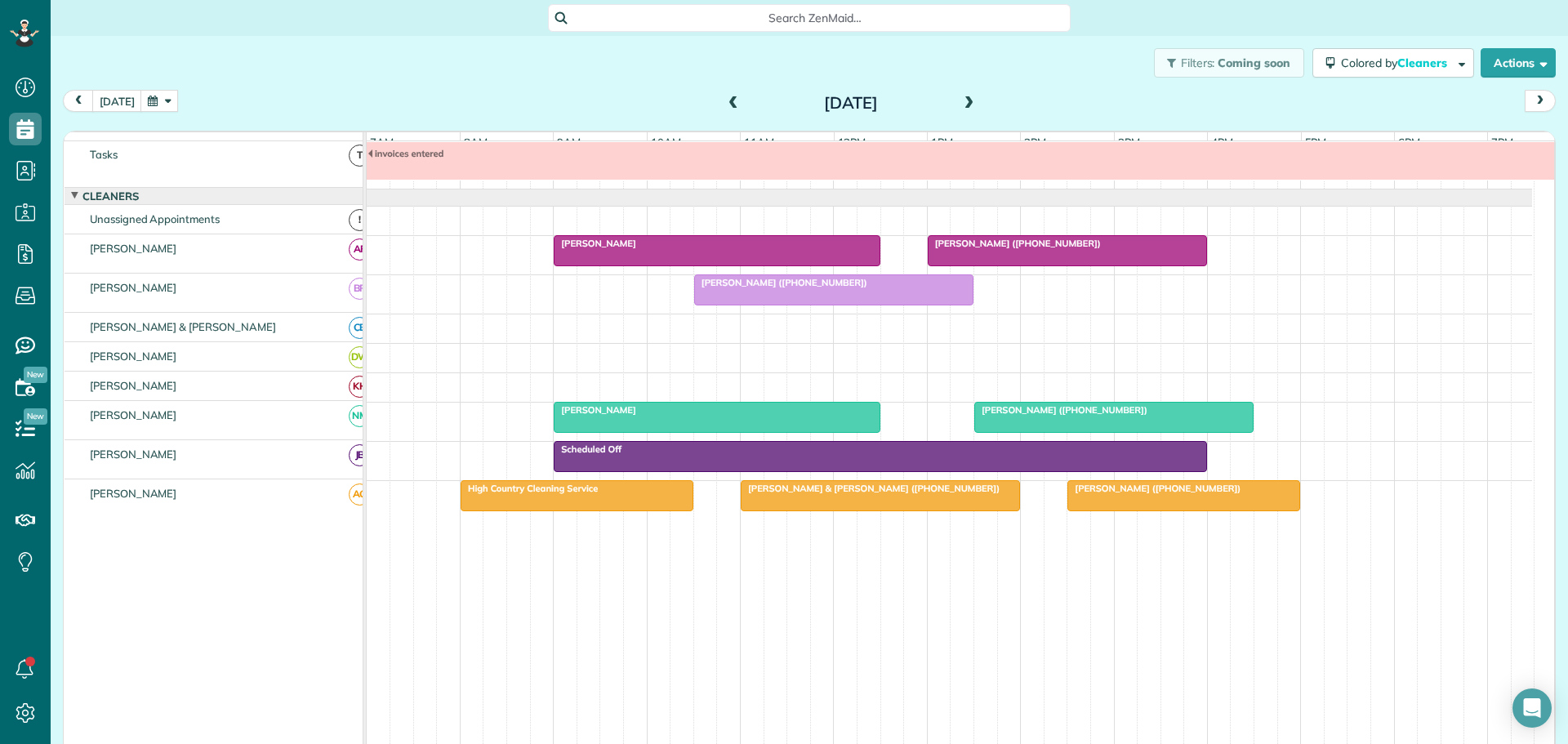
click at [961, 102] on span at bounding box center [969, 103] width 18 height 14
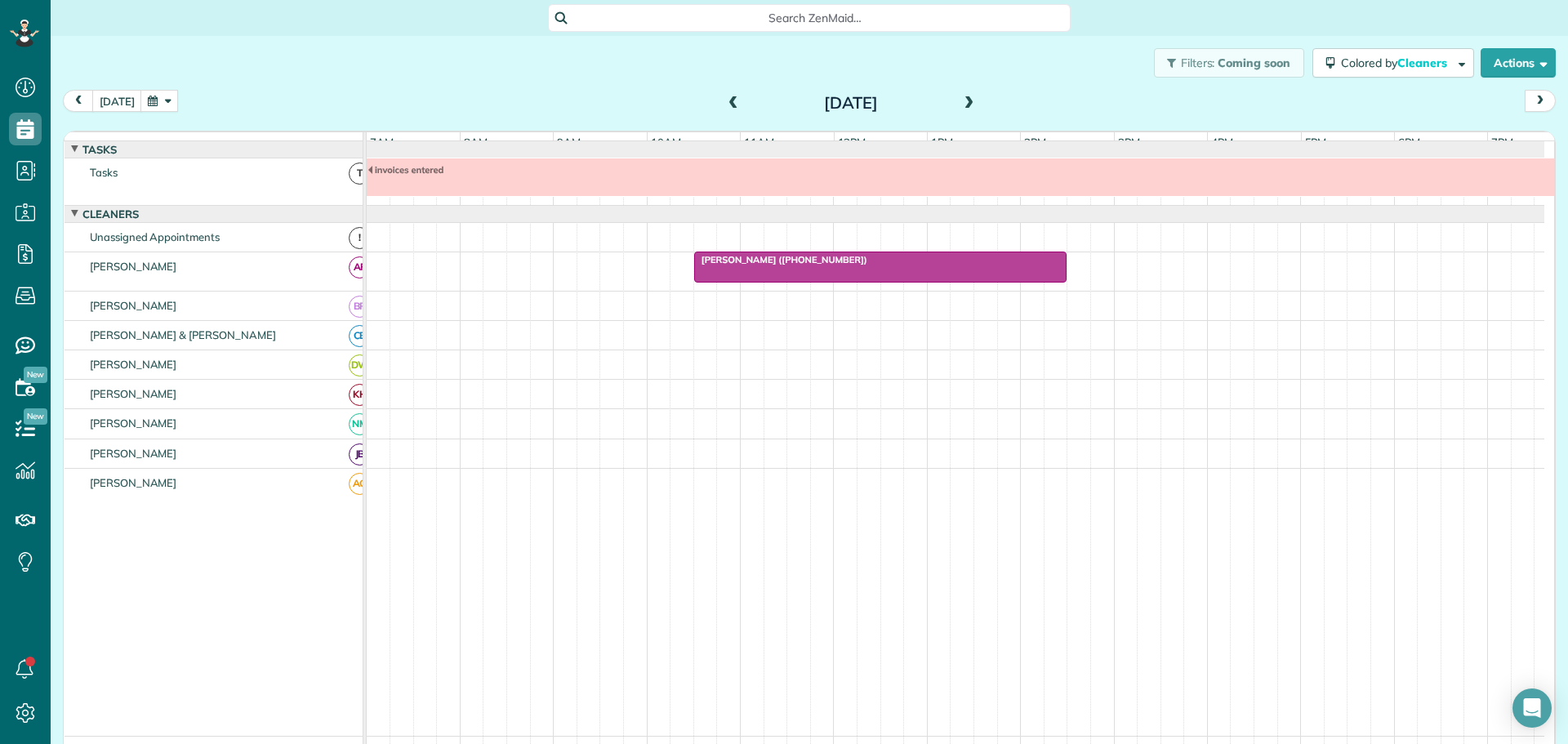
scroll to position [13, 0]
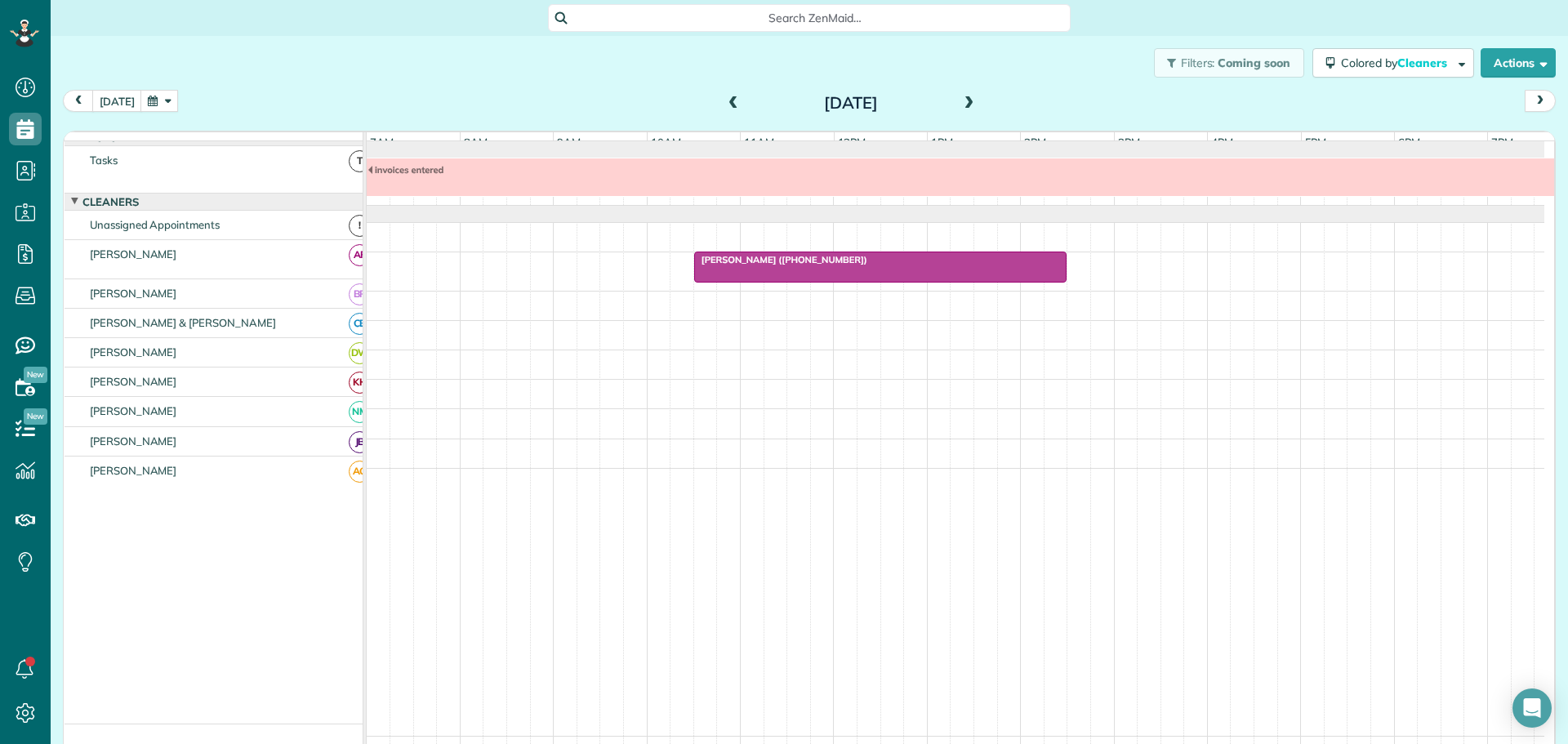
click at [961, 102] on span at bounding box center [969, 103] width 18 height 14
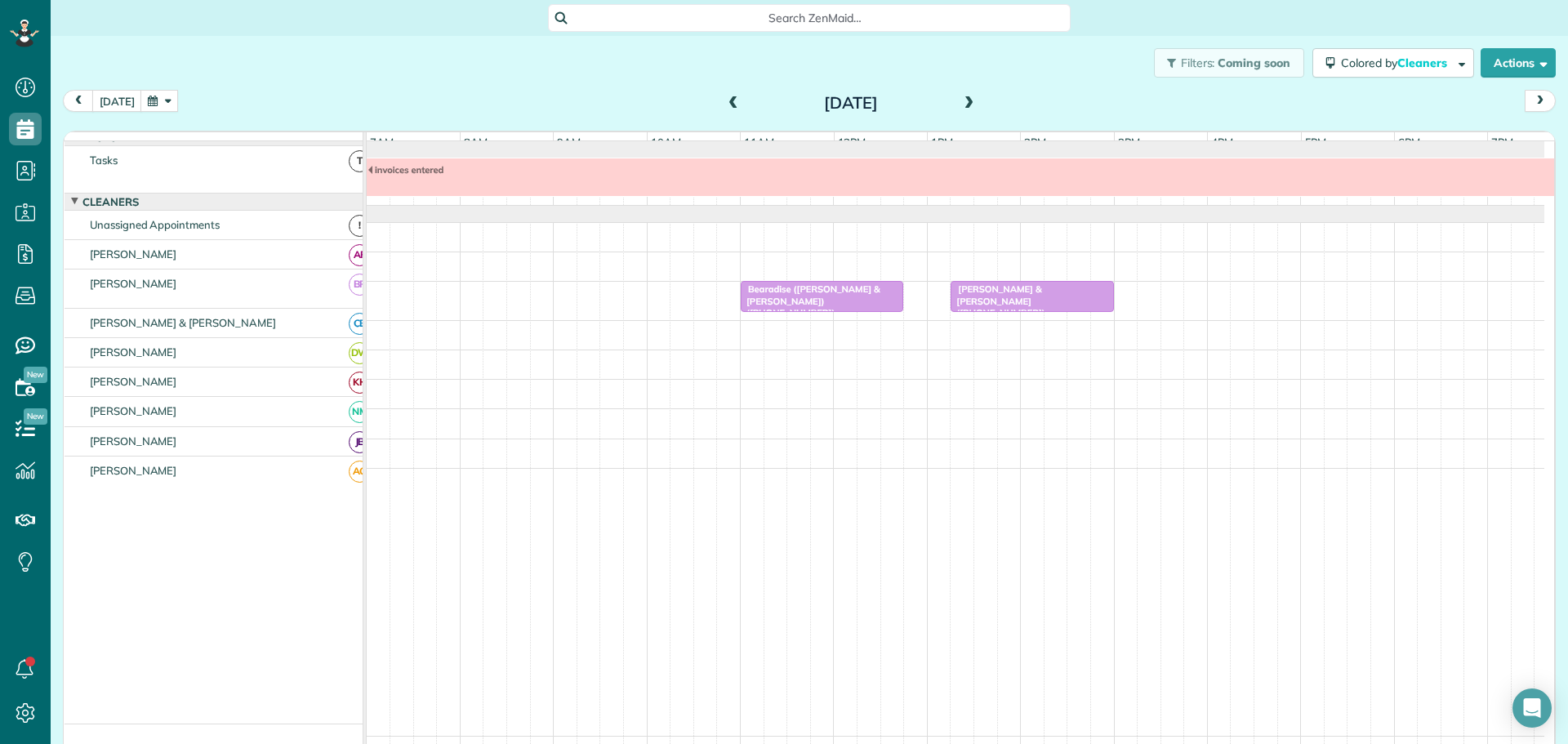
click at [965, 99] on span at bounding box center [969, 103] width 18 height 14
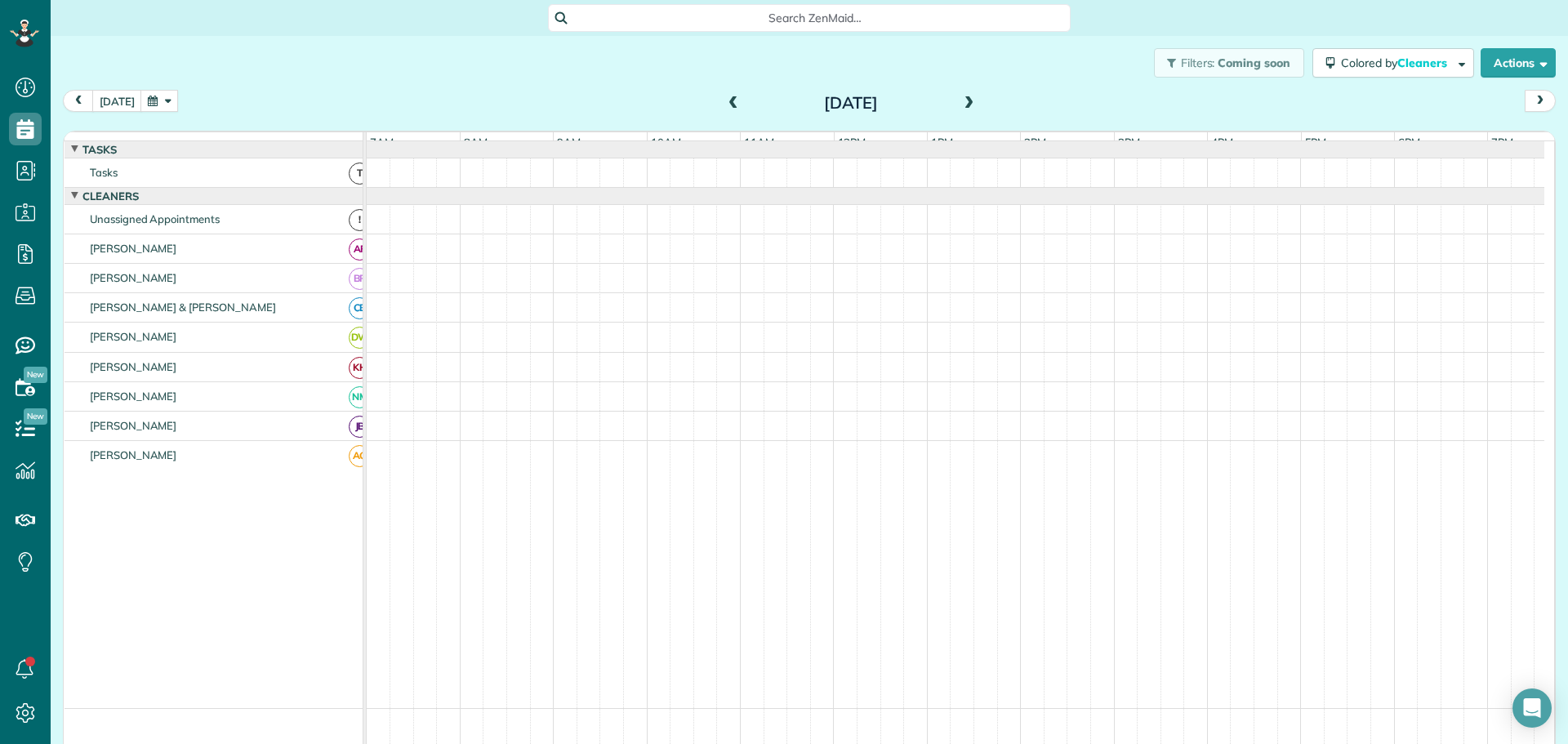
scroll to position [18, 0]
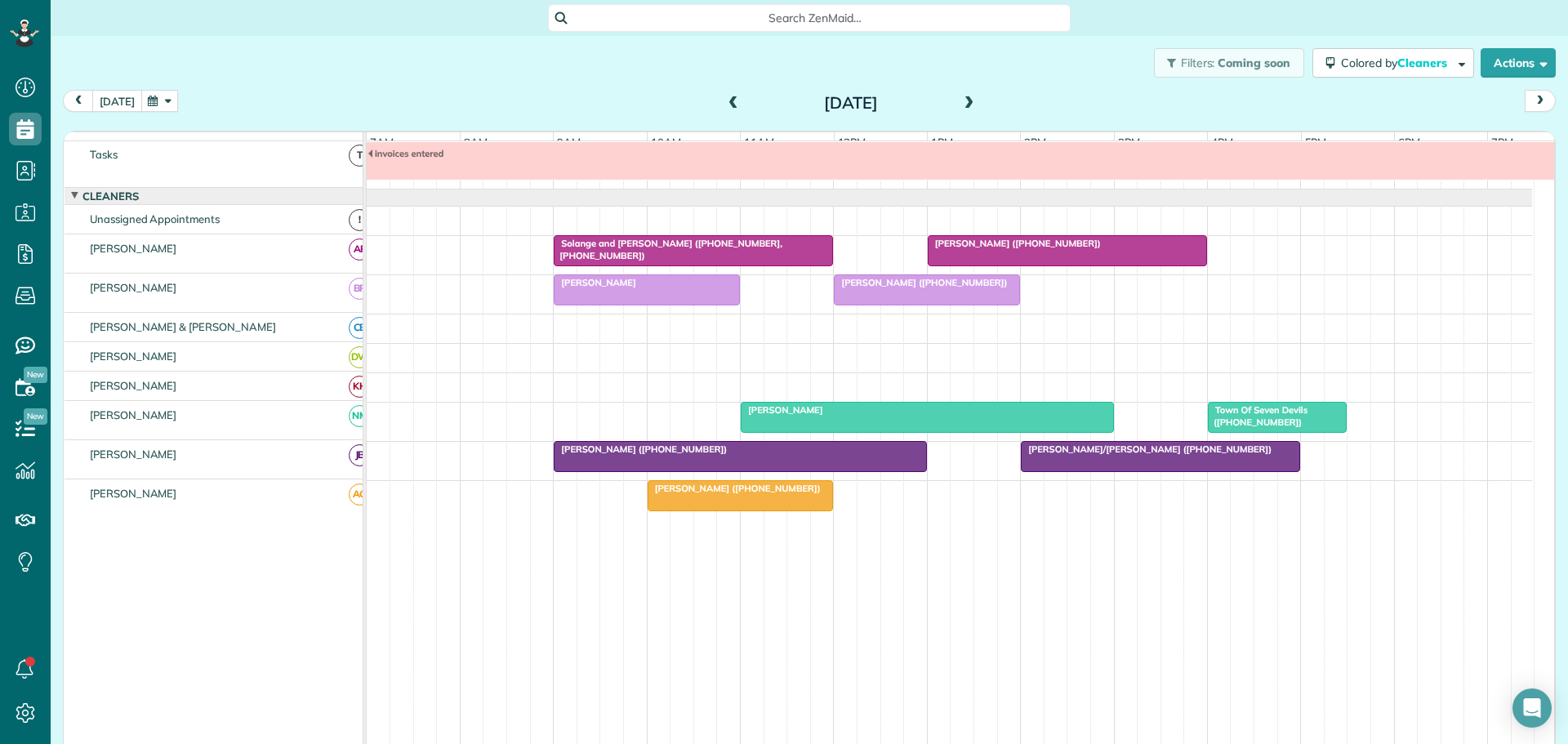
click at [114, 101] on button "[DATE]" at bounding box center [117, 100] width 50 height 22
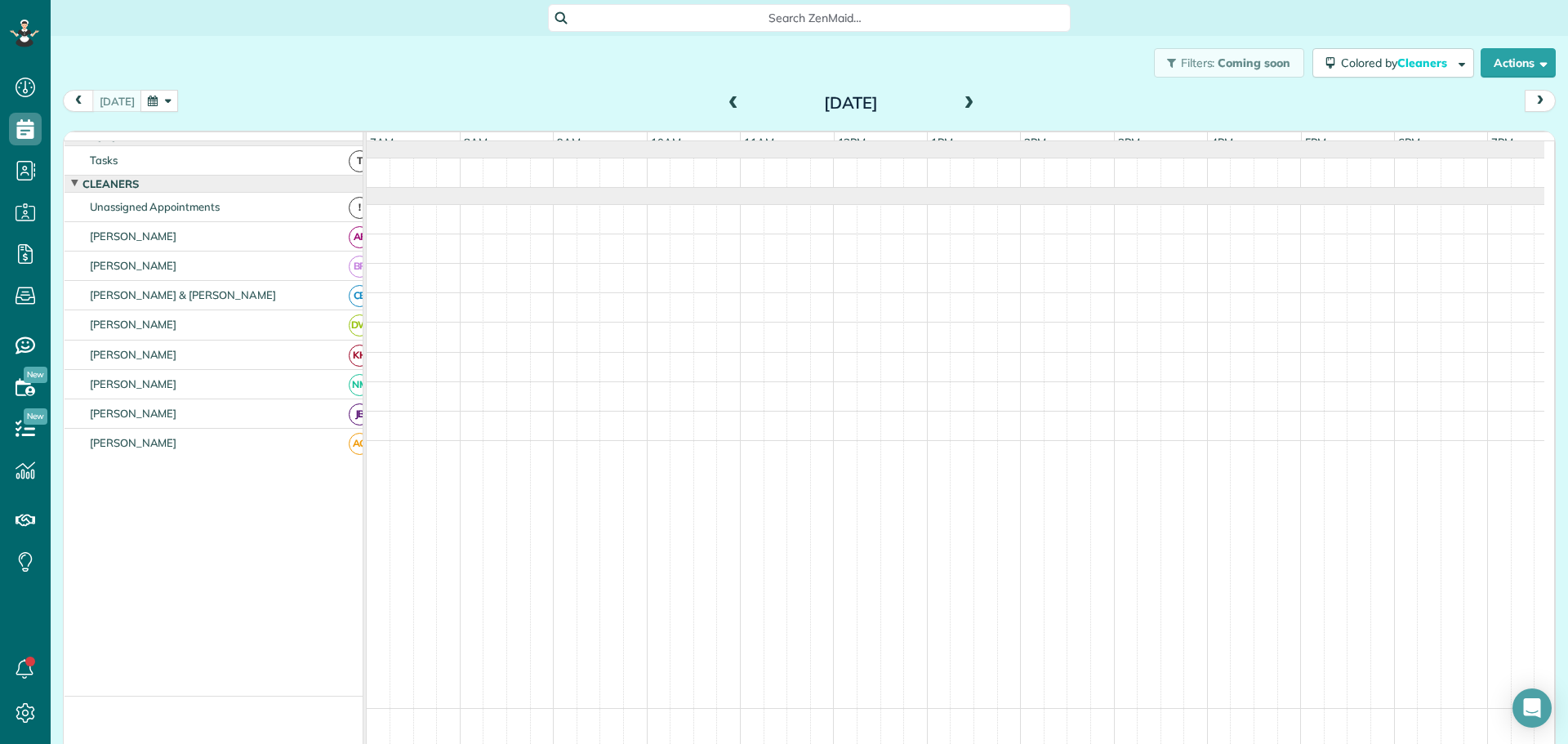
scroll to position [0, 0]
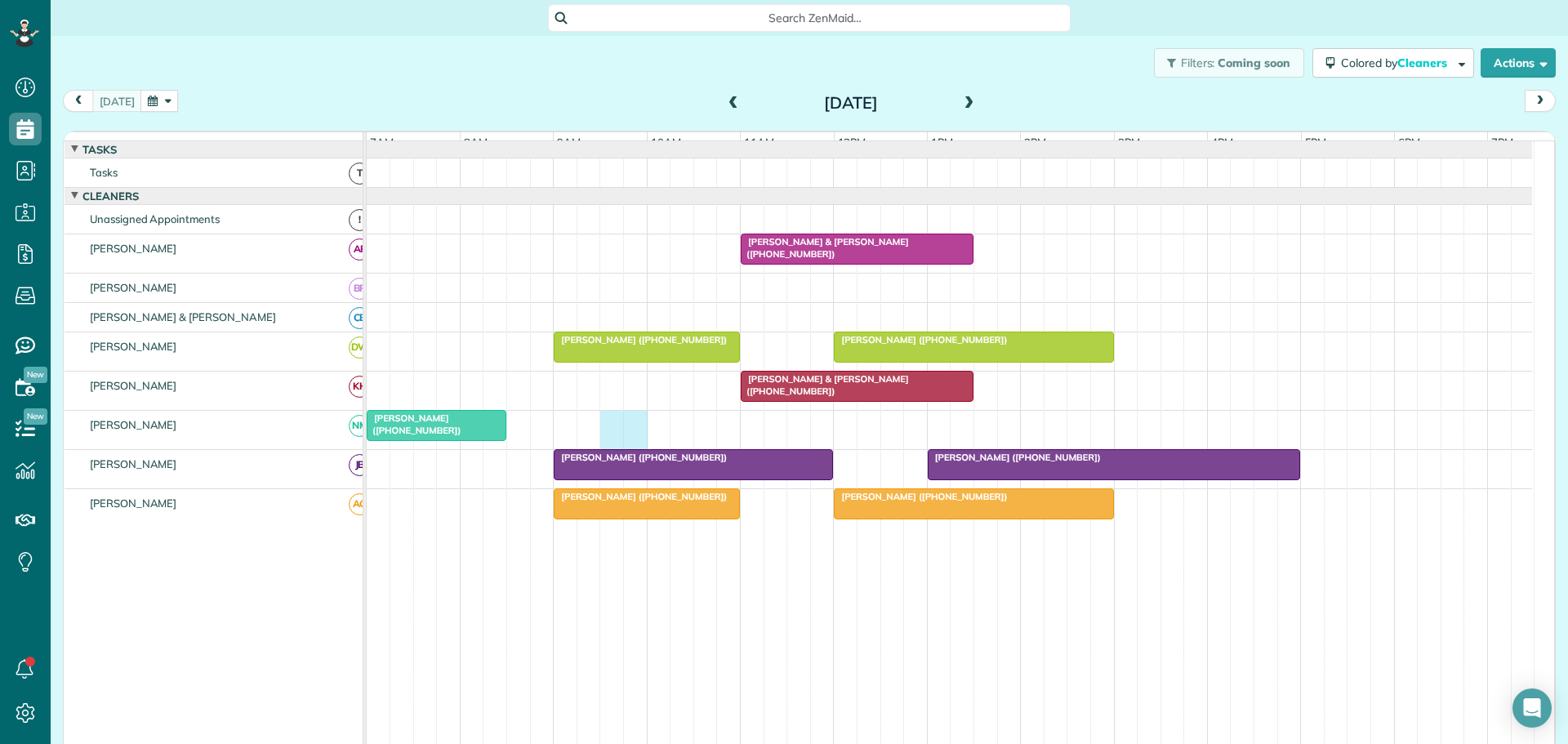
drag, startPoint x: 605, startPoint y: 433, endPoint x: 631, endPoint y: 433, distance: 26.0
click at [631, 433] on div "[PERSON_NAME] ([PHONE_NUMBER])" at bounding box center [949, 430] width 1166 height 38
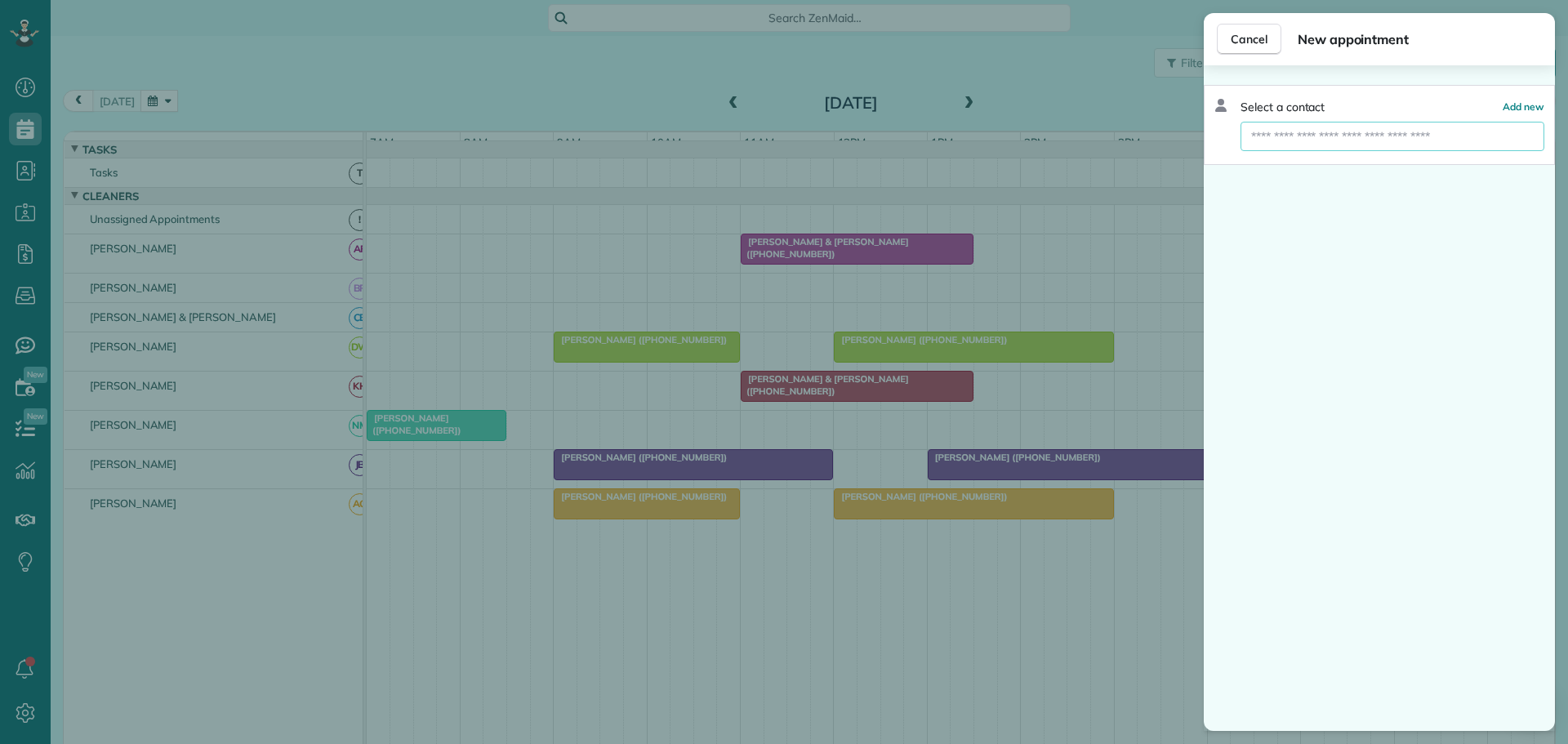
click at [1297, 132] on input "text" at bounding box center [1393, 136] width 304 height 30
type input "****"
click at [1289, 163] on span "[PERSON_NAME] iter" at bounding box center [1328, 166] width 138 height 14
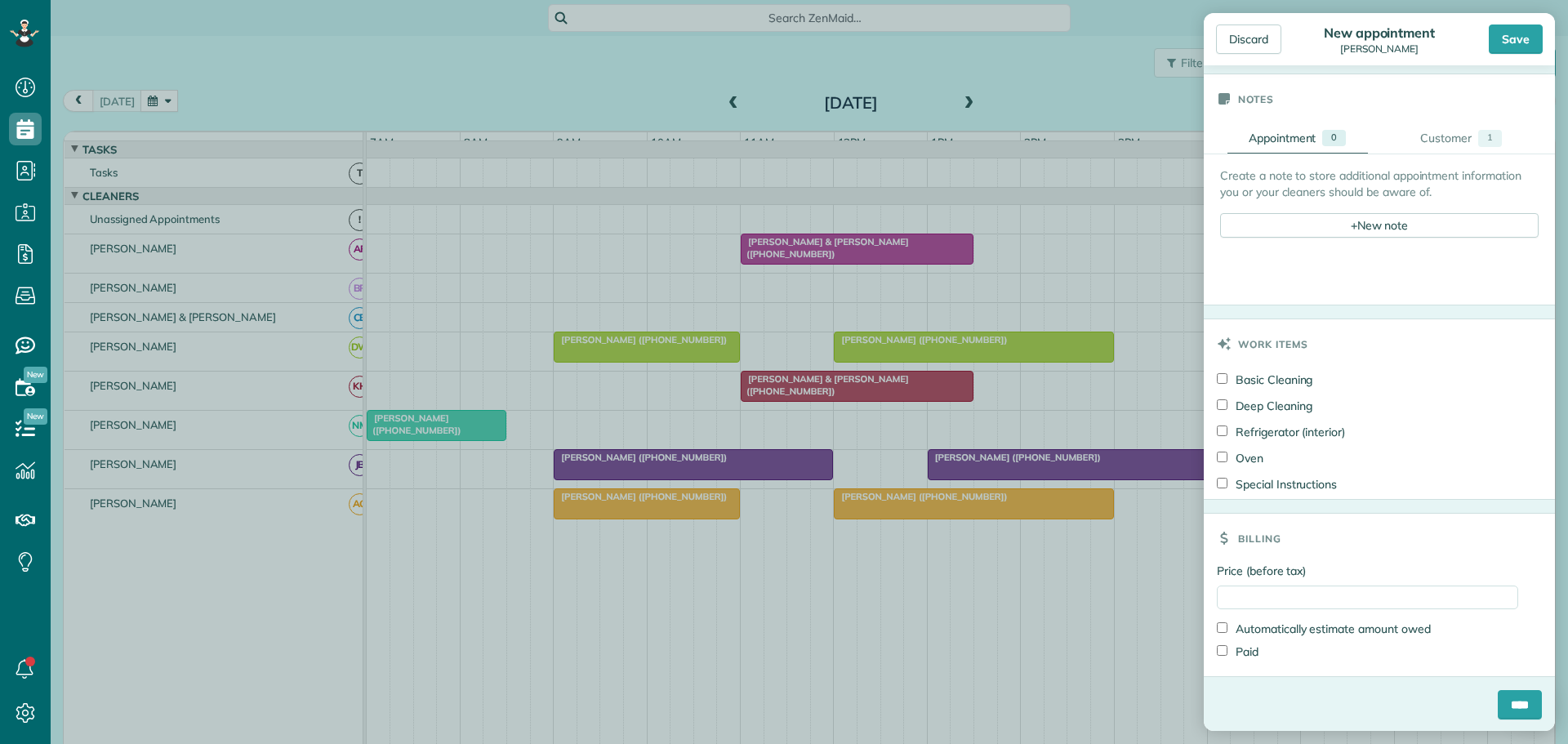
scroll to position [572, 0]
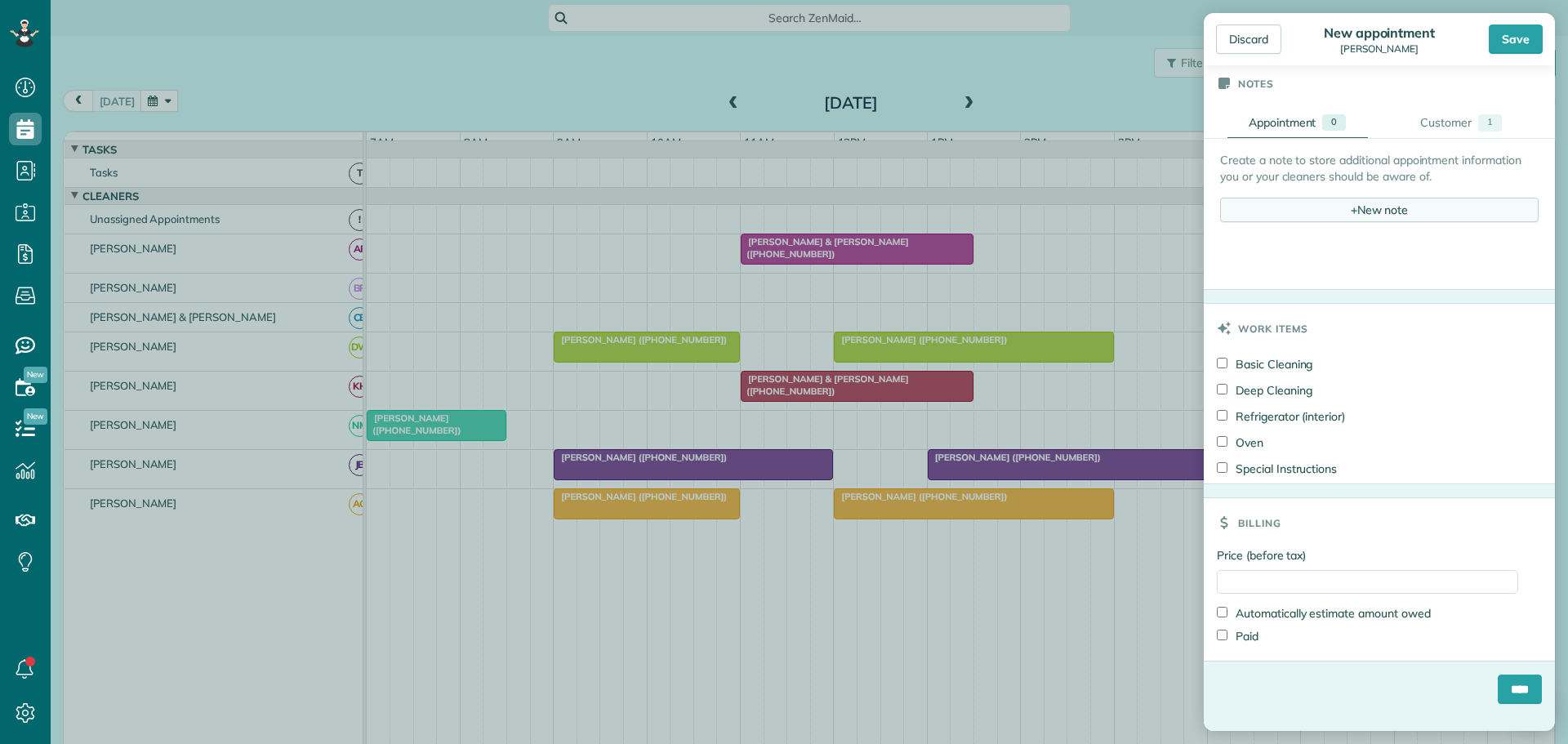
click at [1346, 201] on div "+ New note" at bounding box center [1378, 209] width 319 height 24
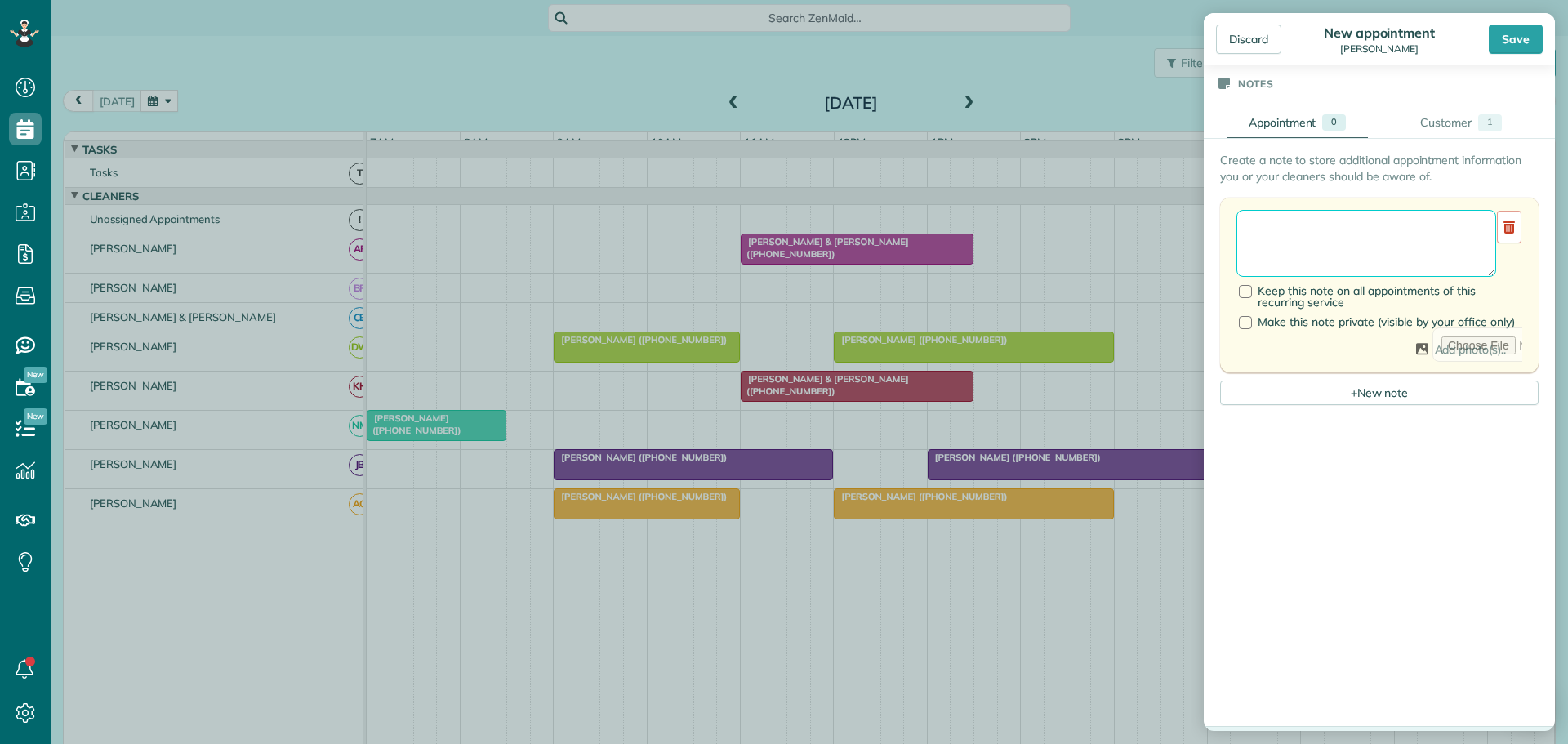
click at [1272, 237] on textarea at bounding box center [1366, 244] width 260 height 67
type textarea "**********"
click at [1521, 34] on div "Save" at bounding box center [1516, 38] width 54 height 30
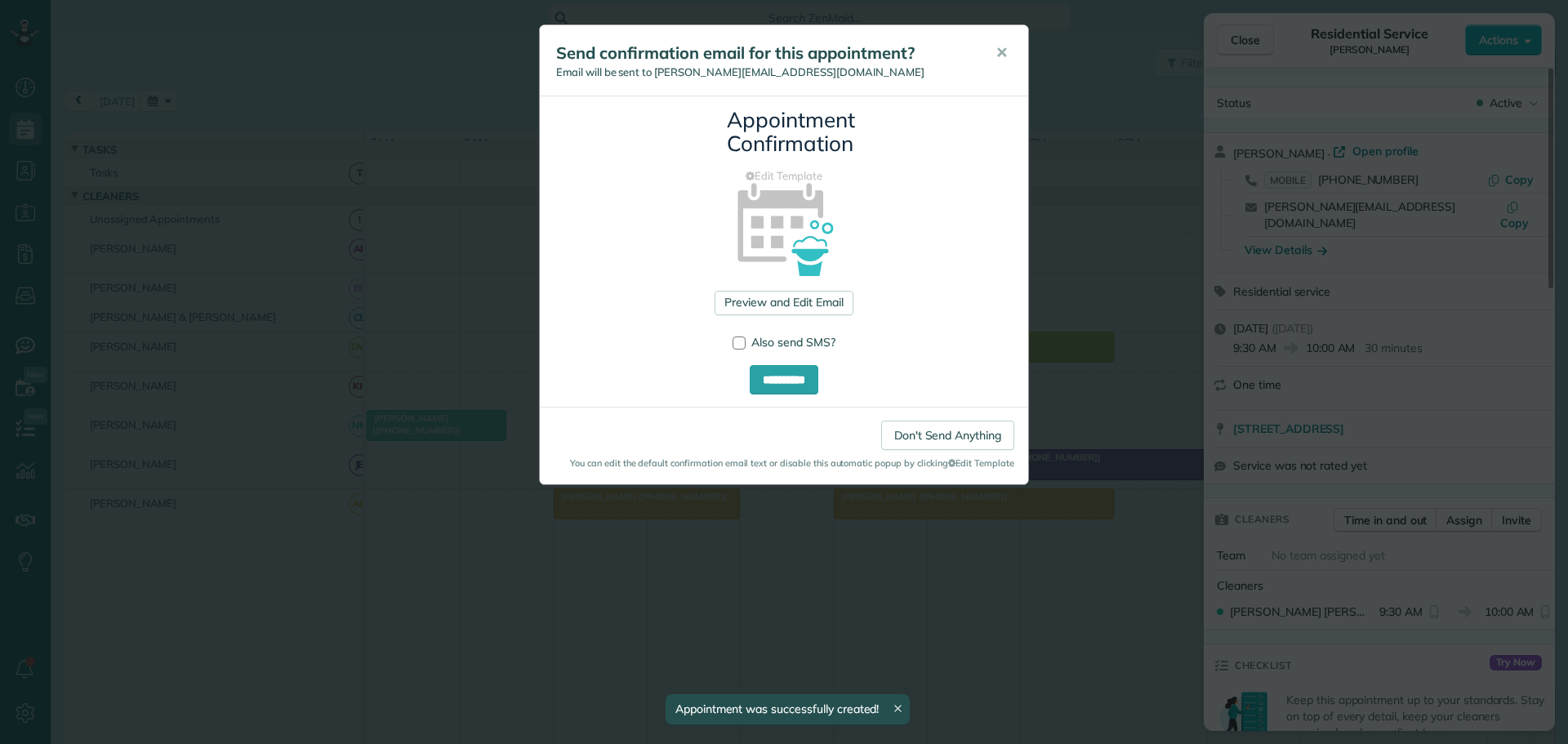
drag, startPoint x: 1006, startPoint y: 50, endPoint x: 1117, endPoint y: 45, distance: 111.1
click at [1015, 48] on button "✕" at bounding box center [1001, 53] width 37 height 39
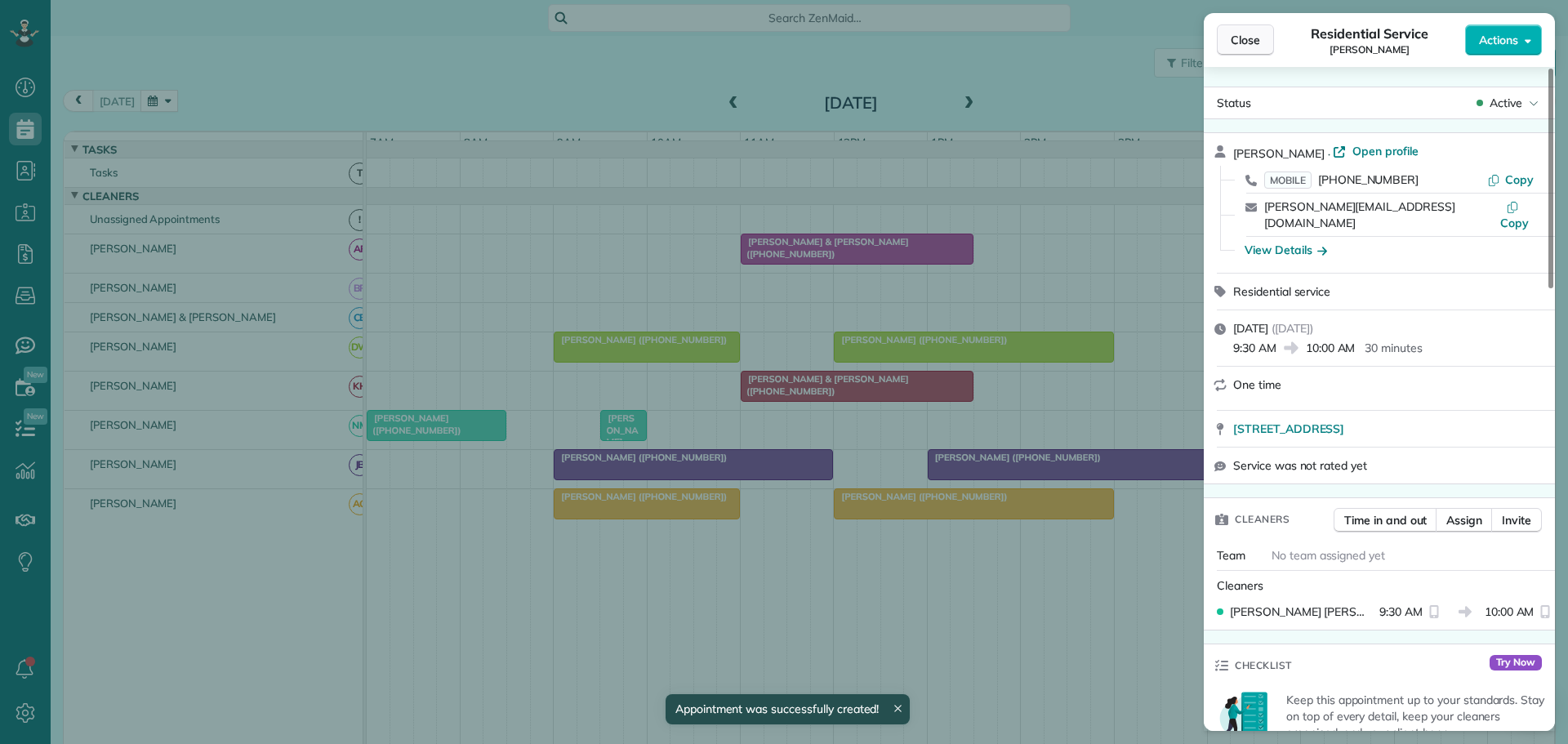
click at [1233, 38] on span "Close" at bounding box center [1245, 39] width 30 height 16
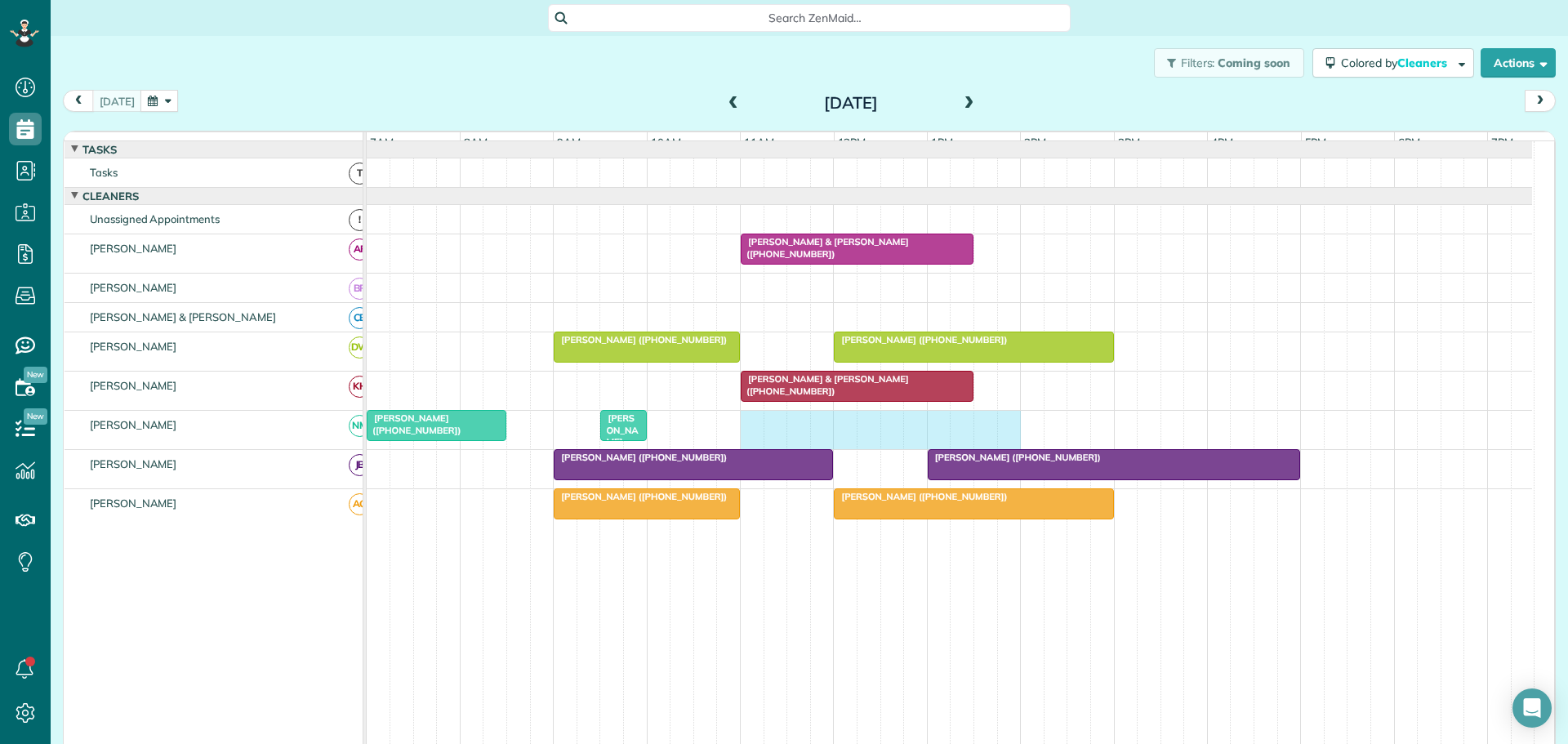
drag, startPoint x: 745, startPoint y: 430, endPoint x: 997, endPoint y: 448, distance: 252.6
click at [1004, 446] on div "[PERSON_NAME] ([PHONE_NUMBER]) [PERSON_NAME] ([PHONE_NUMBER])" at bounding box center [949, 430] width 1166 height 38
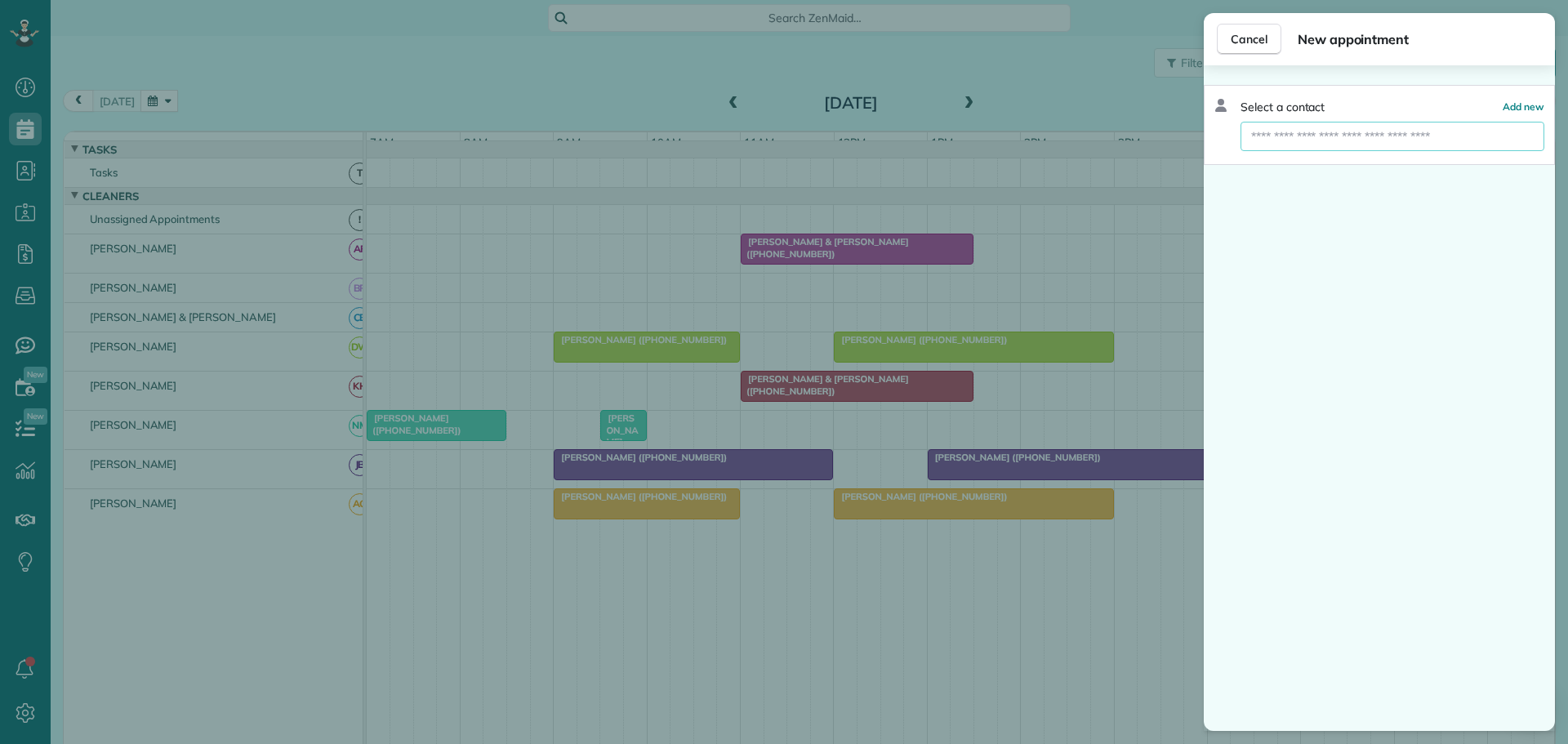
click at [1295, 138] on input "text" at bounding box center [1393, 136] width 304 height 30
type input "**"
click at [1292, 169] on span "MV Properties" at bounding box center [1298, 166] width 75 height 14
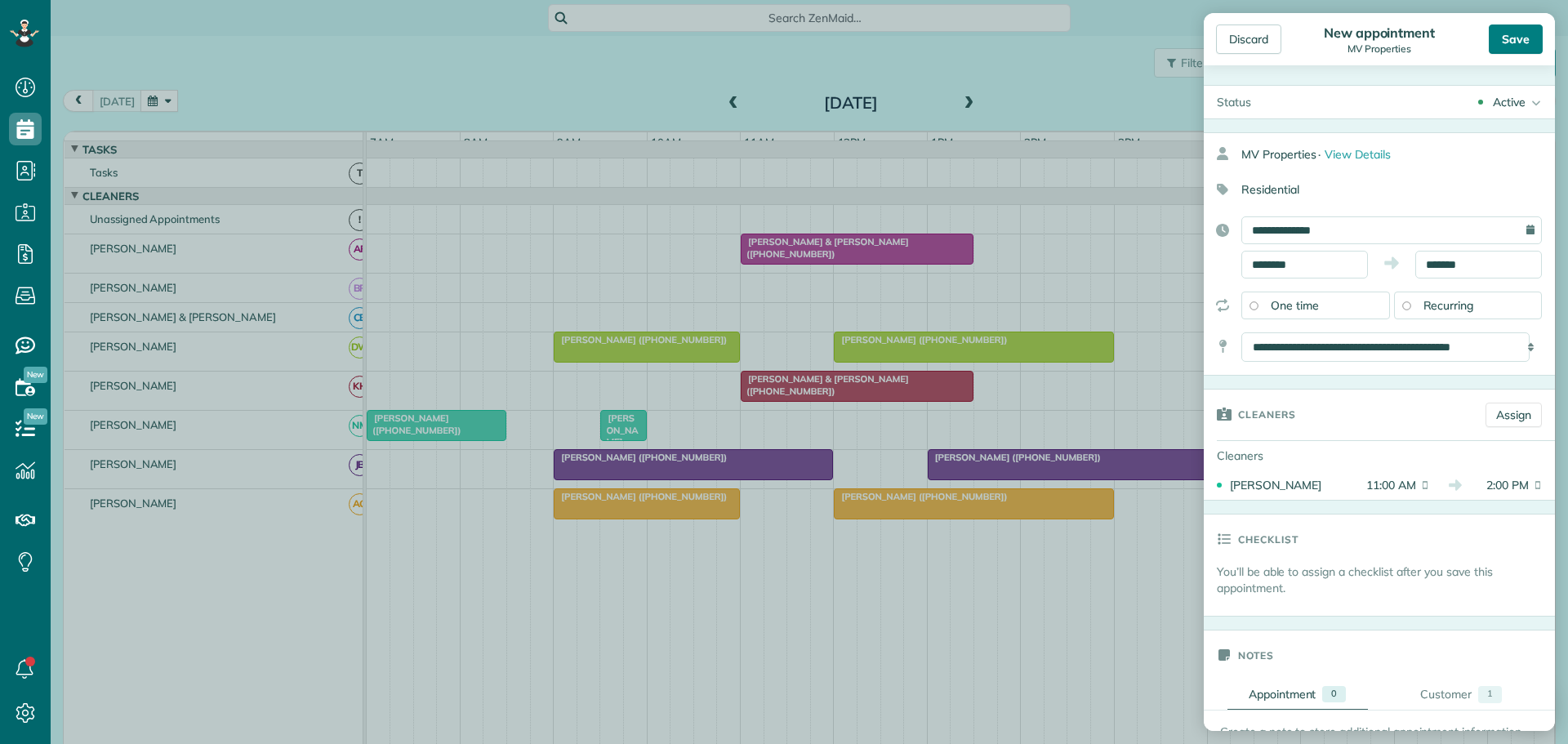
click at [1527, 44] on div "Save" at bounding box center [1516, 38] width 54 height 30
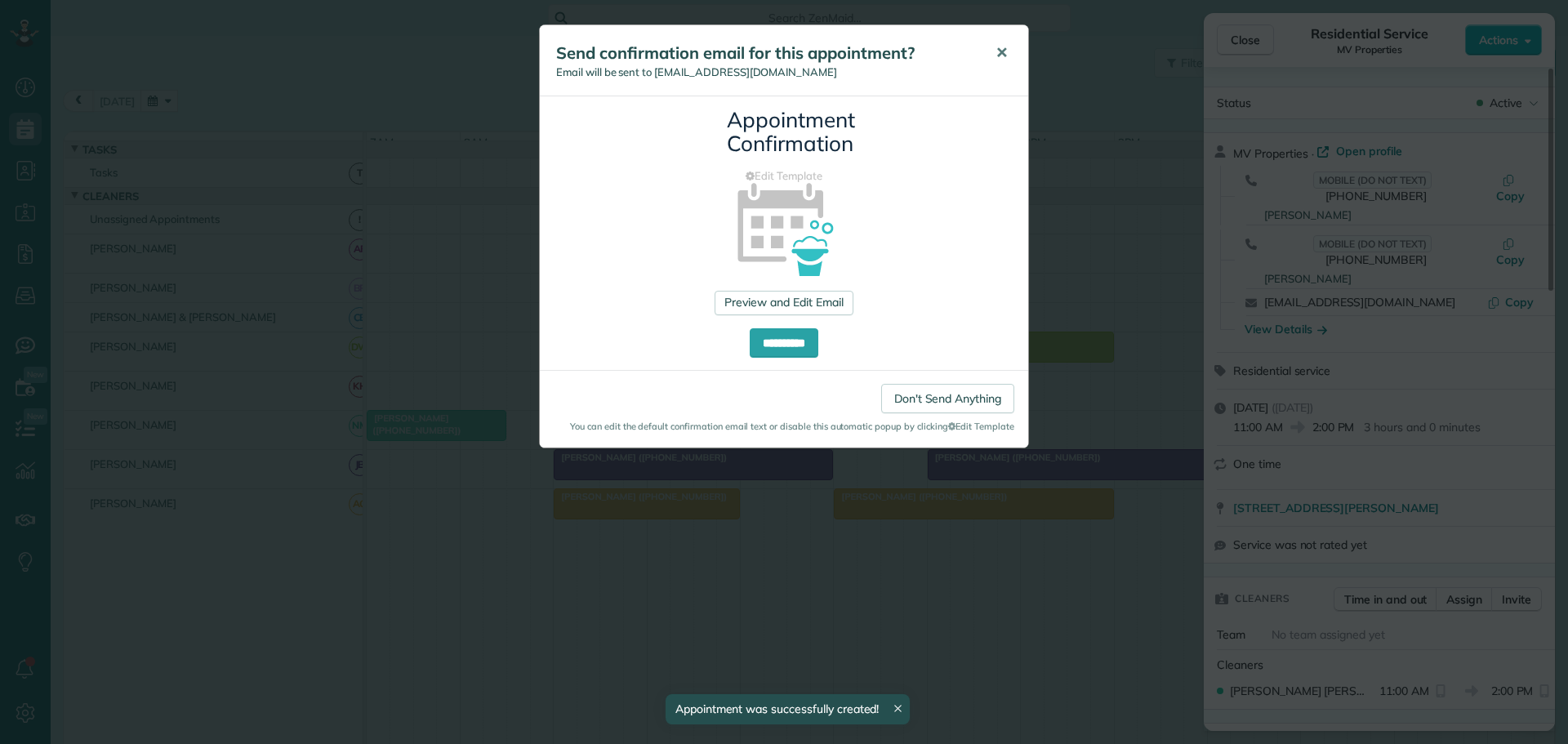
click at [1004, 52] on span "✕" at bounding box center [1001, 53] width 13 height 19
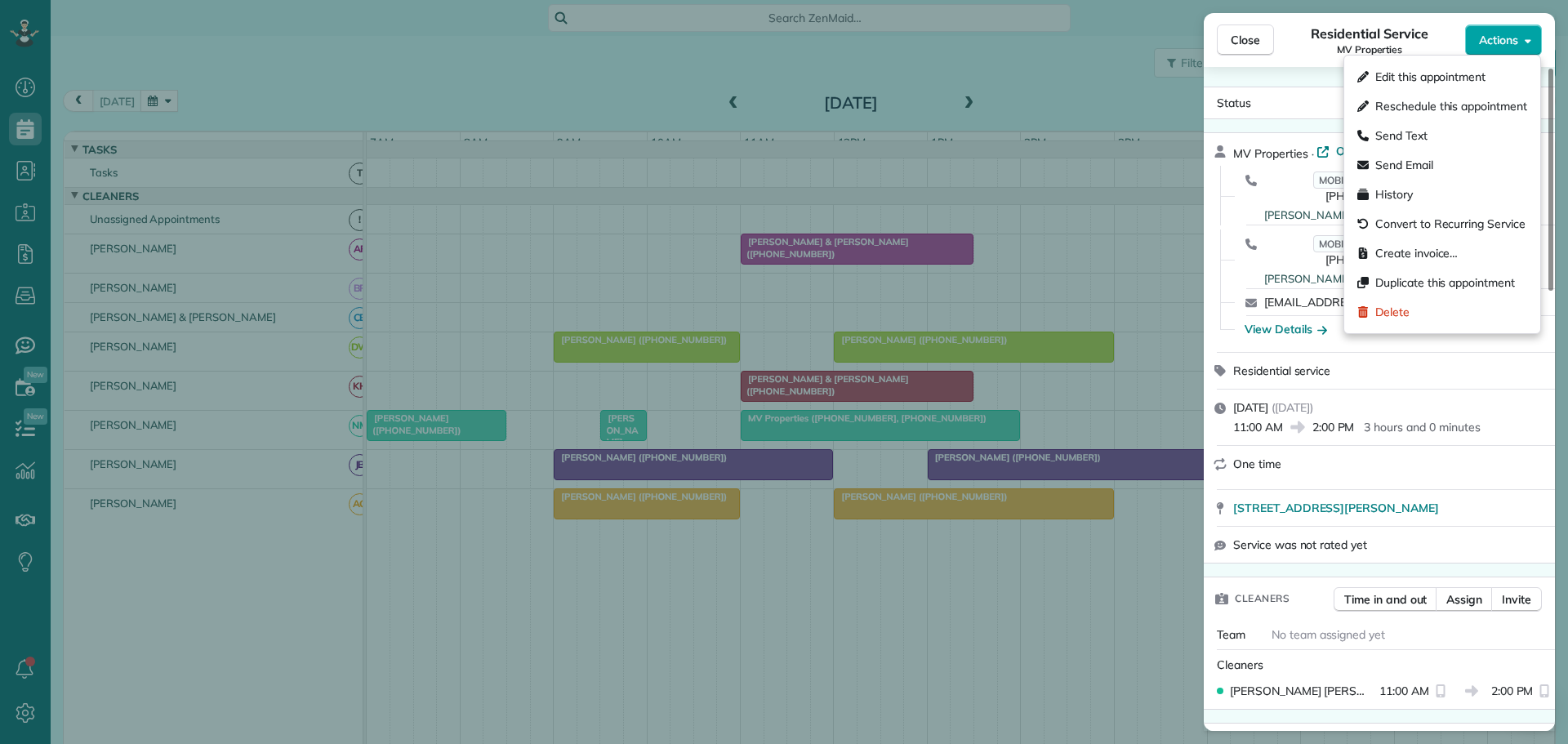
click at [1510, 44] on span "Actions" at bounding box center [1498, 39] width 39 height 16
click at [1425, 162] on span "Send Email" at bounding box center [1404, 165] width 58 height 16
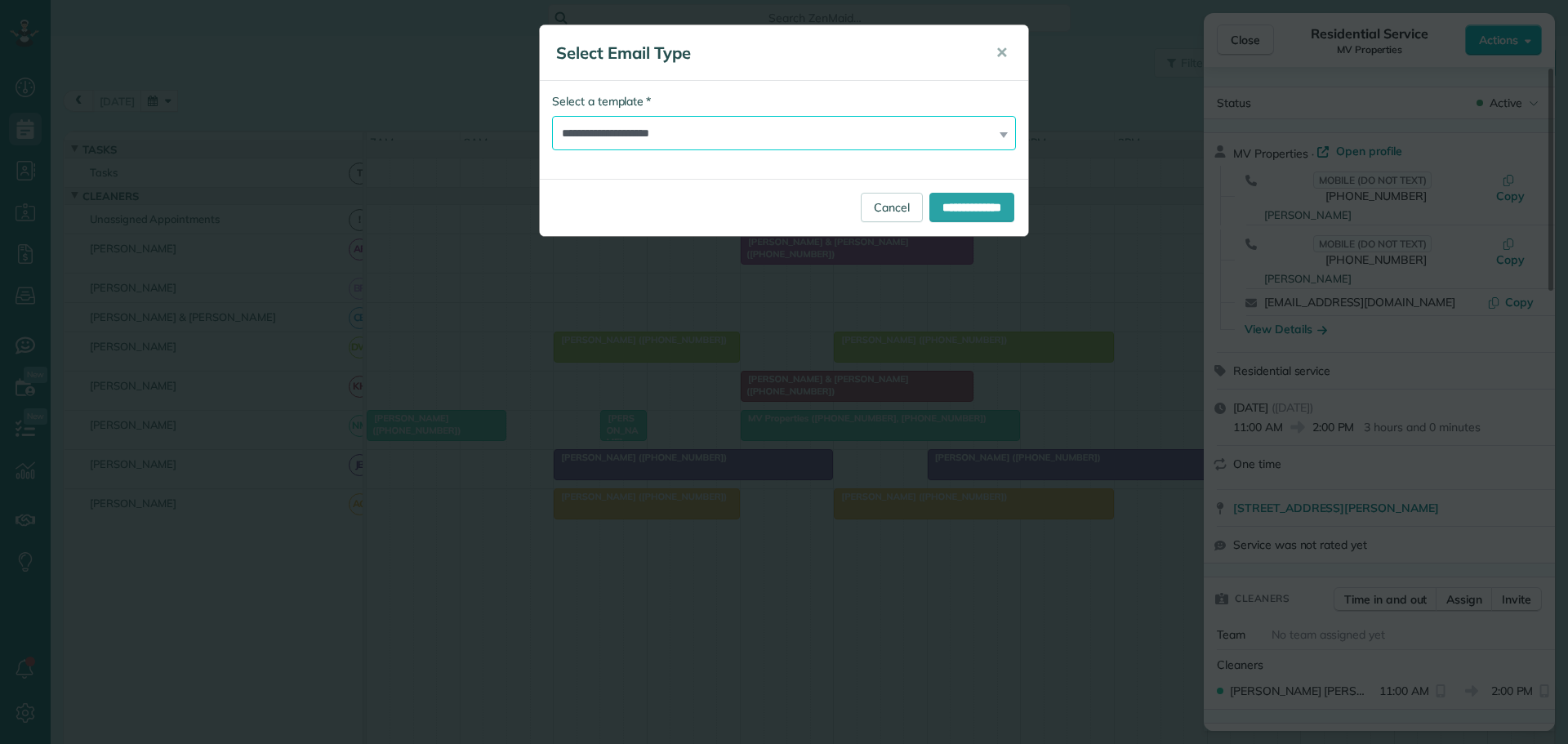
click at [685, 134] on select "**********" at bounding box center [784, 133] width 464 height 35
select select "****"
click at [552, 115] on select "**********" at bounding box center [784, 133] width 464 height 35
click at [973, 206] on input "**********" at bounding box center [971, 207] width 85 height 30
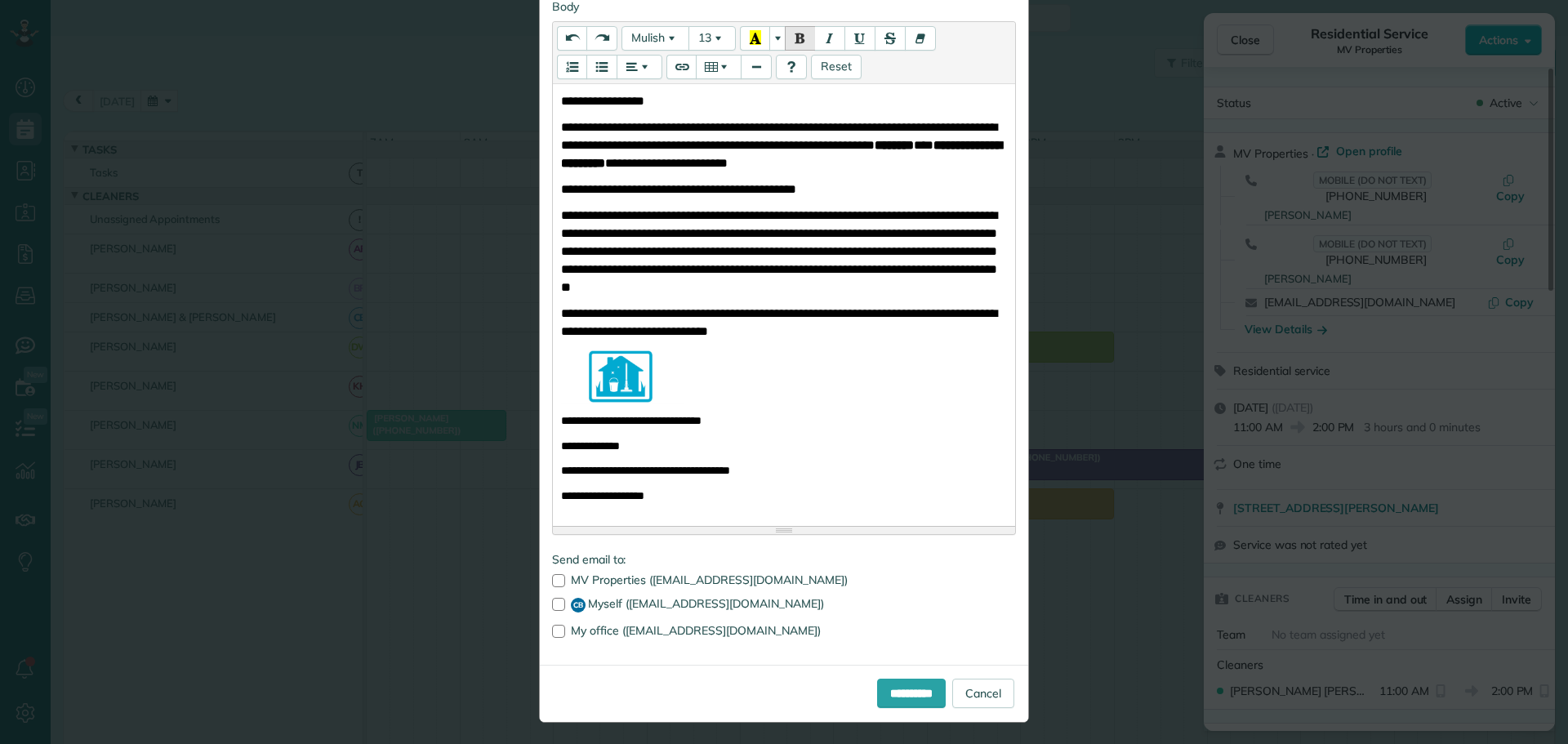
scroll to position [246, 0]
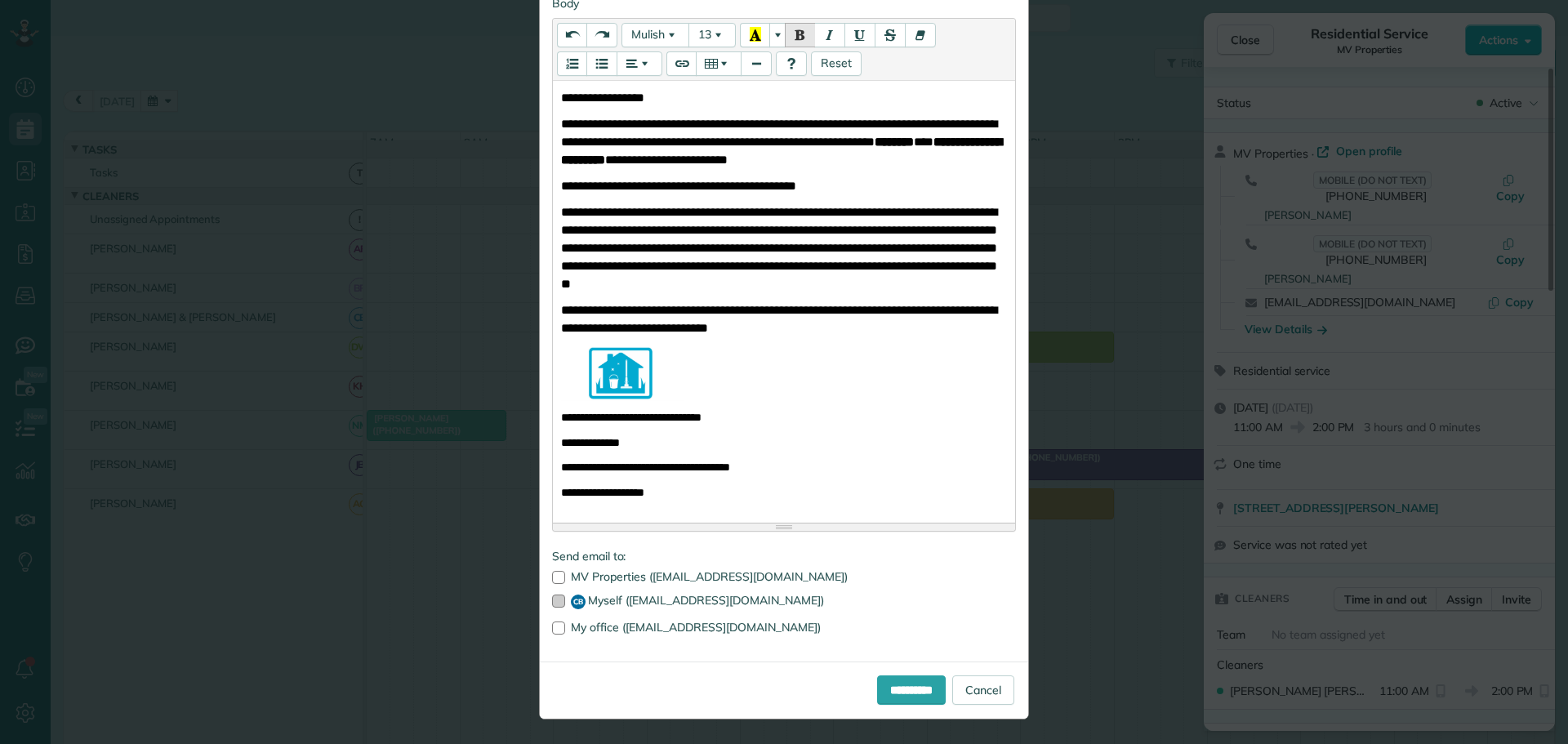
click at [552, 598] on div at bounding box center [558, 602] width 13 height 13
drag, startPoint x: 891, startPoint y: 688, endPoint x: 868, endPoint y: 681, distance: 24.0
click at [887, 686] on input "**********" at bounding box center [911, 690] width 68 height 30
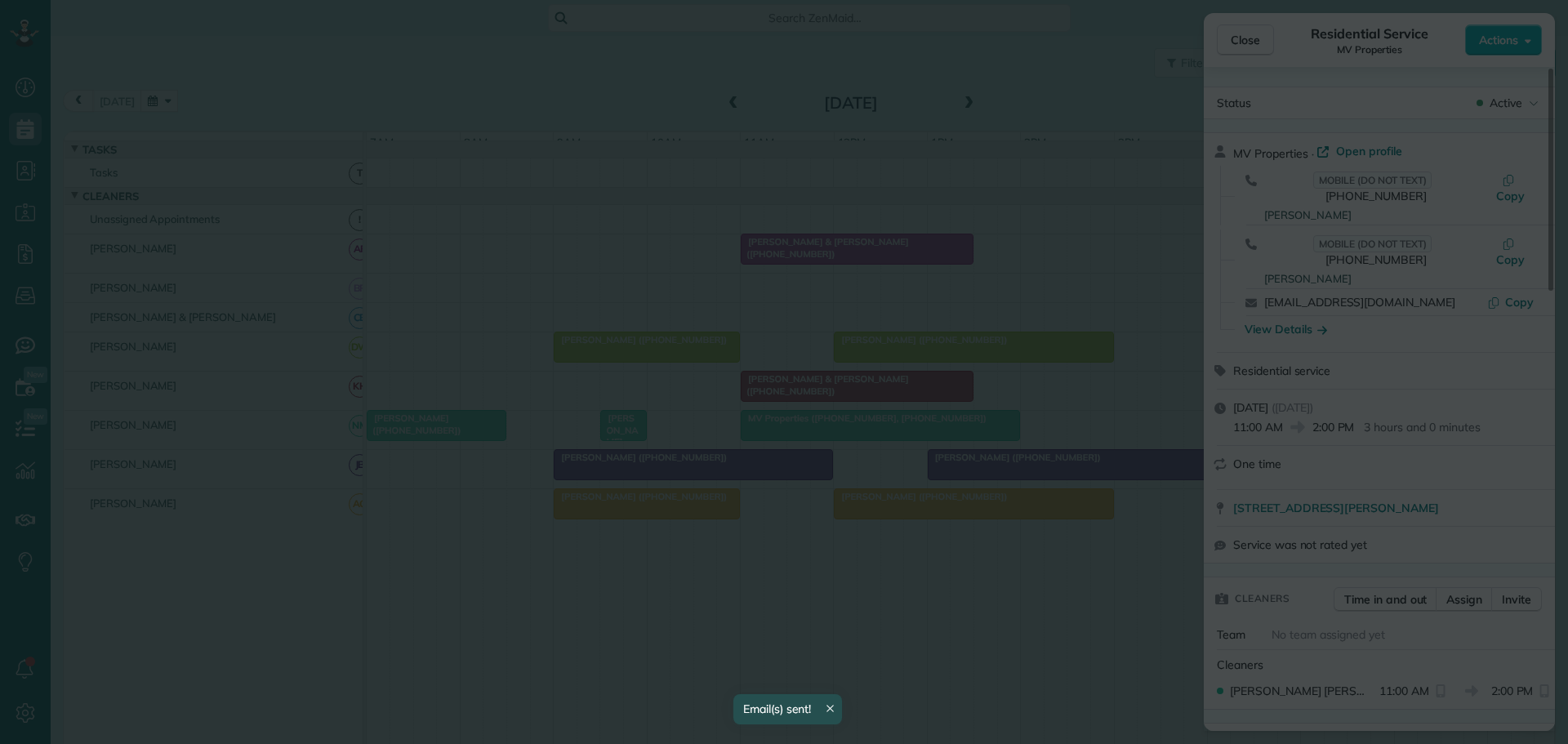
scroll to position [0, 0]
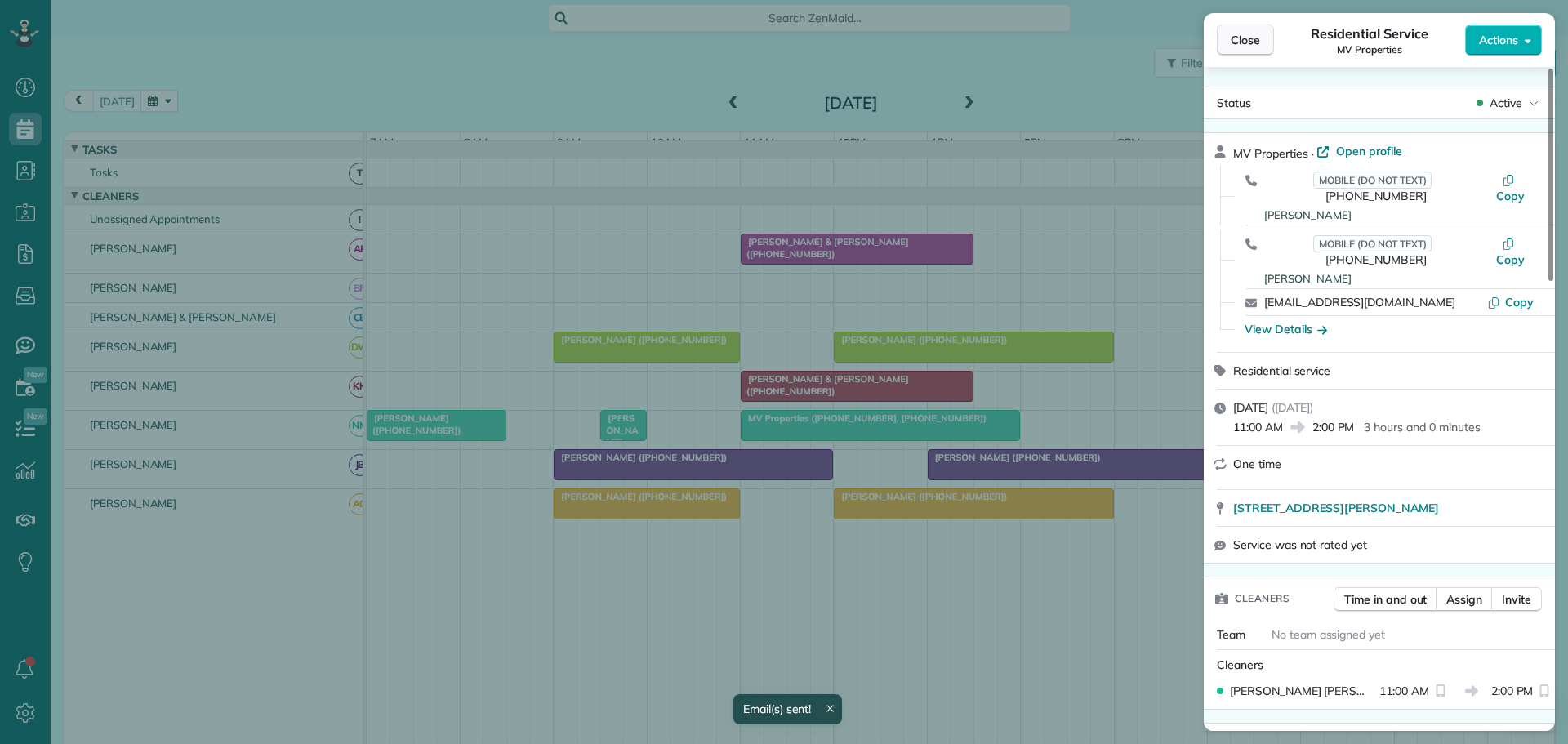
click at [1247, 32] on span "Close" at bounding box center [1245, 39] width 30 height 16
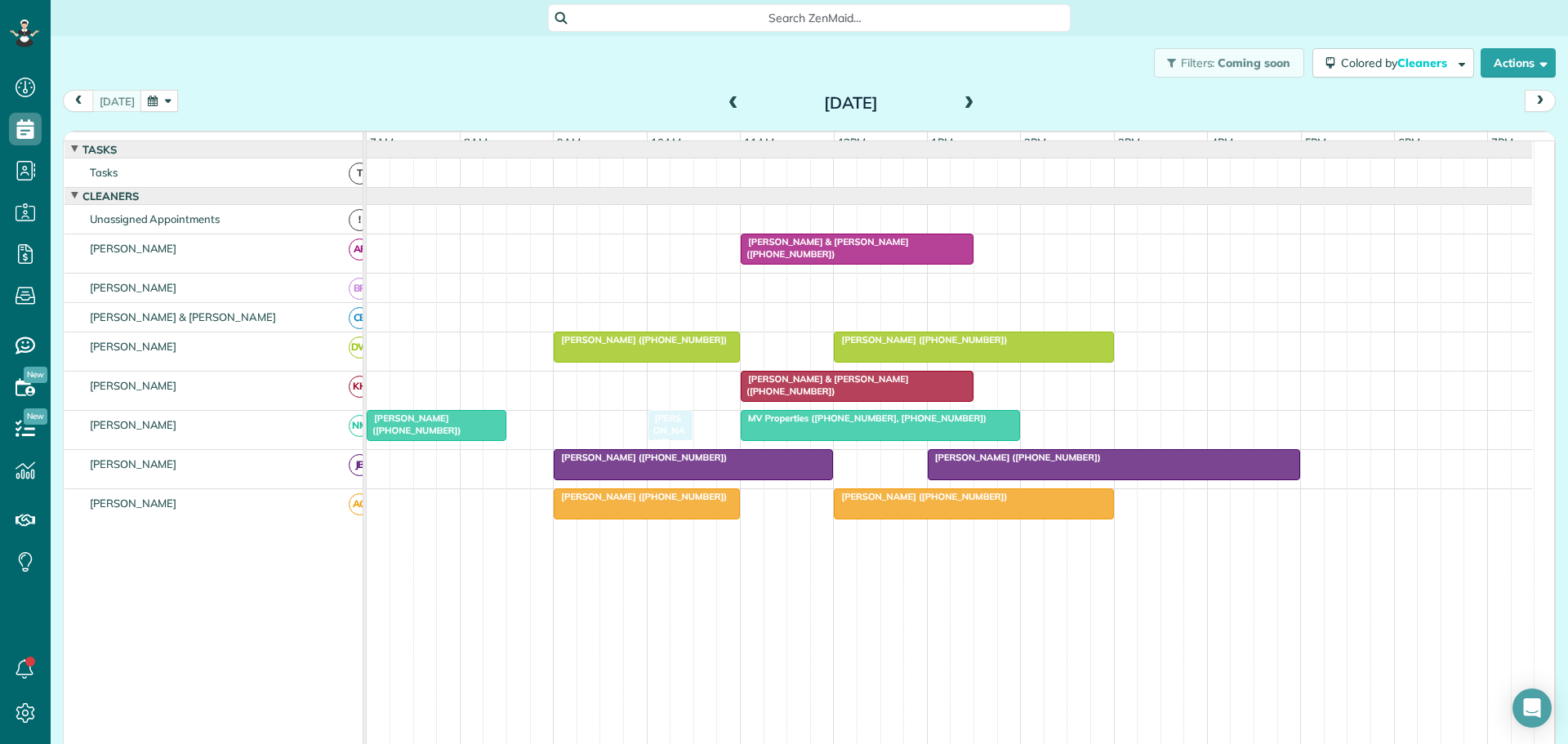
drag, startPoint x: 620, startPoint y: 433, endPoint x: 655, endPoint y: 431, distance: 35.1
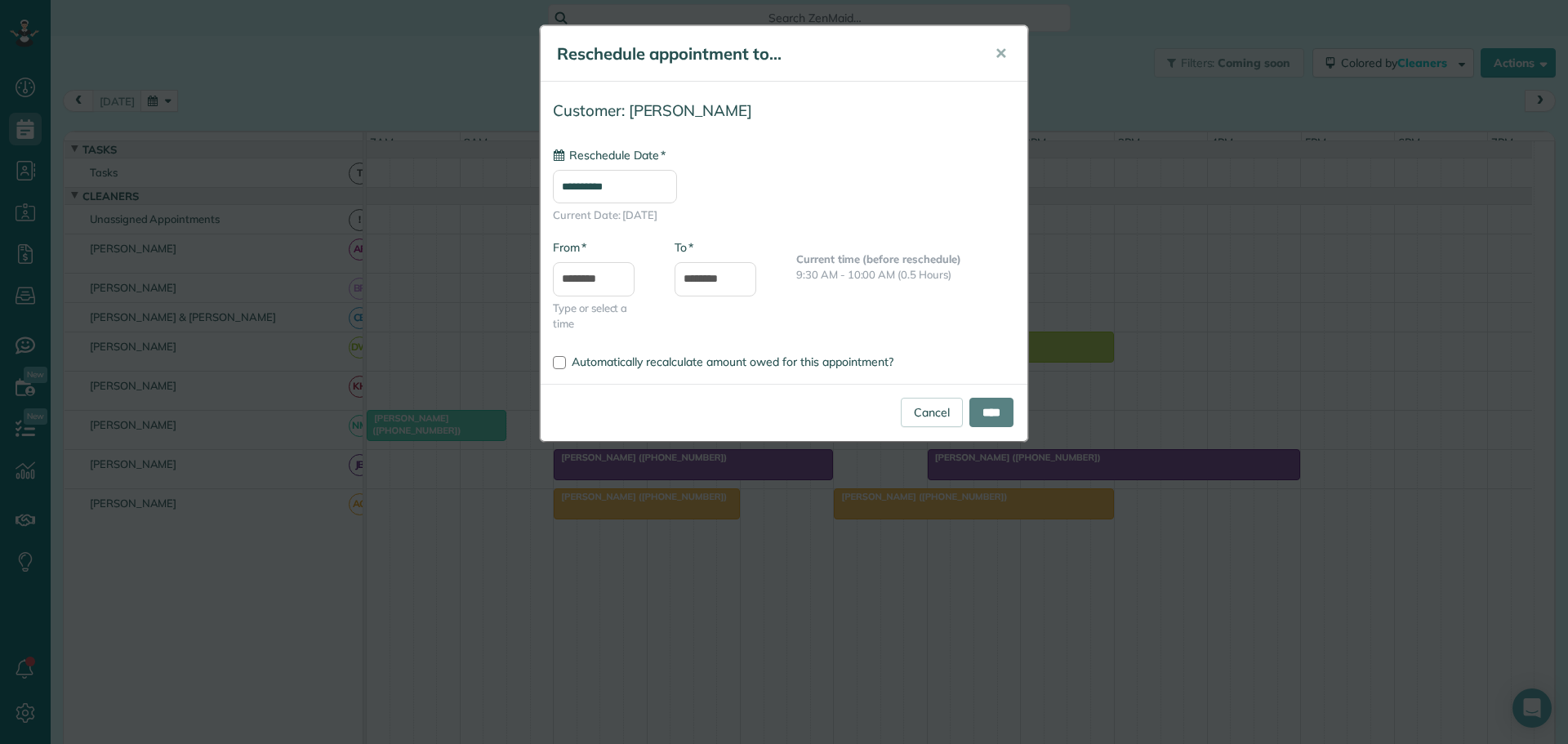
type input "**********"
click at [987, 404] on input "****" at bounding box center [991, 412] width 44 height 30
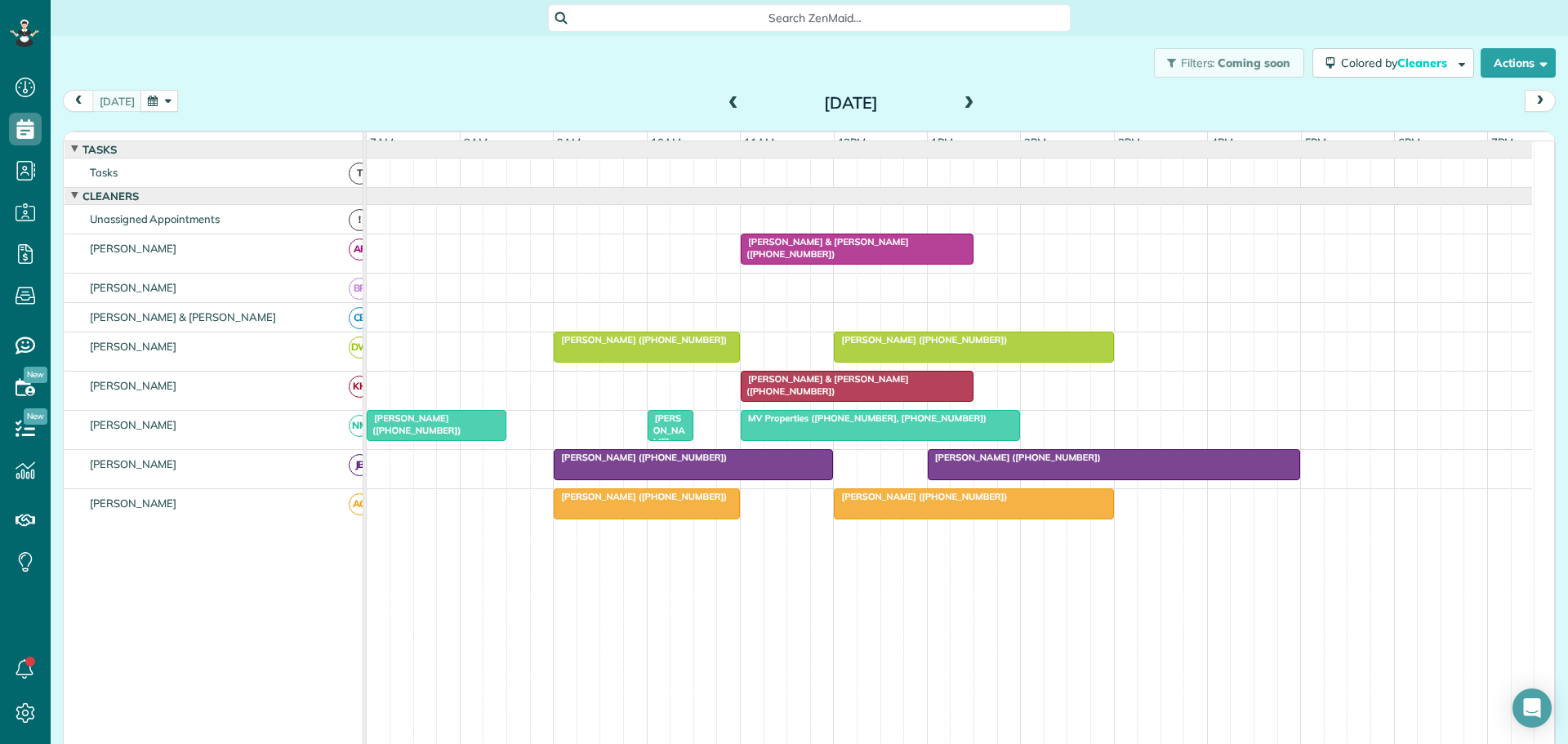
click at [962, 100] on span at bounding box center [969, 103] width 18 height 14
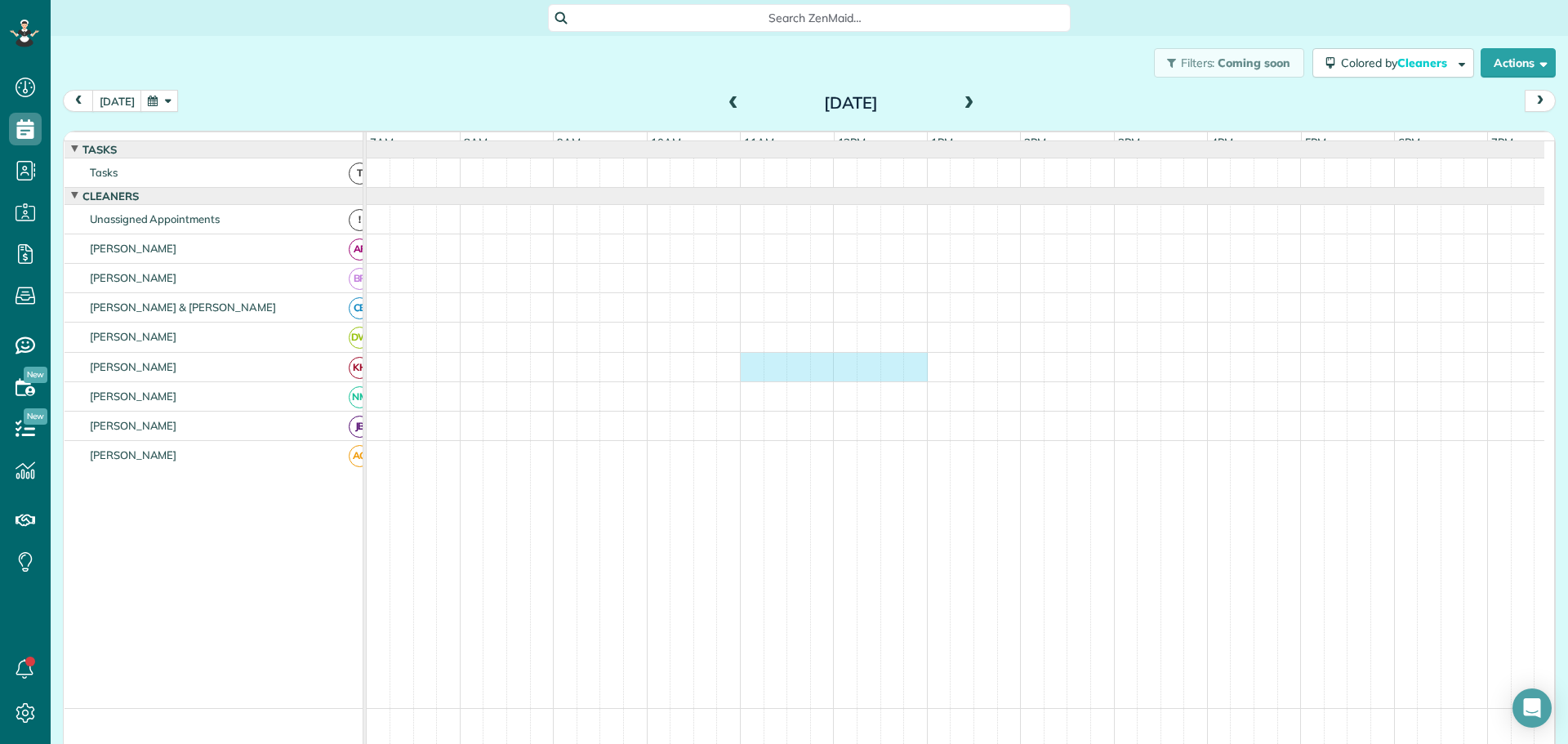
drag, startPoint x: 751, startPoint y: 372, endPoint x: 913, endPoint y: 385, distance: 162.5
click at [913, 381] on div at bounding box center [955, 367] width 1177 height 29
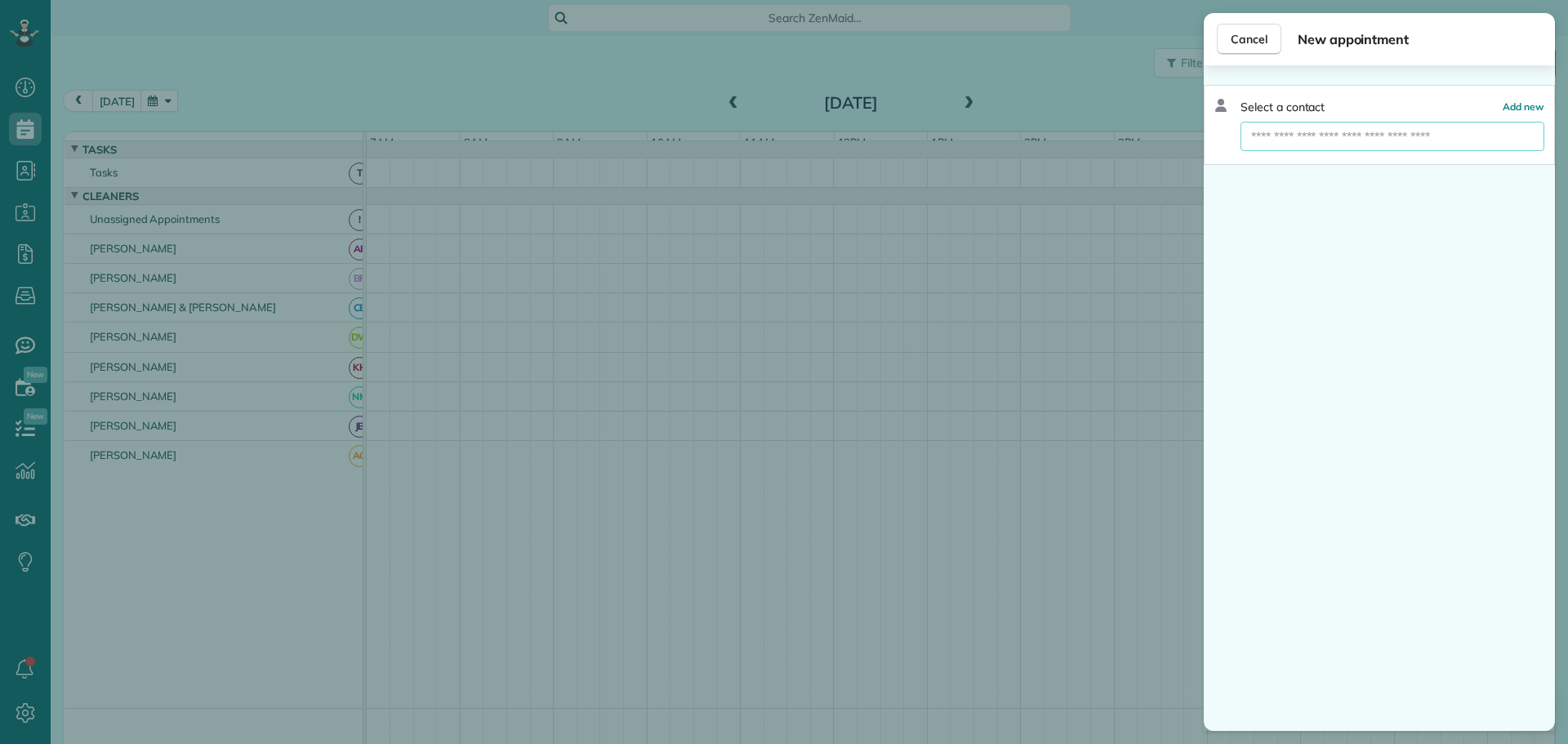
click at [1313, 141] on input "text" at bounding box center [1393, 136] width 304 height 30
type input "****"
click at [1294, 167] on span "[PERSON_NAME] in" at bounding box center [1324, 165] width 128 height 14
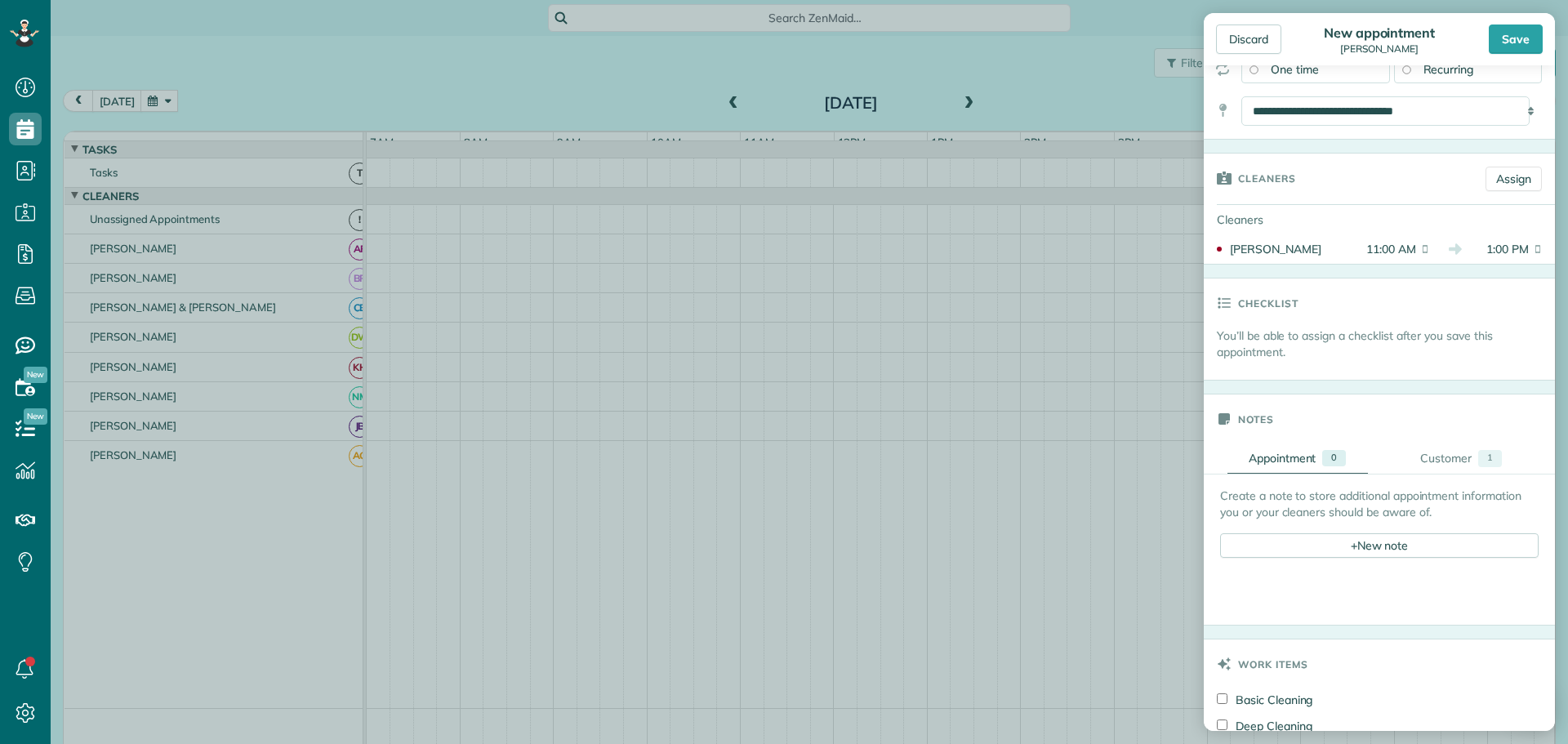
scroll to position [245, 0]
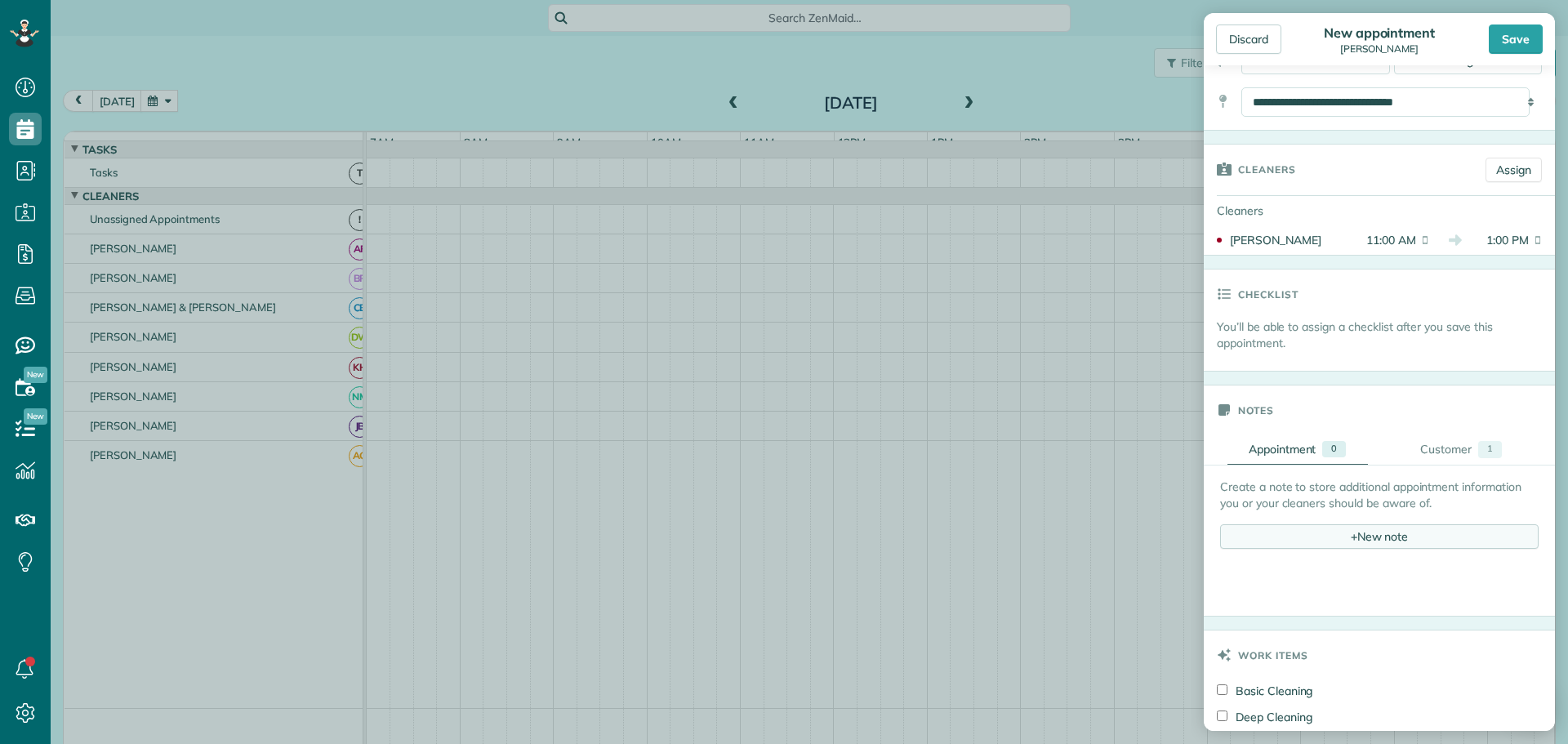
click at [1397, 533] on div "+ New note" at bounding box center [1378, 536] width 319 height 24
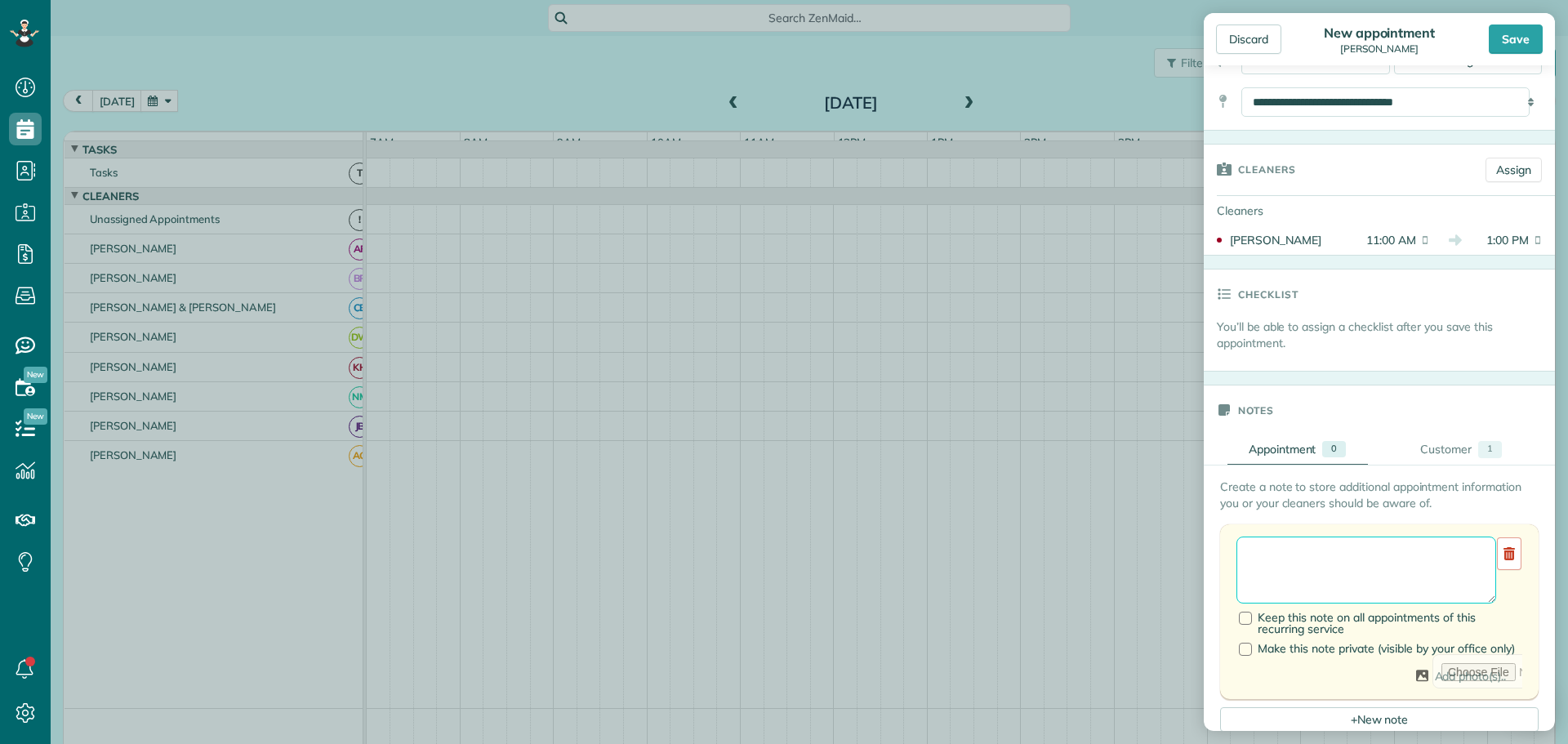
click at [1323, 559] on textarea at bounding box center [1366, 570] width 260 height 67
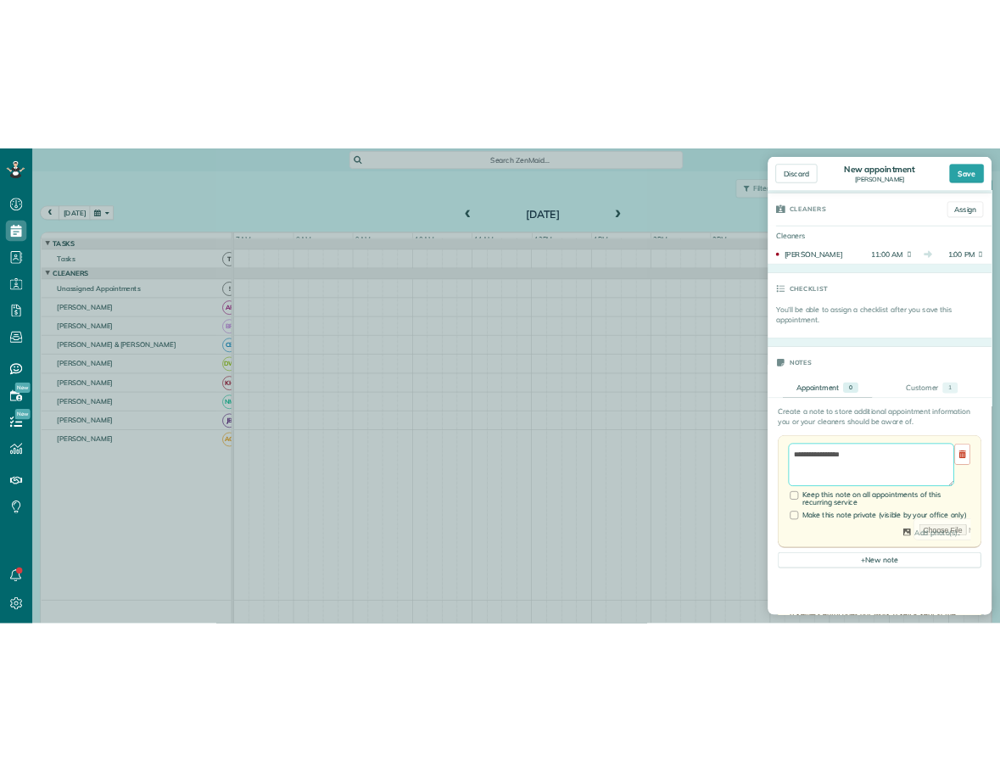
scroll to position [424, 0]
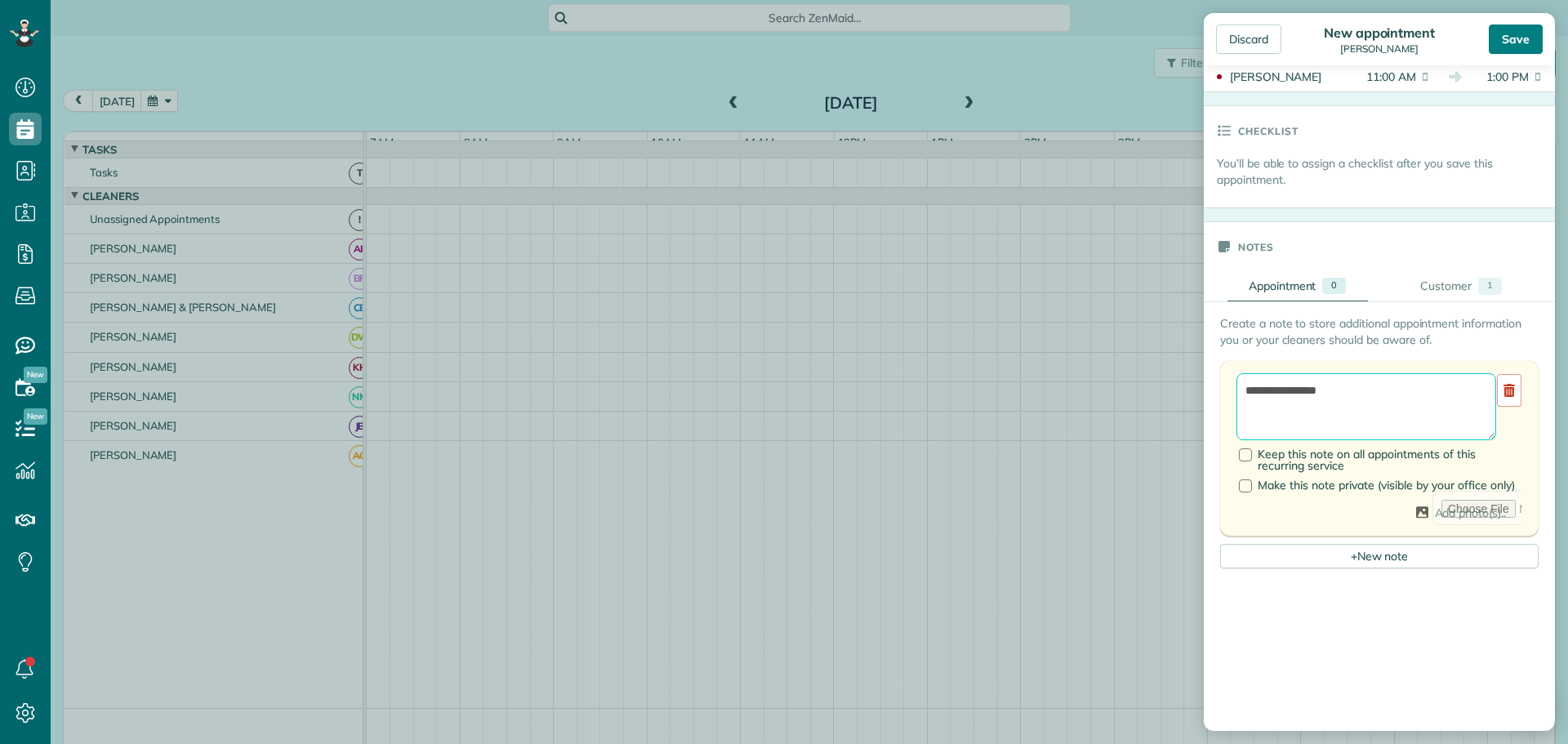
type textarea "**********"
click at [1521, 39] on div "Save" at bounding box center [1516, 38] width 54 height 30
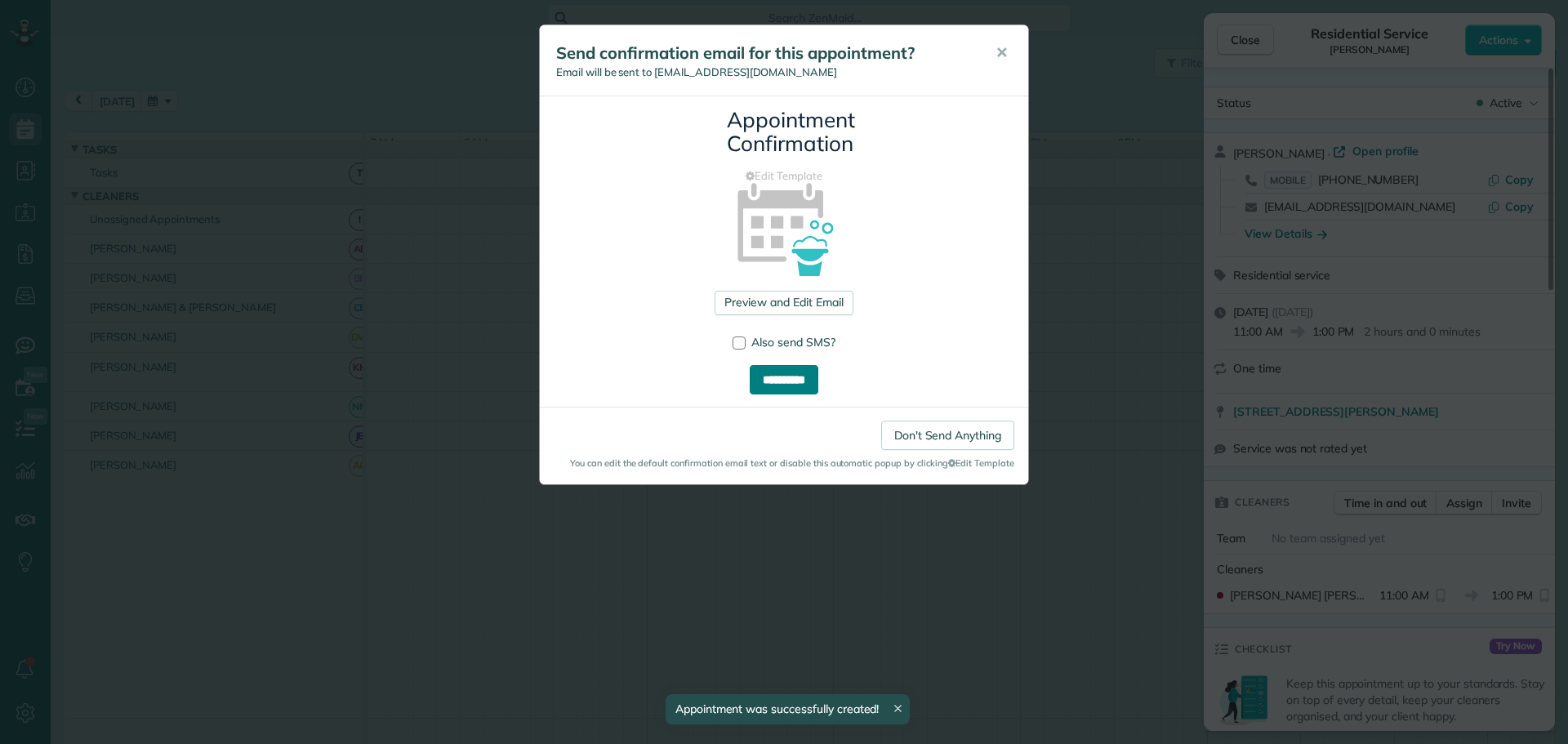
click at [784, 380] on input "**********" at bounding box center [784, 379] width 68 height 30
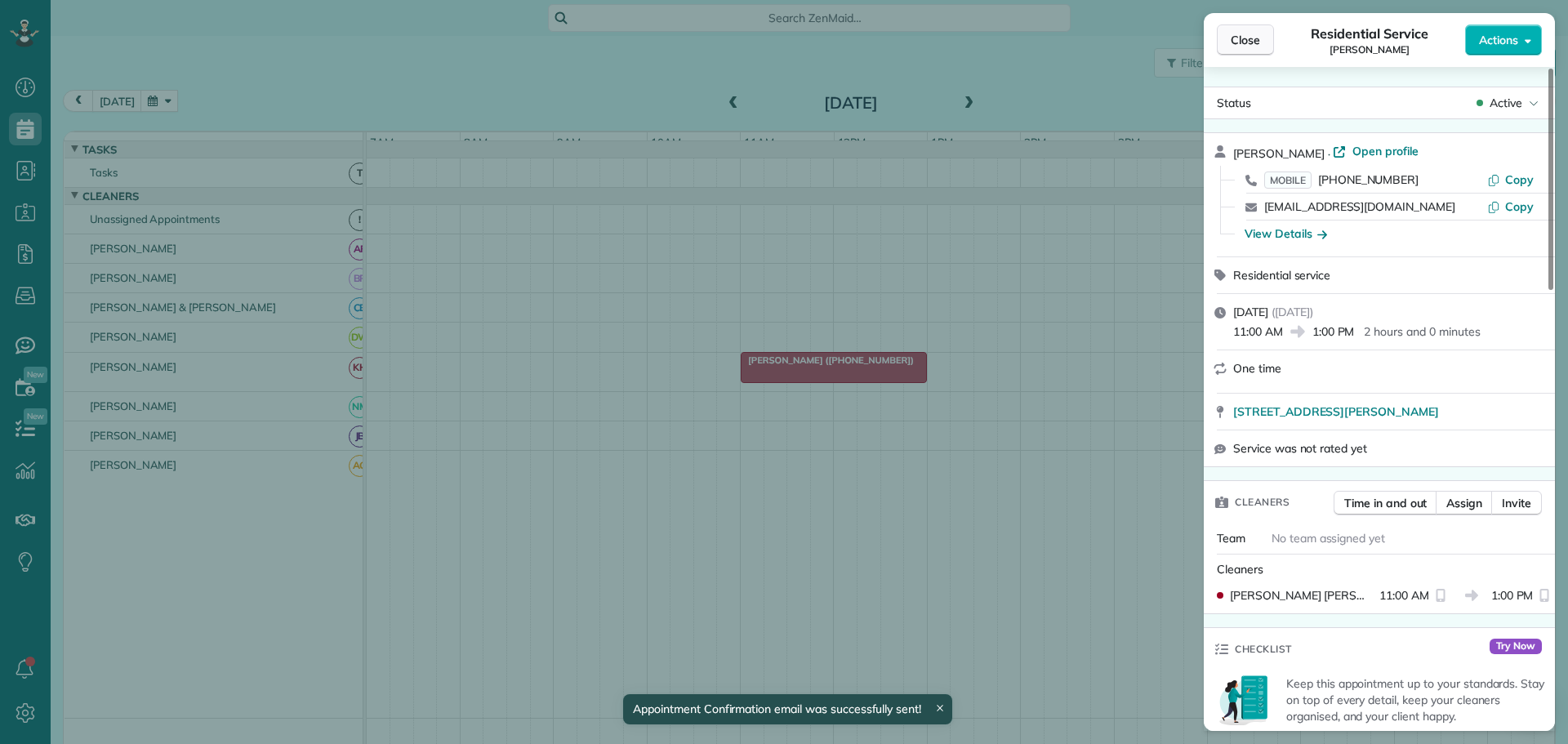
click at [1257, 35] on span "Close" at bounding box center [1245, 39] width 30 height 16
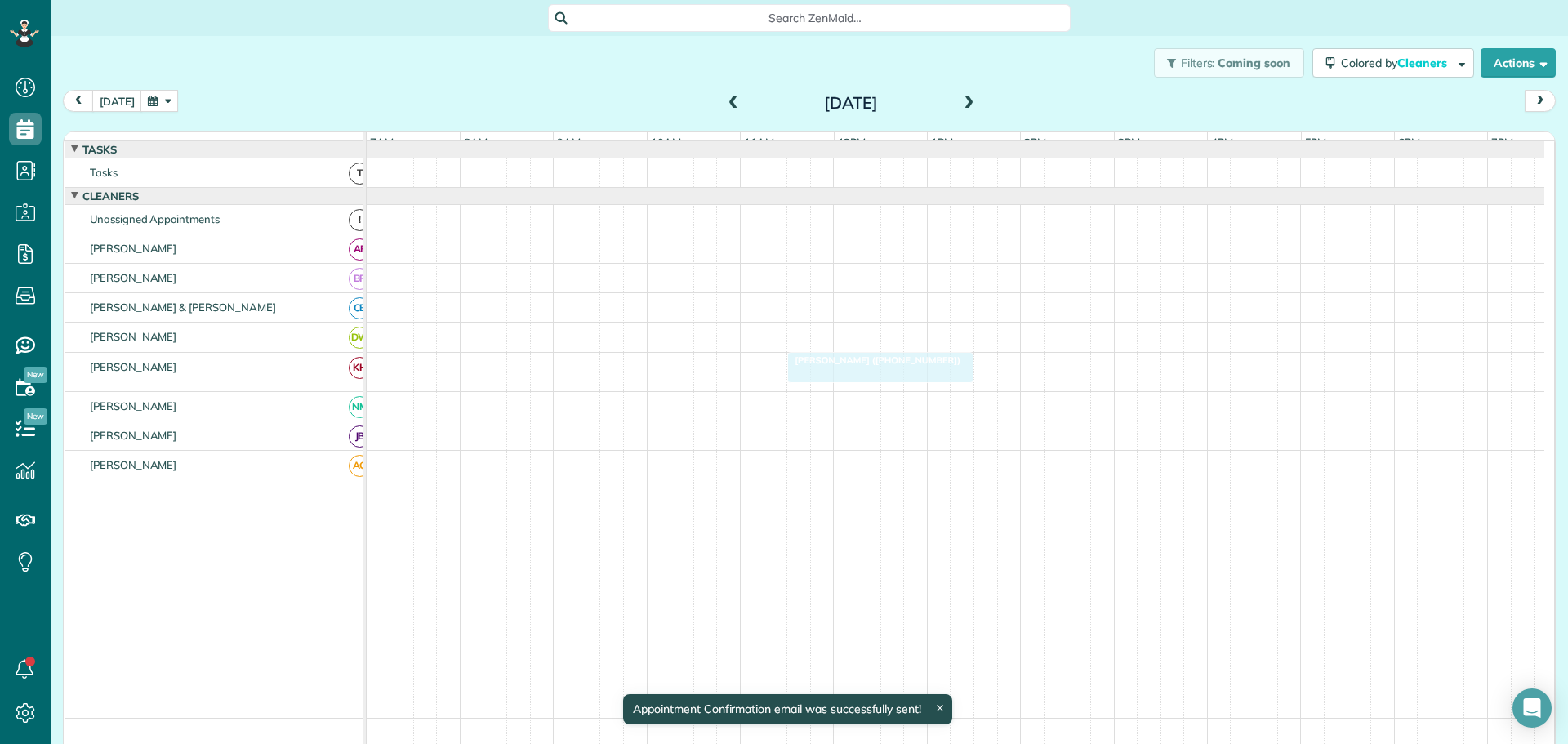
drag, startPoint x: 805, startPoint y: 369, endPoint x: 851, endPoint y: 366, distance: 46.1
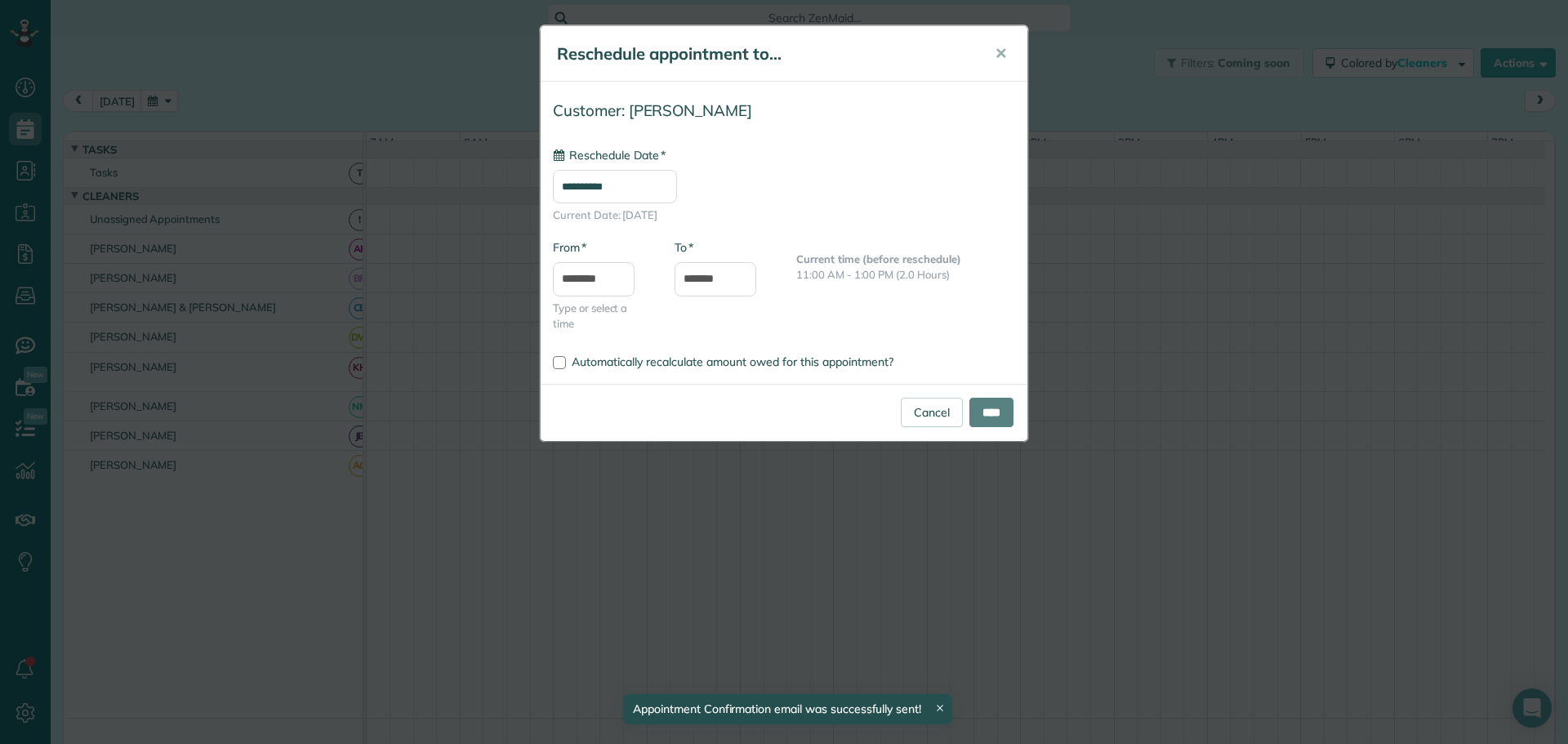
type input "**********"
click at [989, 402] on input "****" at bounding box center [991, 412] width 44 height 30
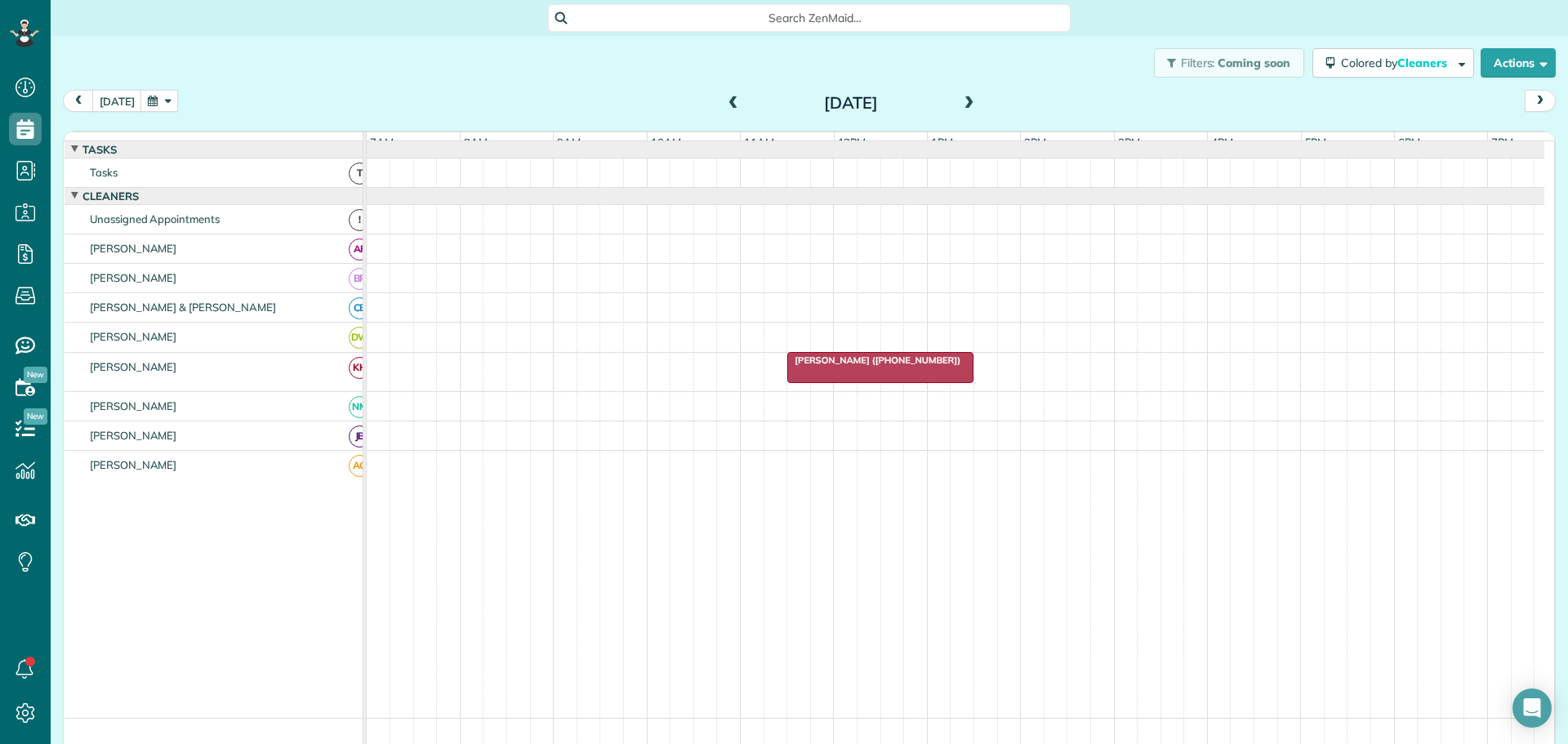
drag, startPoint x: 655, startPoint y: 86, endPoint x: 698, endPoint y: 96, distance: 44.1
click at [655, 86] on div "Filters: Coming soon Colored by Cleaners Color by Cleaner Color by Team Color b…" at bounding box center [810, 63] width 1517 height 54
click at [961, 100] on span at bounding box center [969, 103] width 18 height 14
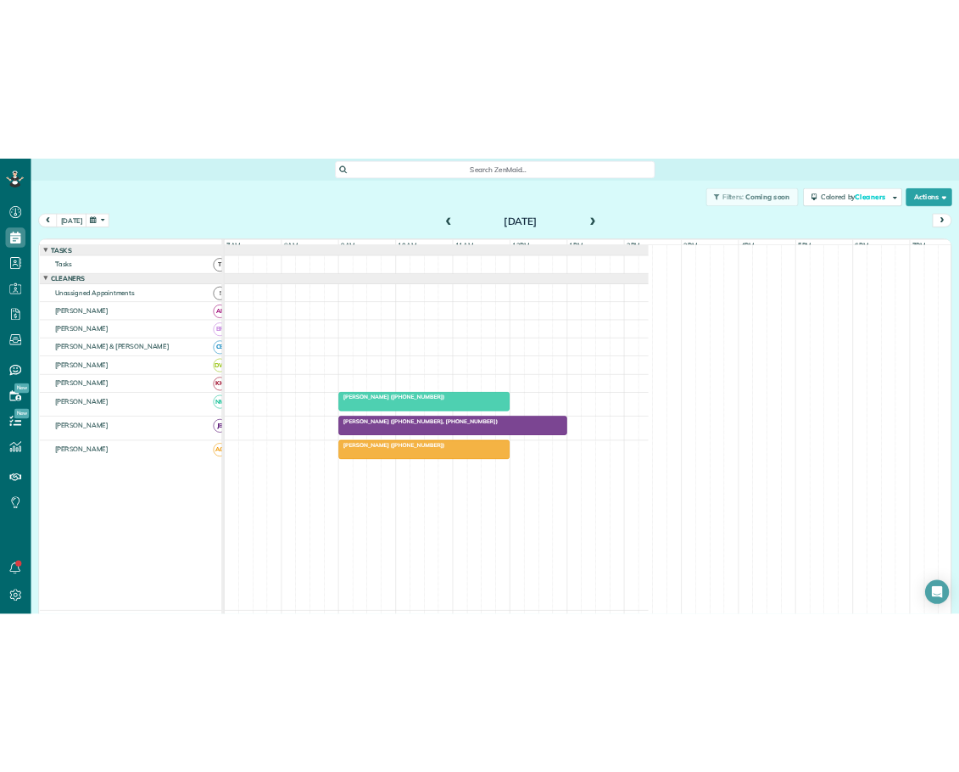
scroll to position [772, 53]
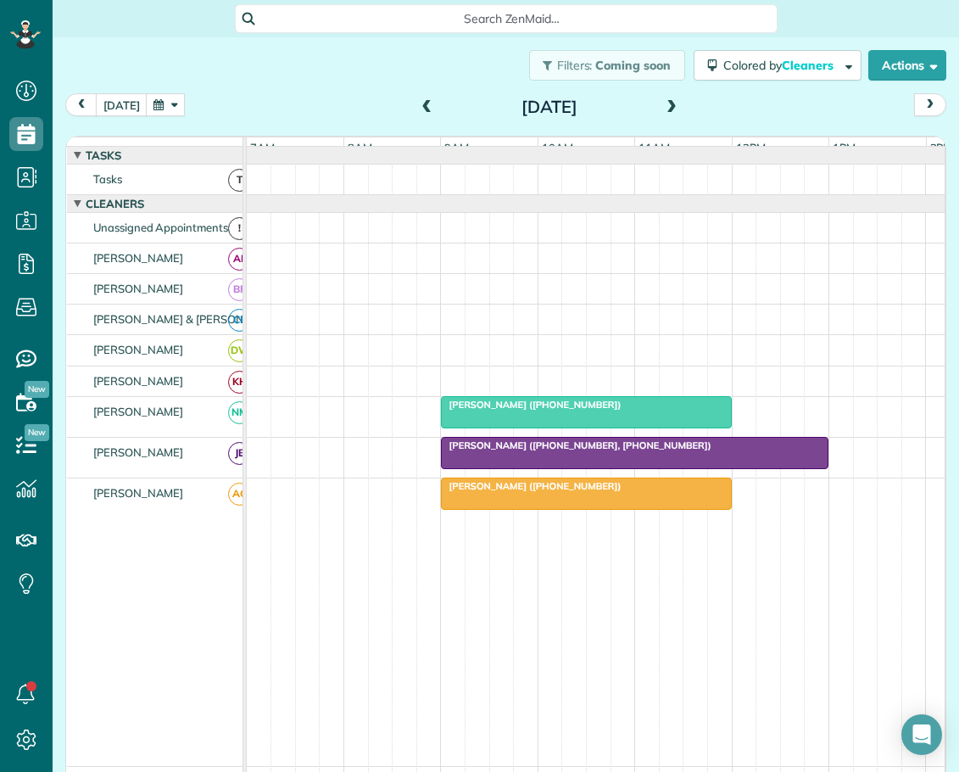
click at [663, 102] on span at bounding box center [672, 107] width 19 height 15
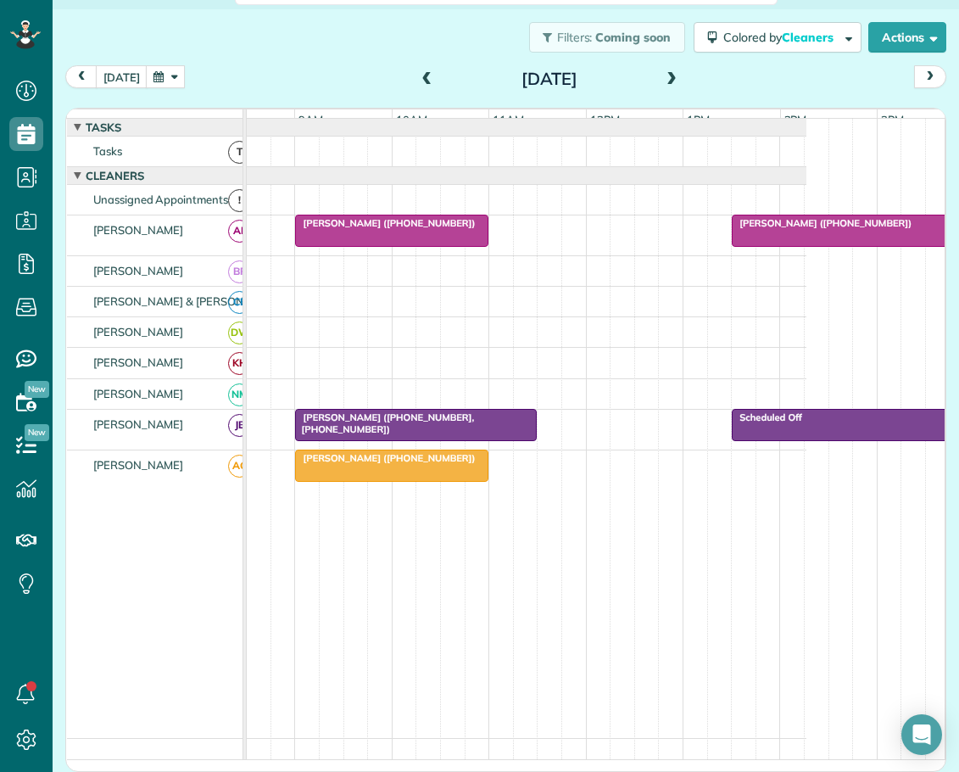
scroll to position [0, 0]
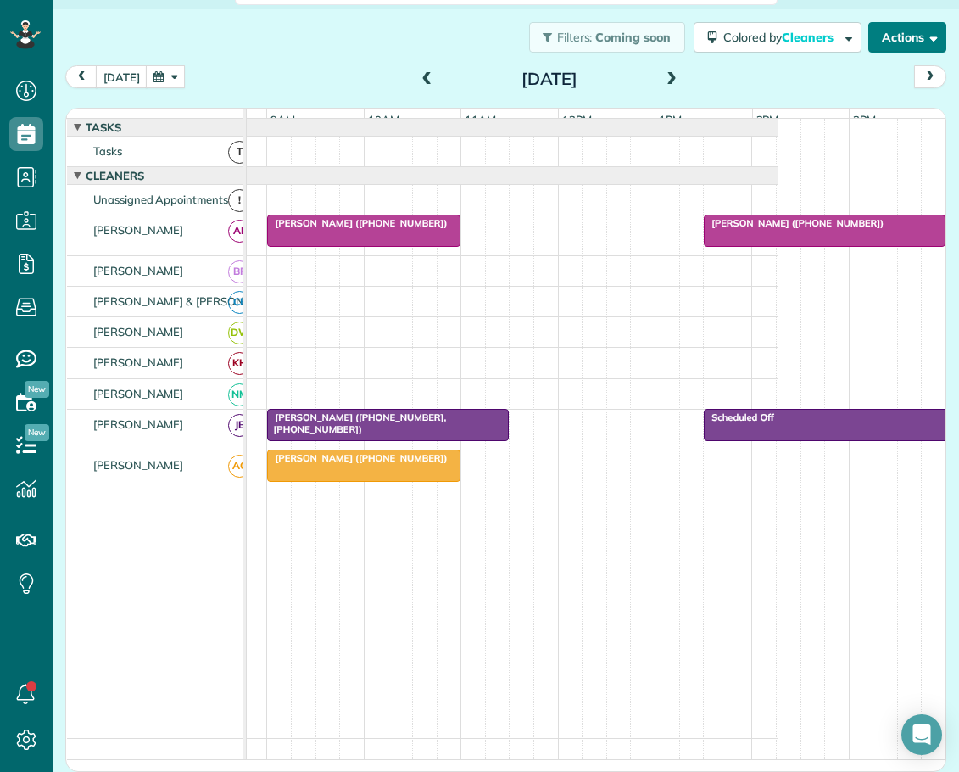
click at [895, 27] on button "Actions" at bounding box center [908, 37] width 78 height 31
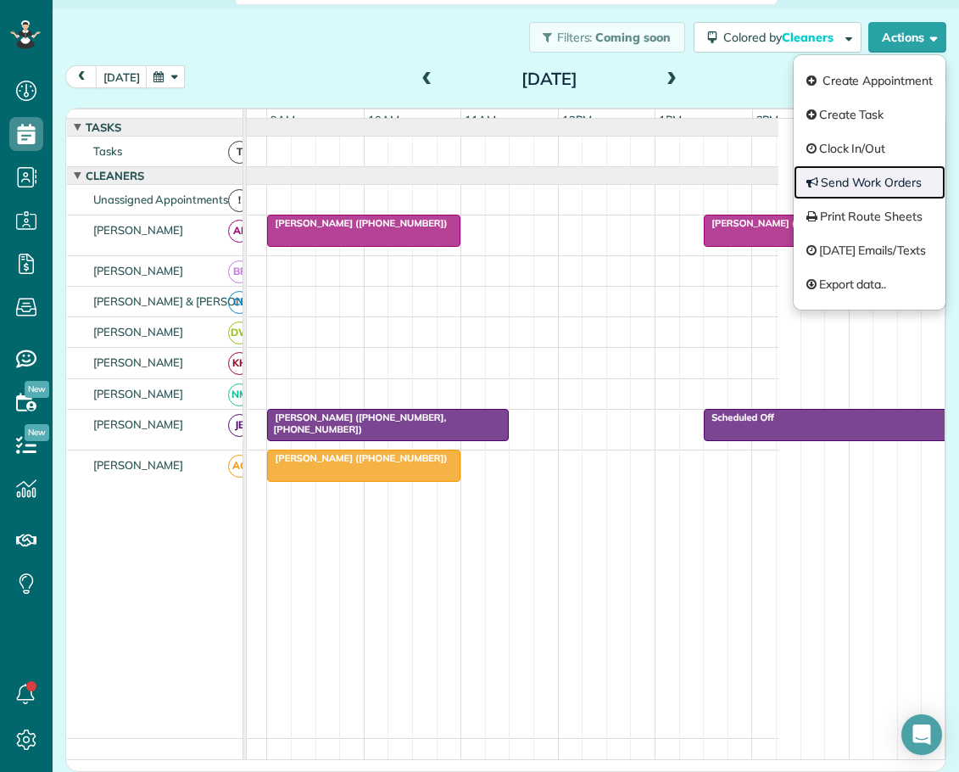
click at [842, 173] on link "Send Work Orders" at bounding box center [870, 182] width 152 height 34
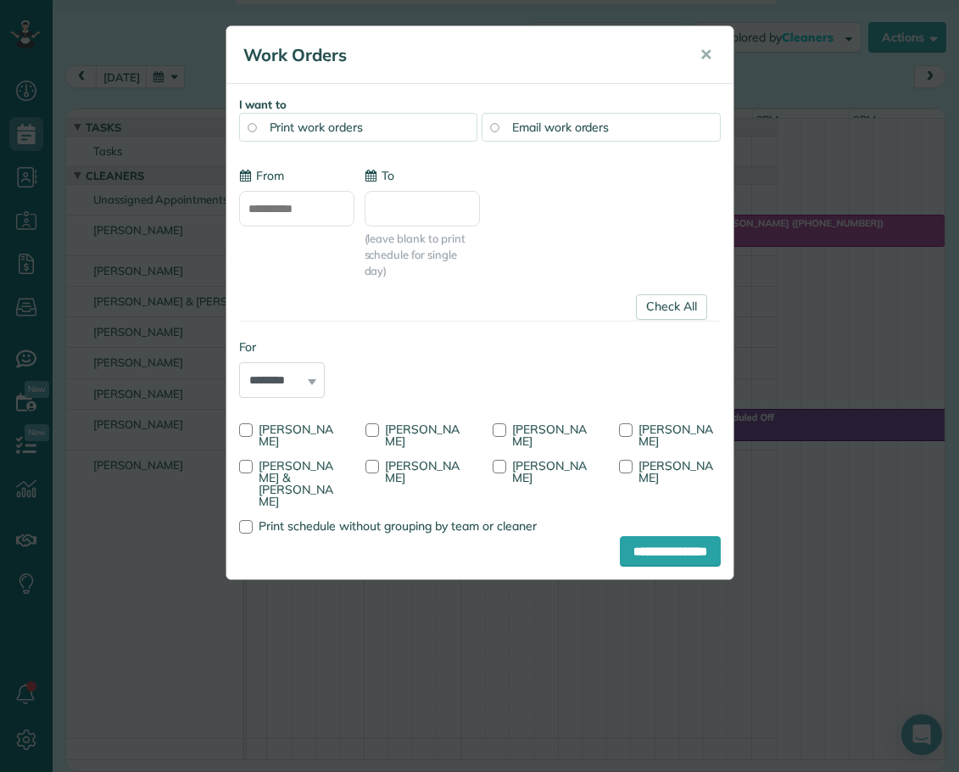
type input "**********"
click at [683, 300] on link "Check All" at bounding box center [671, 306] width 71 height 25
click at [378, 432] on div at bounding box center [373, 430] width 14 height 14
click at [620, 559] on input "**********" at bounding box center [670, 551] width 101 height 31
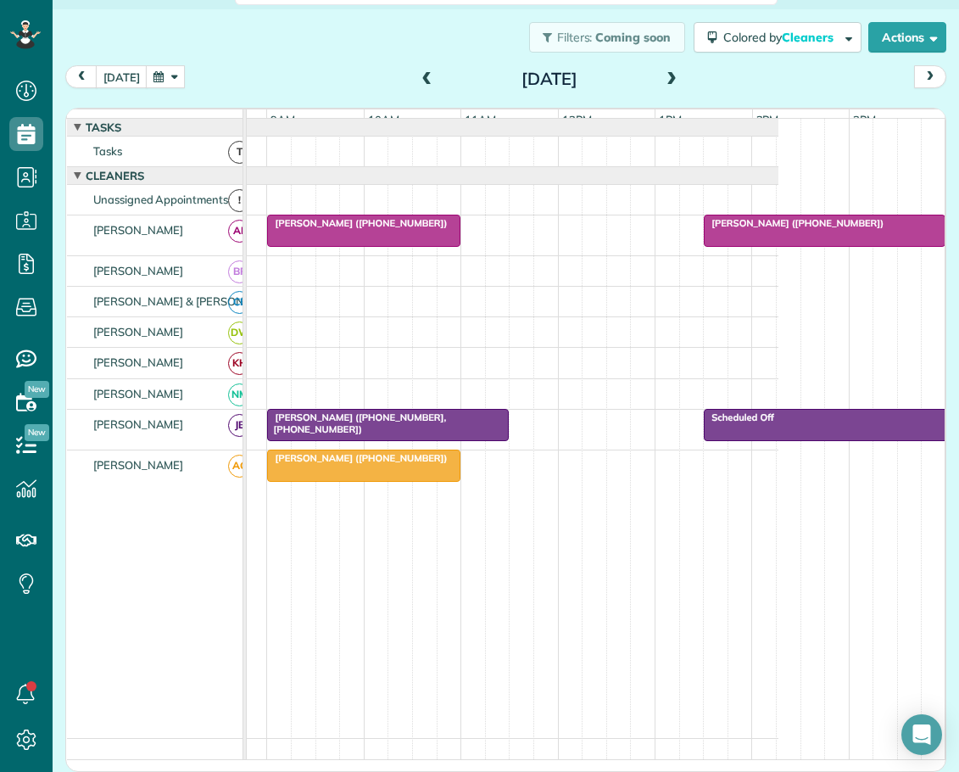
click at [166, 76] on button "button" at bounding box center [165, 76] width 39 height 23
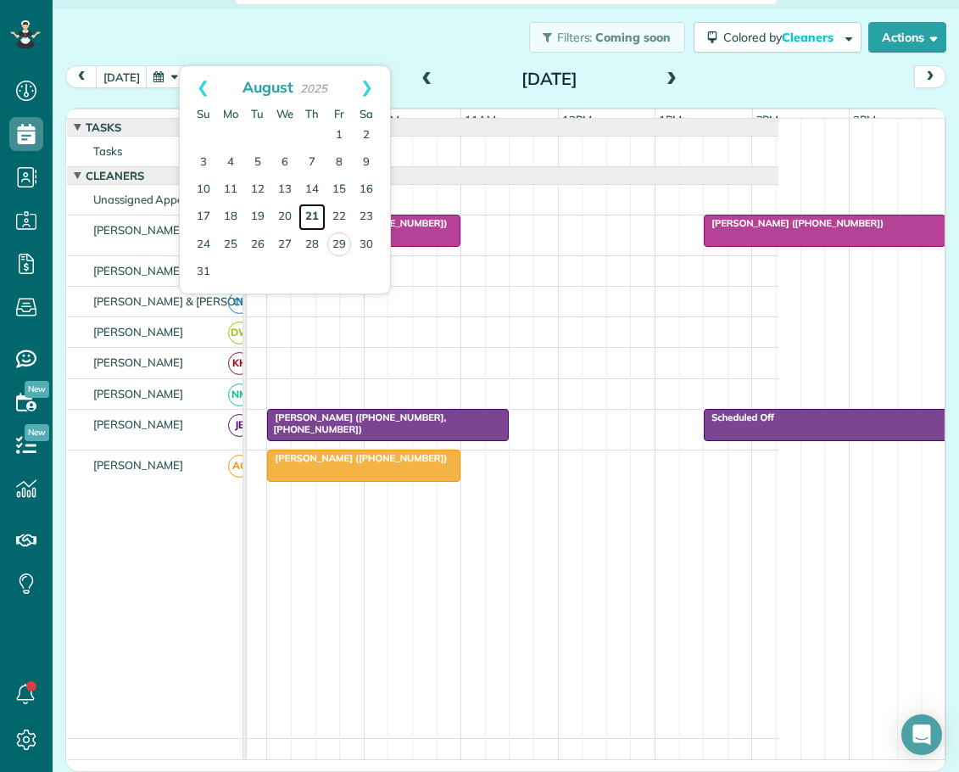
click at [311, 215] on link "21" at bounding box center [312, 217] width 27 height 27
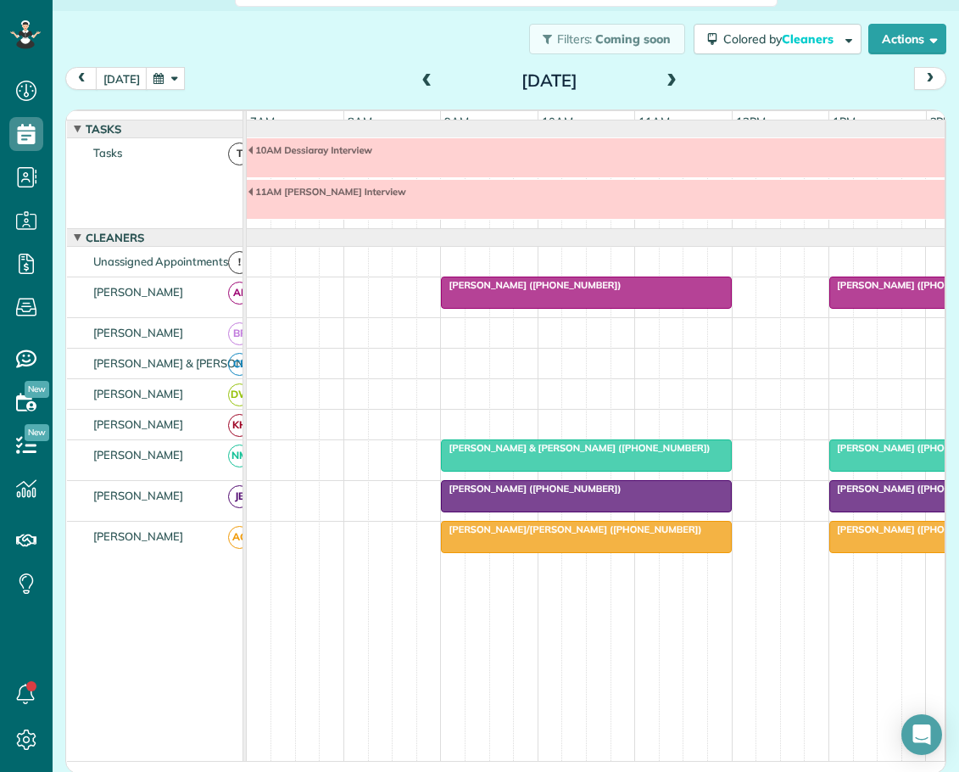
scroll to position [60, 0]
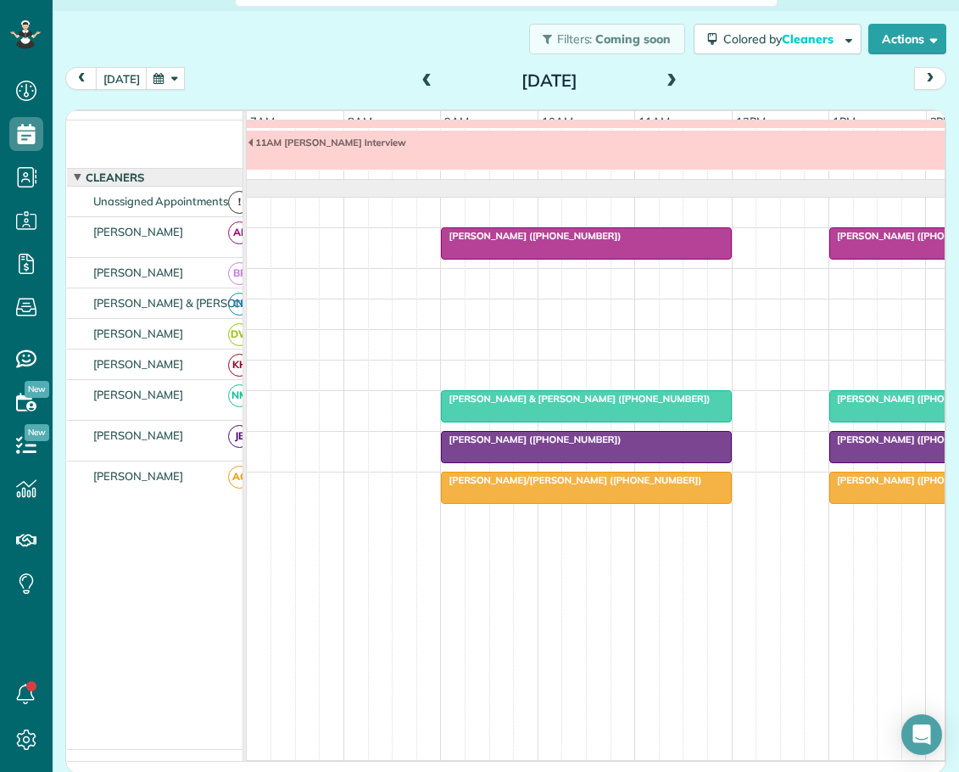
click at [857, 484] on span "[PERSON_NAME] ([PHONE_NUMBER])" at bounding box center [920, 480] width 182 height 12
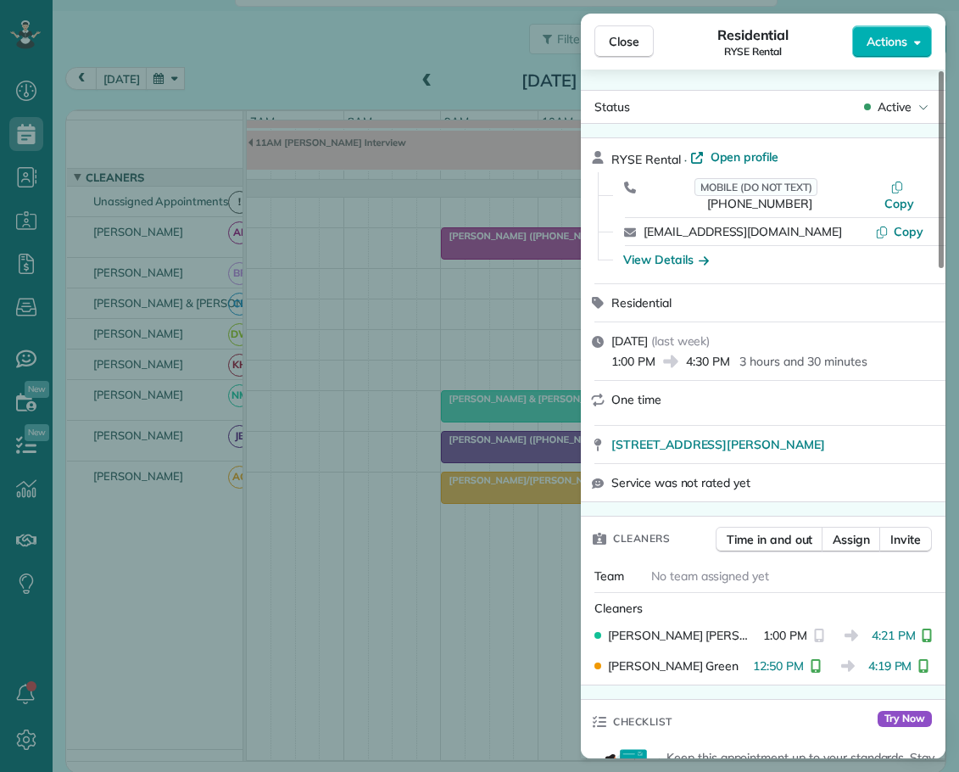
drag, startPoint x: 627, startPoint y: 45, endPoint x: 464, endPoint y: 10, distance: 166.6
click at [626, 45] on span "Close" at bounding box center [624, 41] width 31 height 17
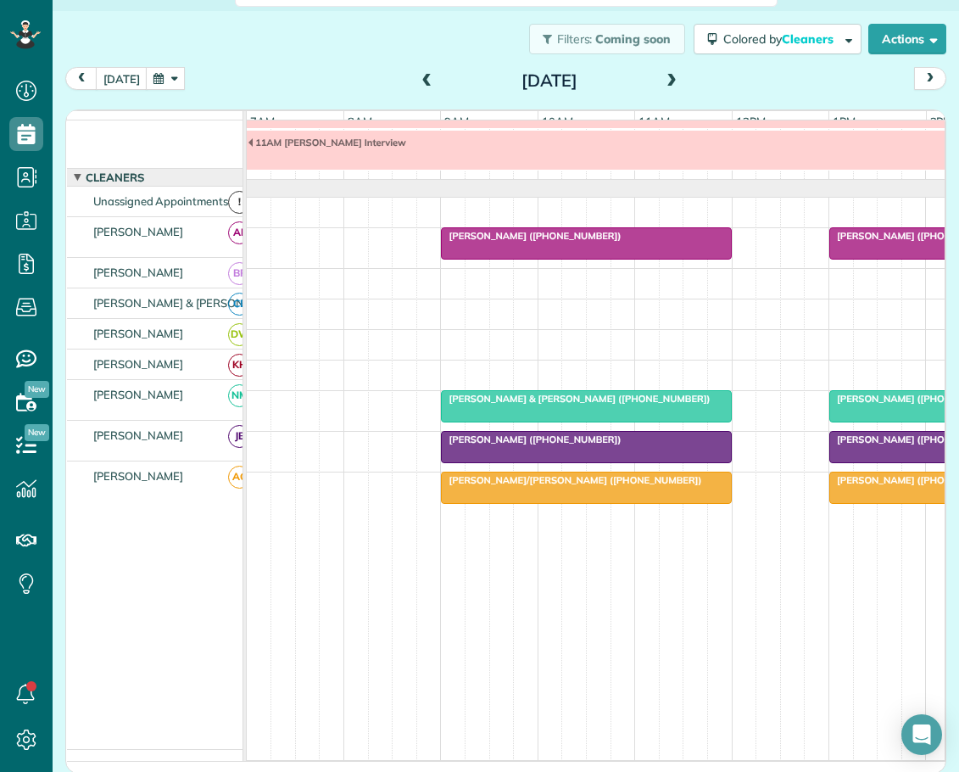
click at [179, 76] on button "button" at bounding box center [165, 78] width 39 height 23
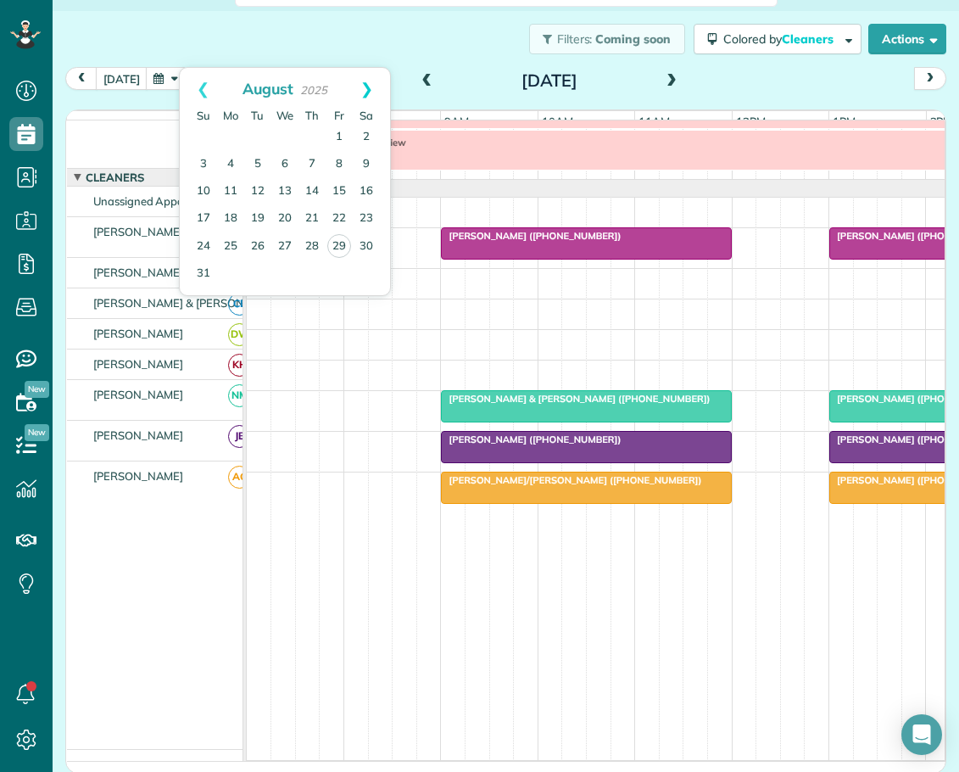
click at [366, 87] on link "Next" at bounding box center [367, 89] width 47 height 42
click at [230, 135] on link "1" at bounding box center [230, 137] width 27 height 27
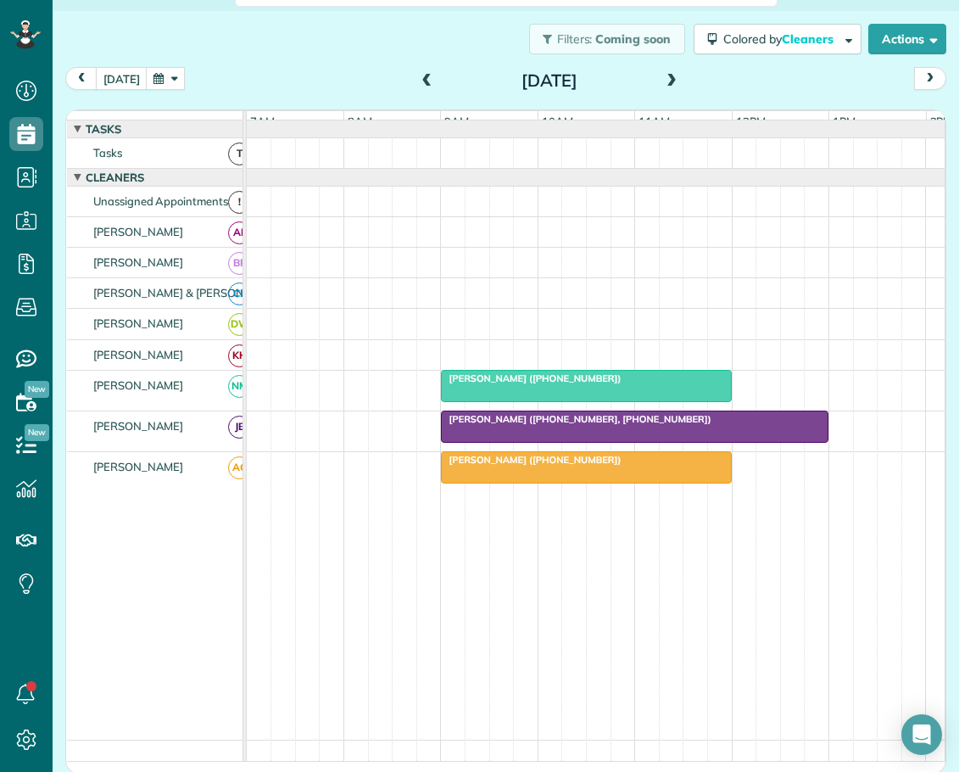
click at [663, 80] on span at bounding box center [672, 81] width 19 height 15
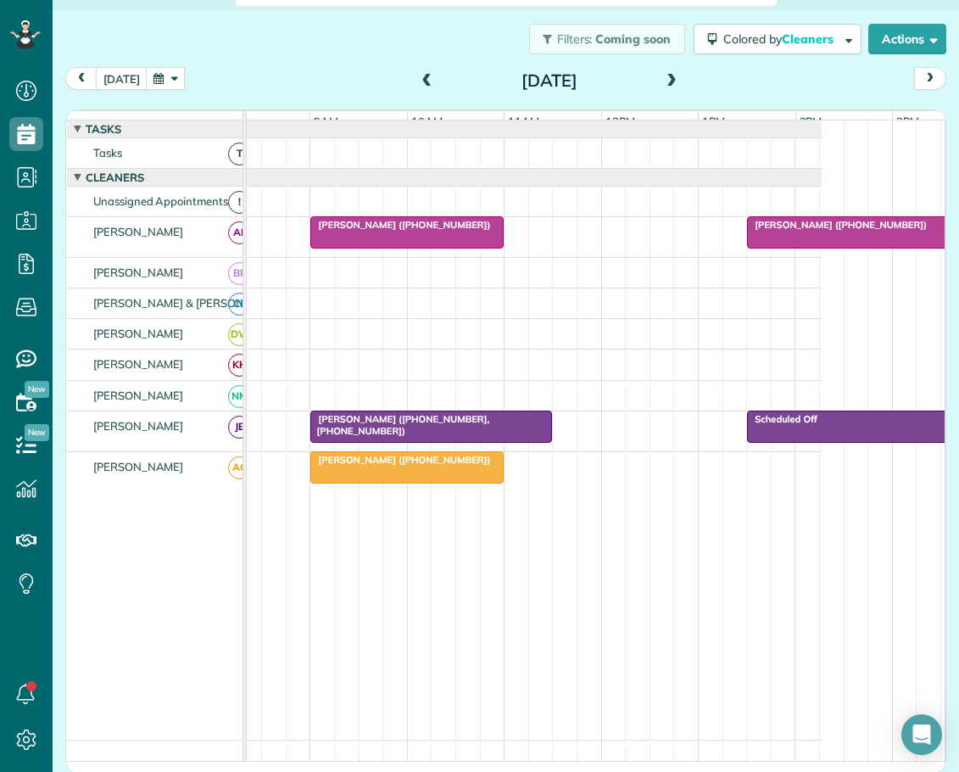
scroll to position [0, 143]
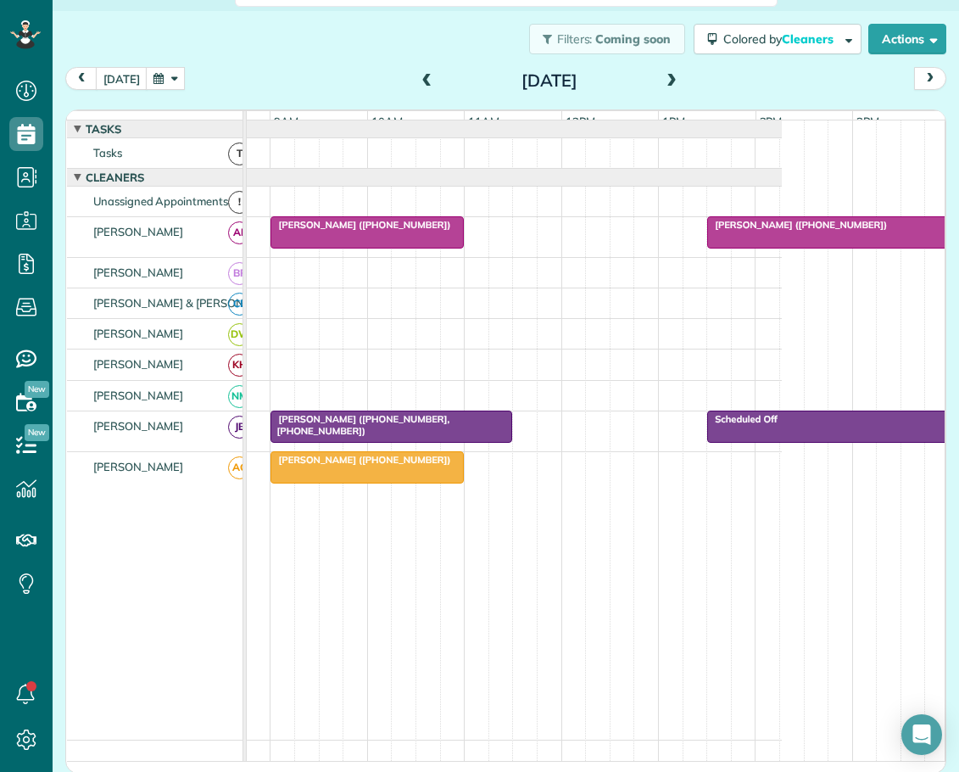
click at [355, 466] on span "[PERSON_NAME] ([PHONE_NUMBER])" at bounding box center [361, 460] width 182 height 12
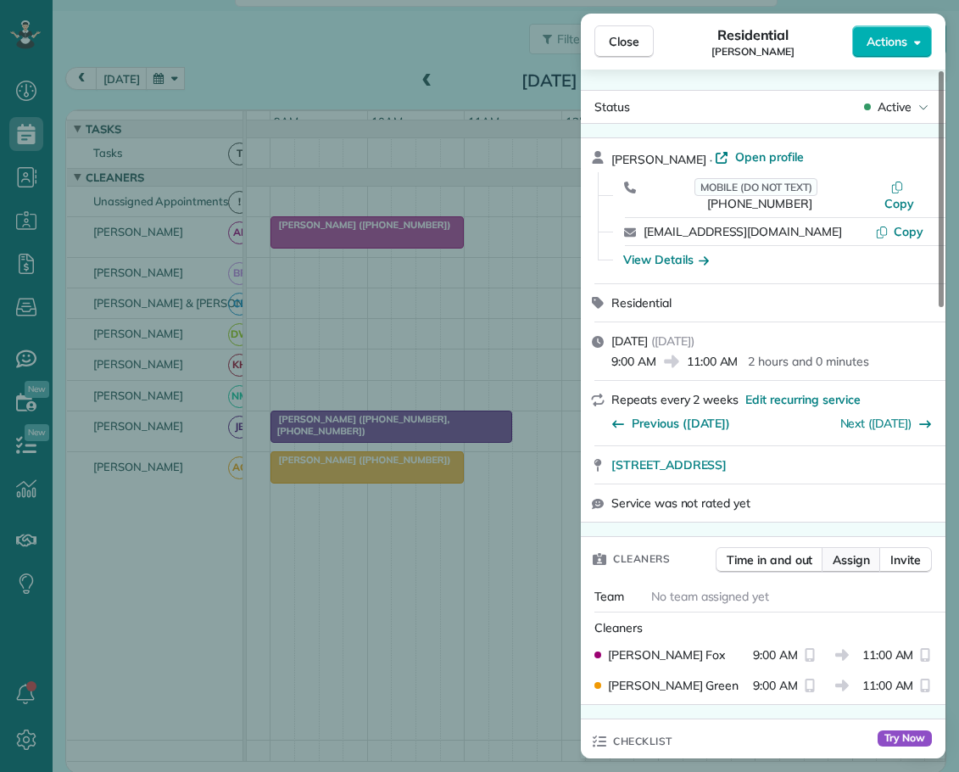
click at [856, 551] on span "Assign" at bounding box center [851, 559] width 37 height 17
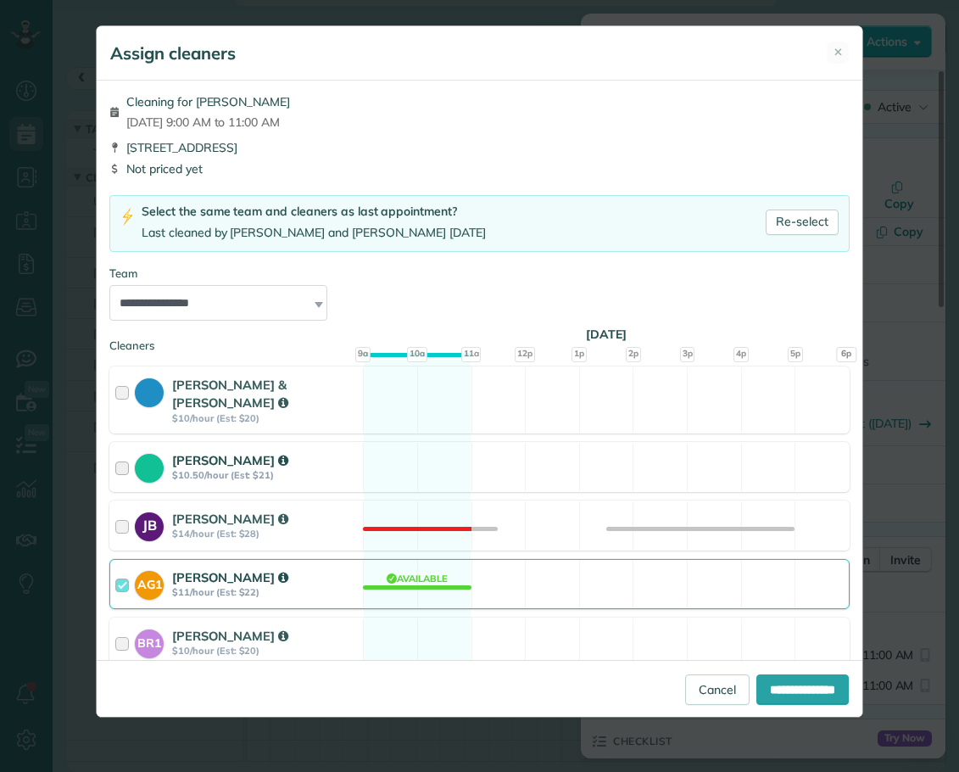
click at [128, 451] on div at bounding box center [125, 466] width 20 height 31
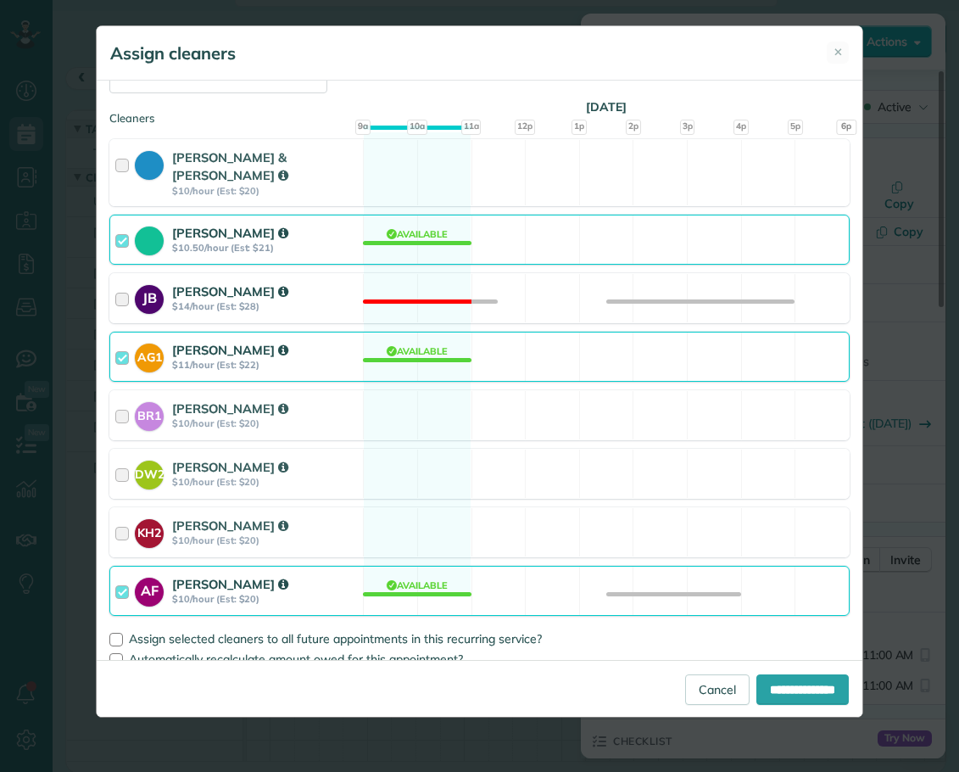
scroll to position [228, 0]
drag, startPoint x: 120, startPoint y: 574, endPoint x: 159, endPoint y: 600, distance: 46.6
click at [120, 575] on div at bounding box center [125, 589] width 20 height 31
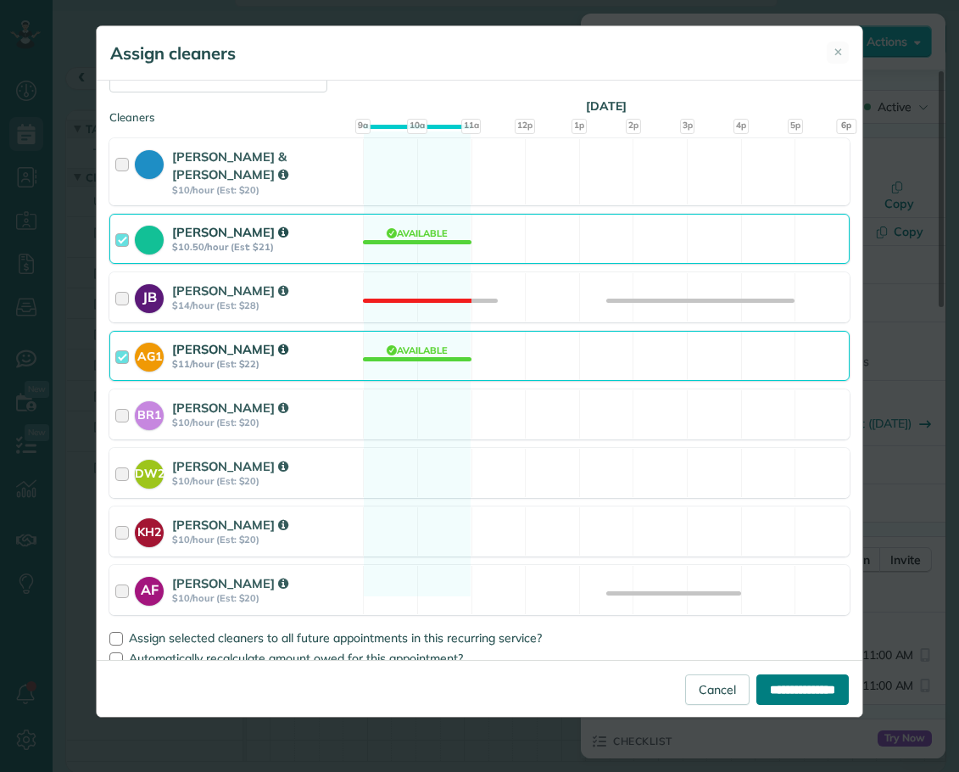
click at [792, 680] on input "**********" at bounding box center [803, 689] width 92 height 31
type input "**********"
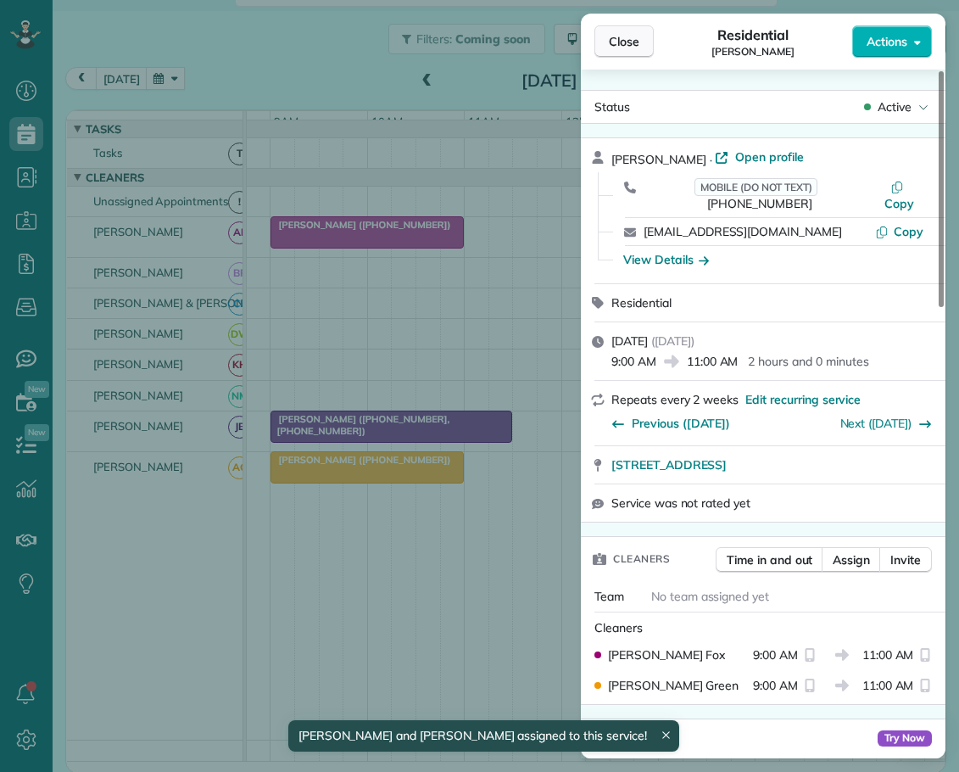
click at [619, 38] on span "Close" at bounding box center [624, 41] width 31 height 17
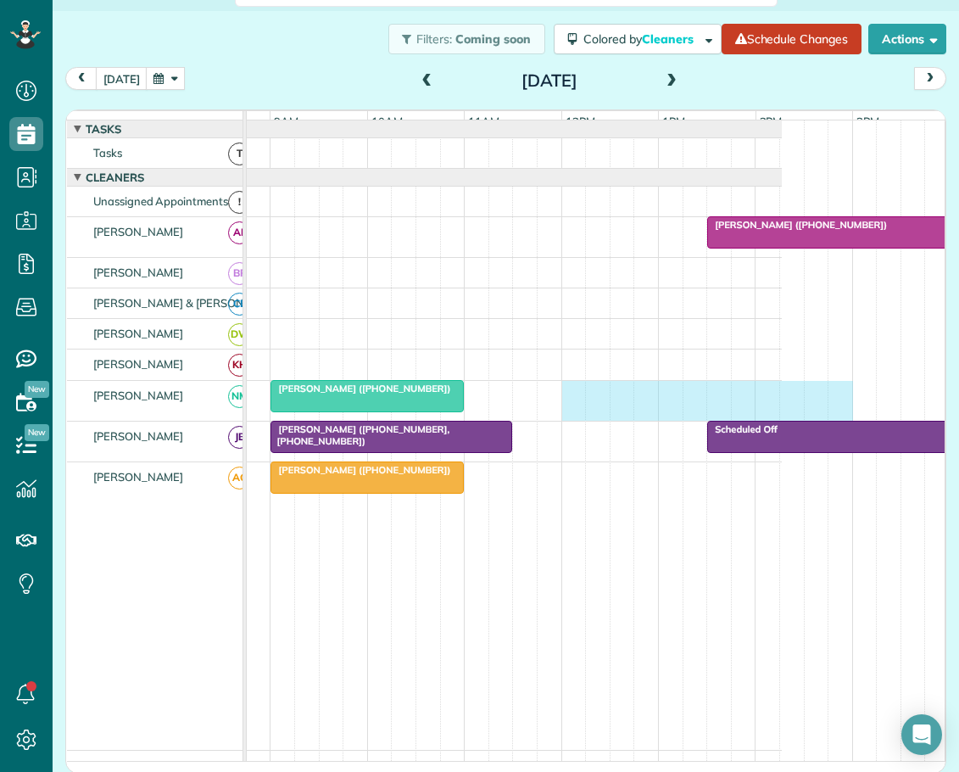
drag, startPoint x: 567, startPoint y: 399, endPoint x: 830, endPoint y: 404, distance: 263.0
click at [782, 404] on div "[PERSON_NAME] ([PHONE_NUMBER])" at bounding box center [429, 401] width 706 height 40
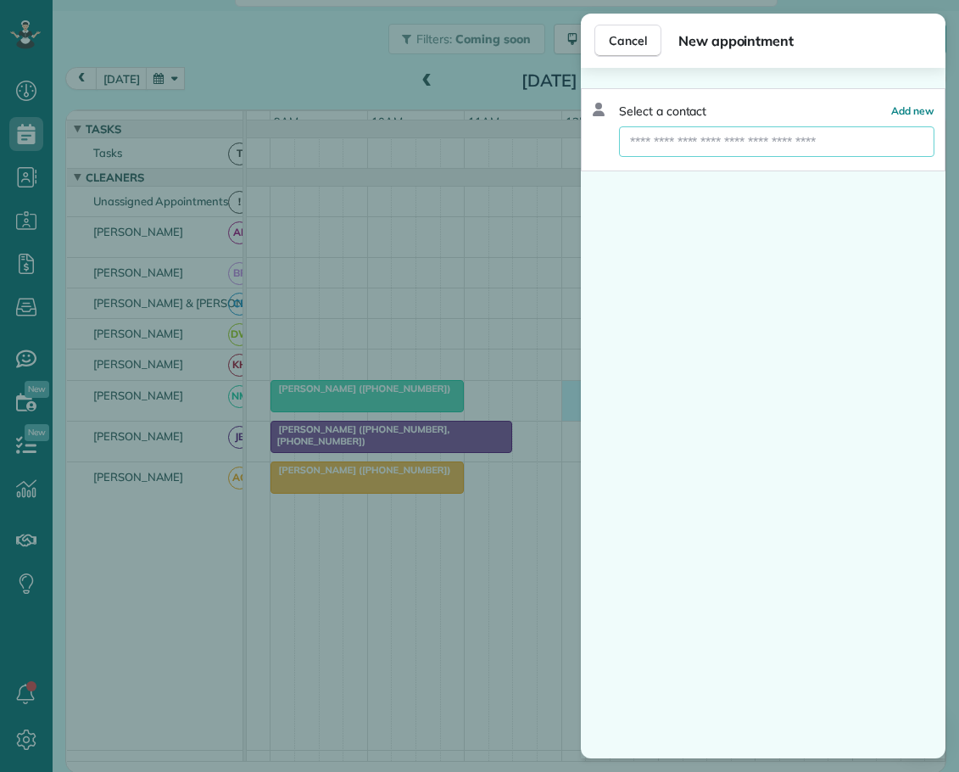
click at [692, 144] on input "text" at bounding box center [777, 141] width 316 height 31
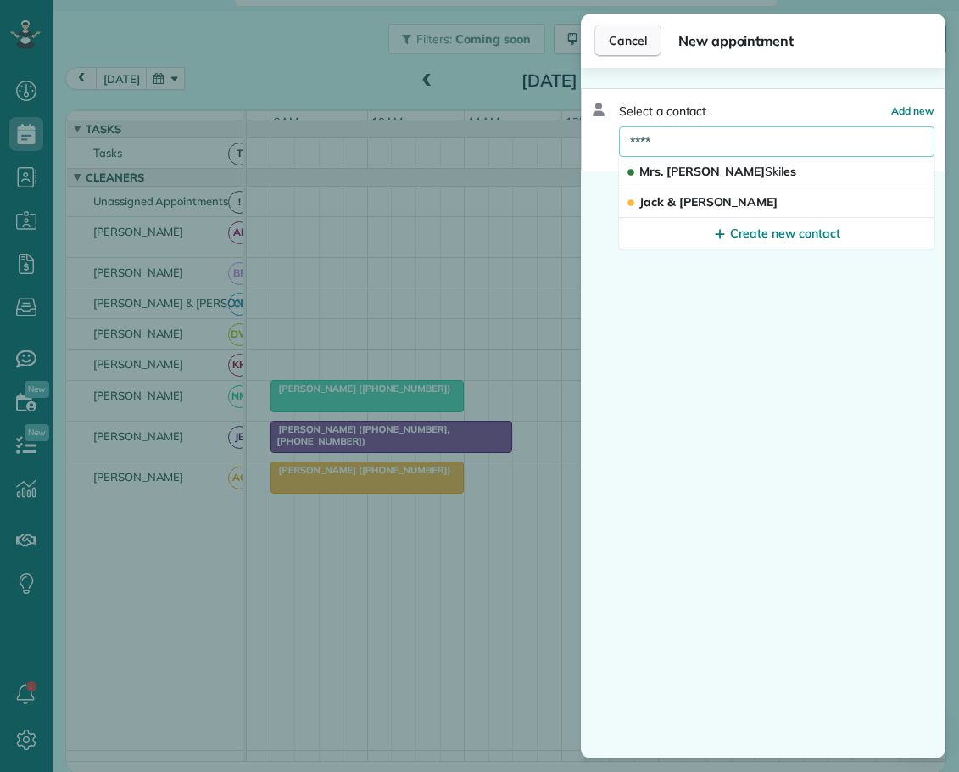
type input "****"
click at [638, 42] on span "Cancel" at bounding box center [628, 40] width 38 height 17
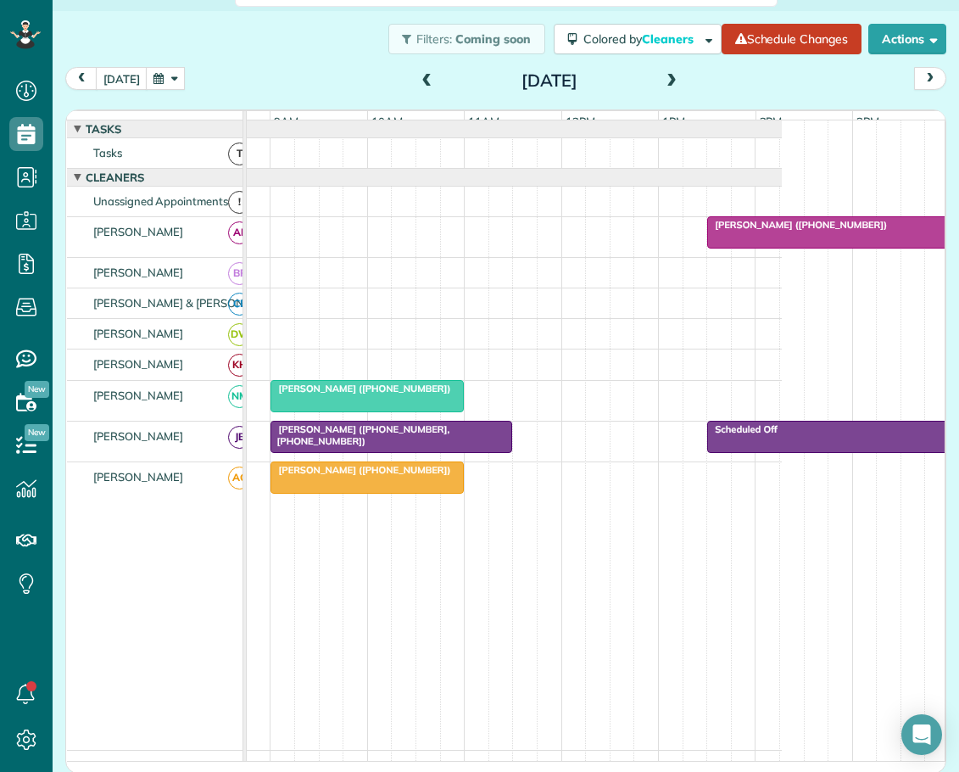
click at [422, 74] on span at bounding box center [427, 81] width 19 height 15
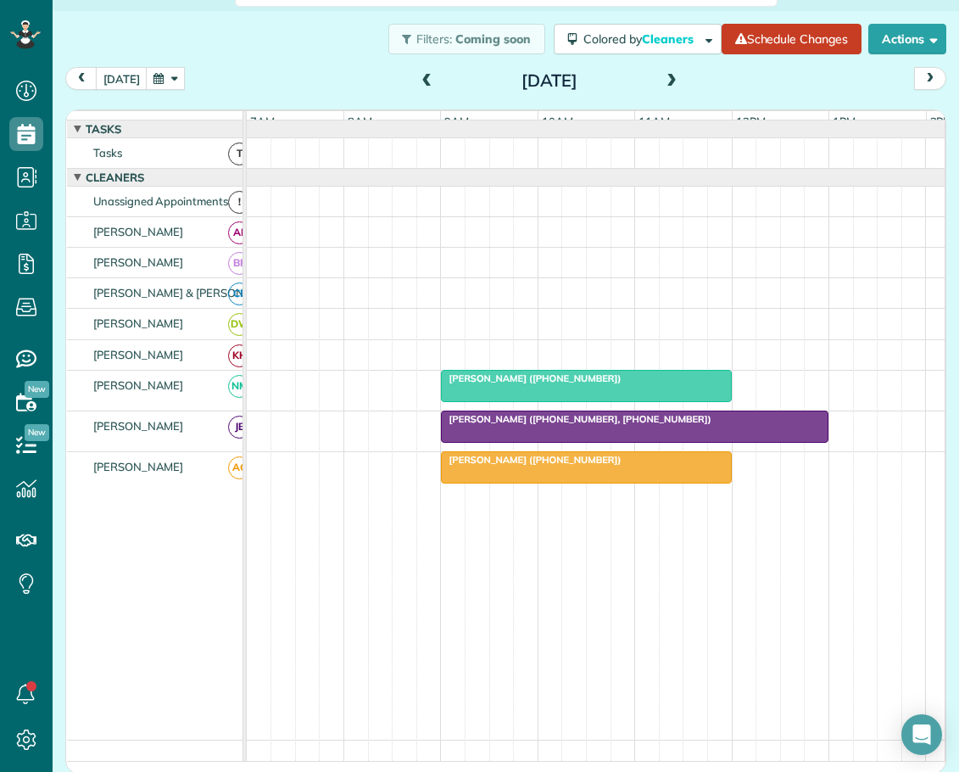
click at [509, 384] on span "[PERSON_NAME] ([PHONE_NUMBER])" at bounding box center [531, 378] width 182 height 12
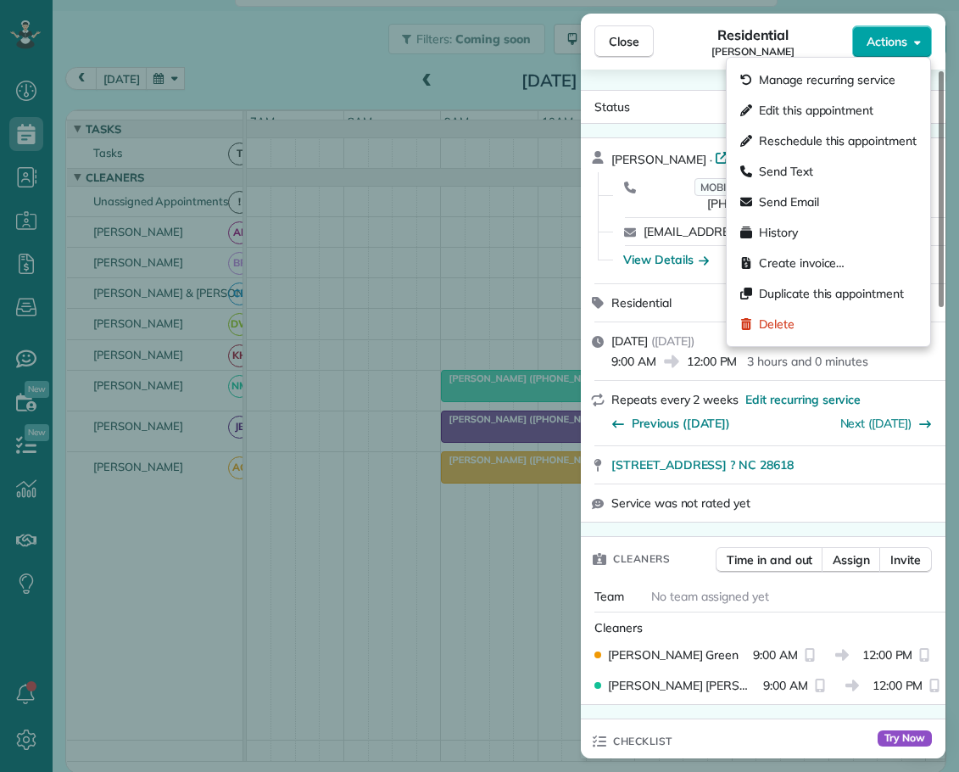
click at [884, 38] on span "Actions" at bounding box center [887, 41] width 41 height 17
click at [802, 108] on span "Edit this appointment" at bounding box center [816, 110] width 115 height 17
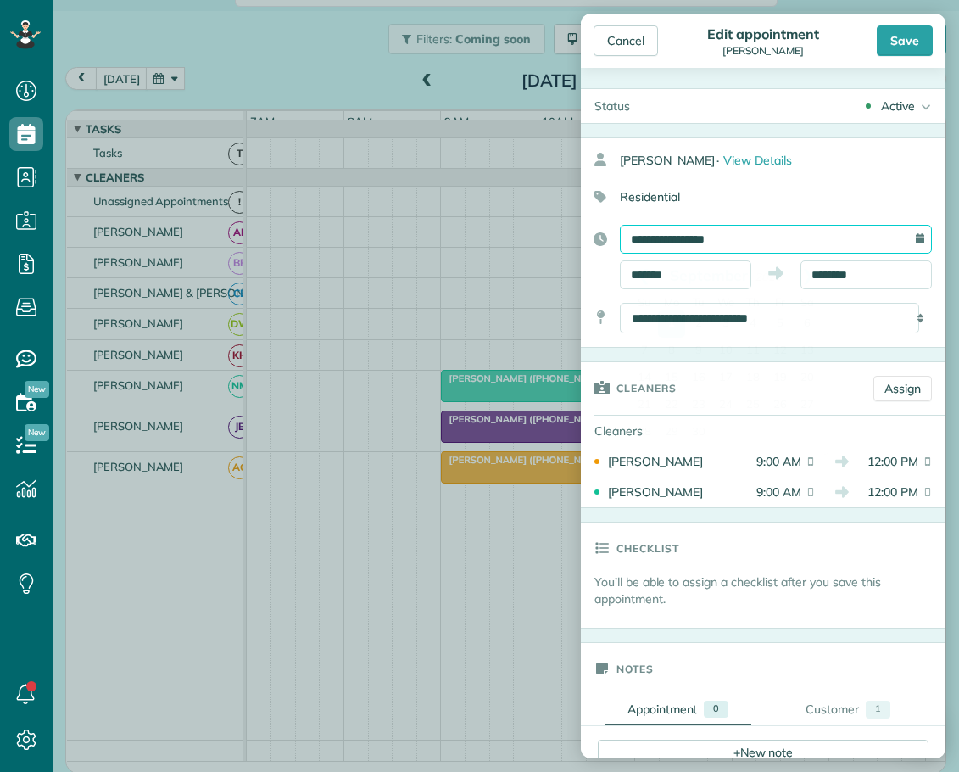
click at [708, 232] on input "**********" at bounding box center [776, 239] width 312 height 29
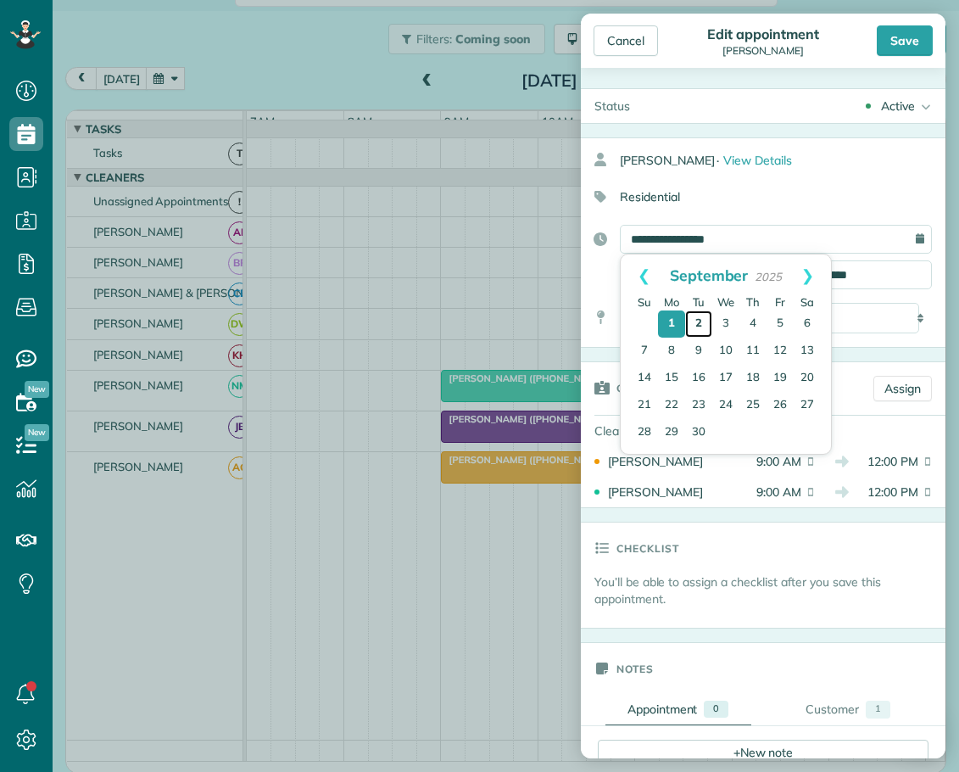
click at [702, 320] on link "2" at bounding box center [698, 324] width 27 height 27
type input "**********"
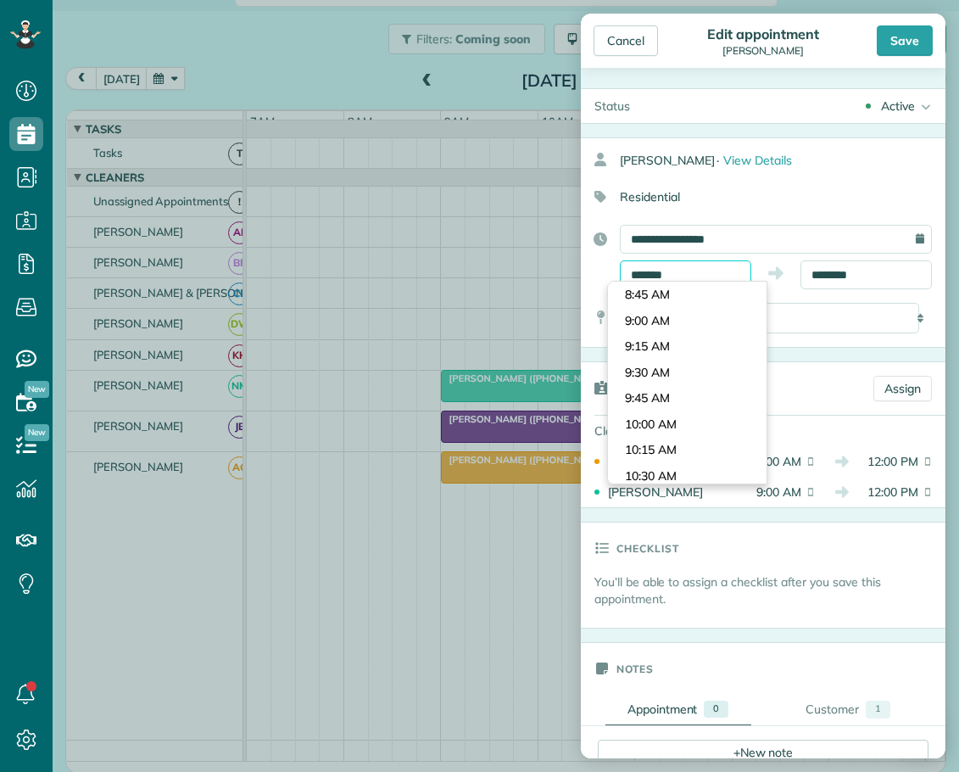
click at [649, 277] on input "*******" at bounding box center [685, 274] width 131 height 29
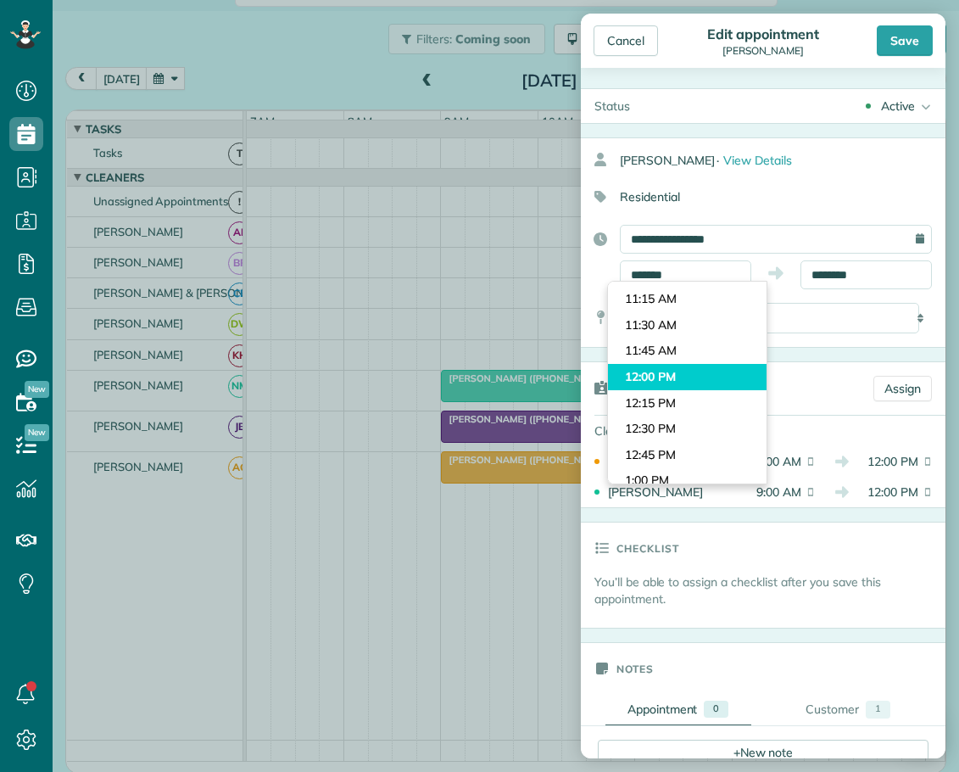
type input "********"
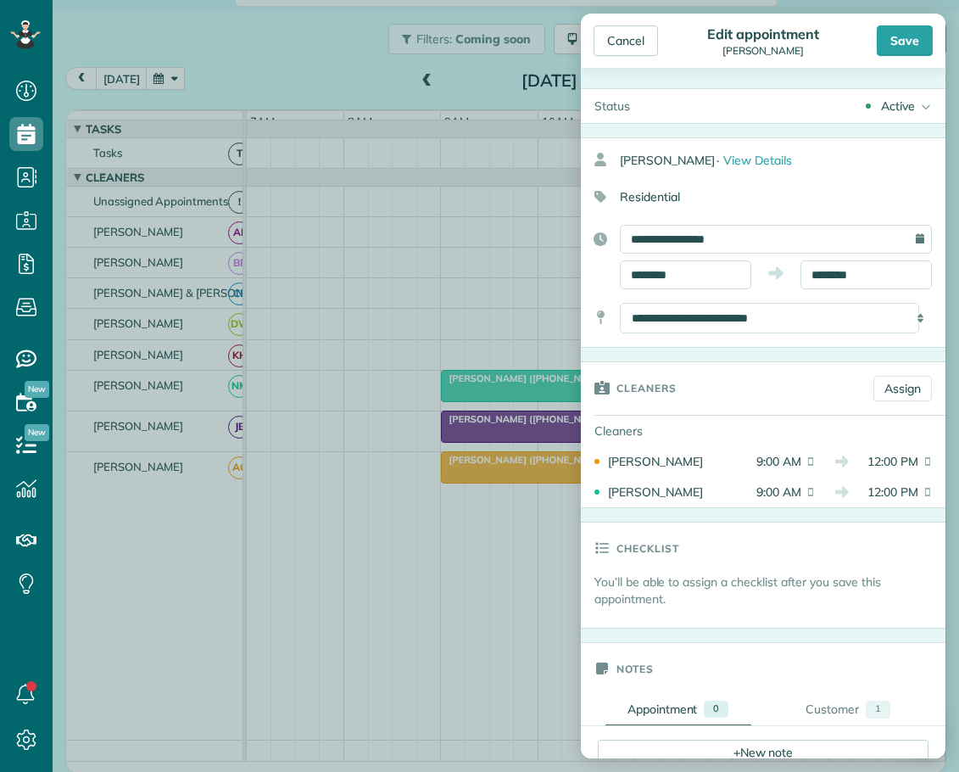
click at [659, 372] on body "Dashboard Scheduling Calendar View List View Dispatch View - Weekly scheduling …" at bounding box center [479, 386] width 959 height 772
click at [825, 269] on input "********" at bounding box center [866, 274] width 131 height 29
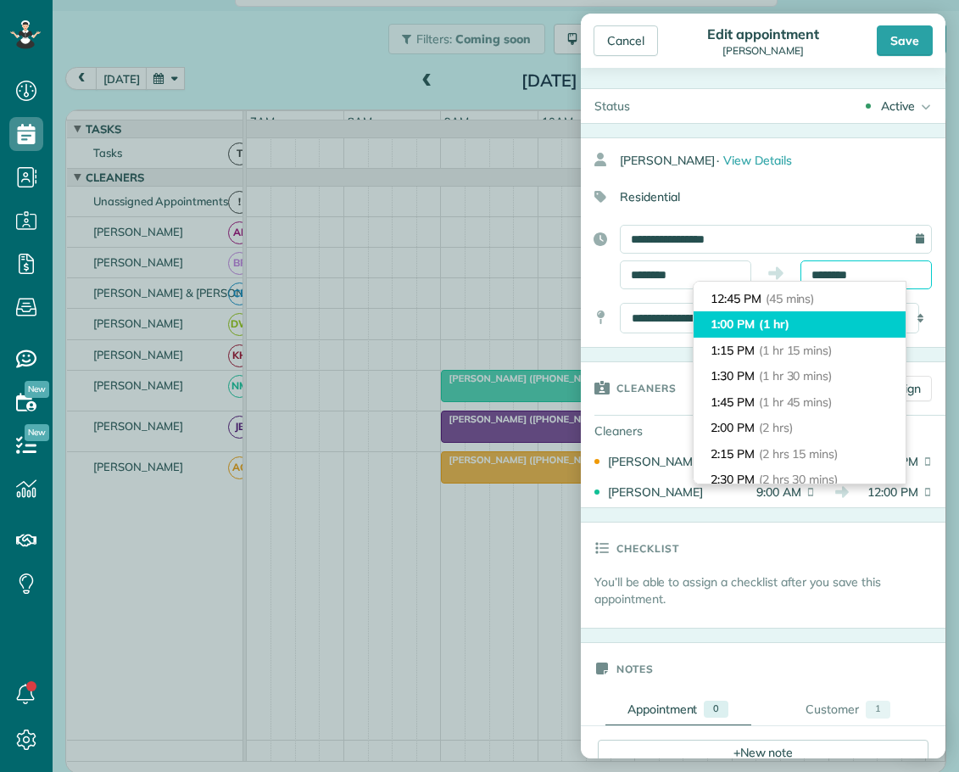
scroll to position [170, 0]
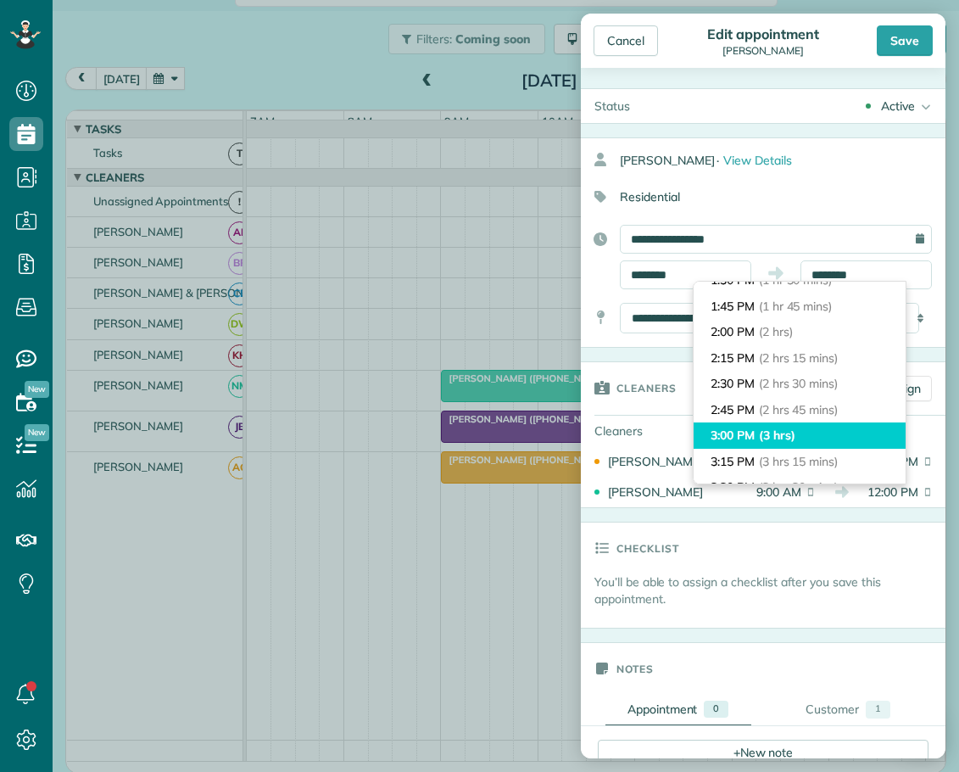
type input "*******"
click at [759, 434] on li "3:00 PM (3 hrs)" at bounding box center [800, 435] width 212 height 26
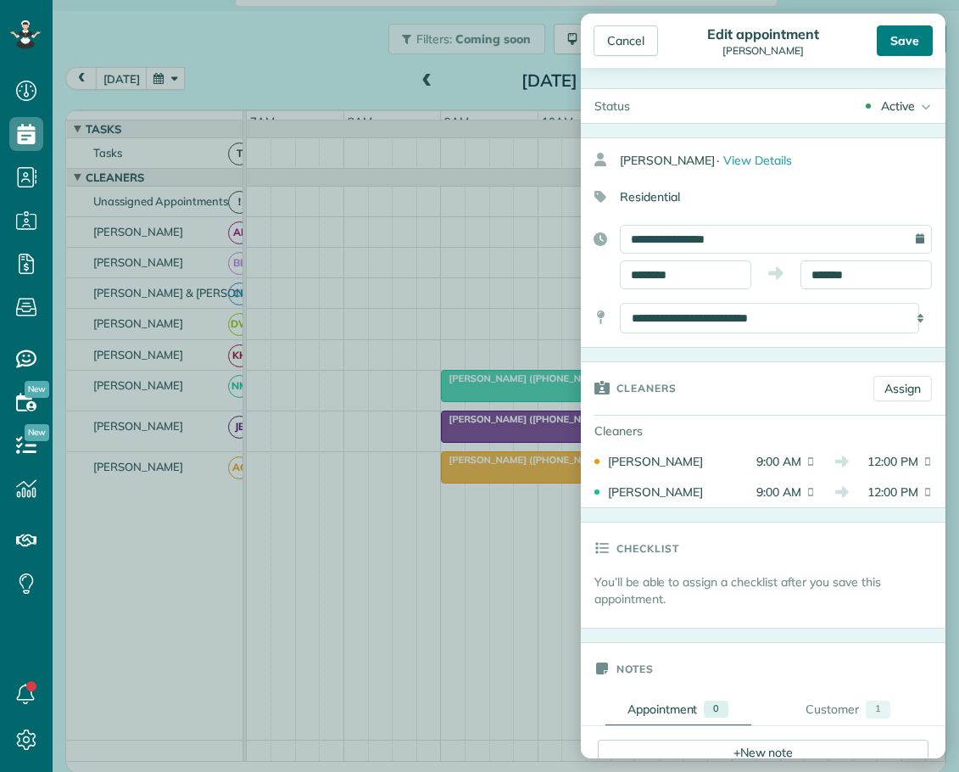
click at [914, 46] on div "Save" at bounding box center [905, 40] width 56 height 31
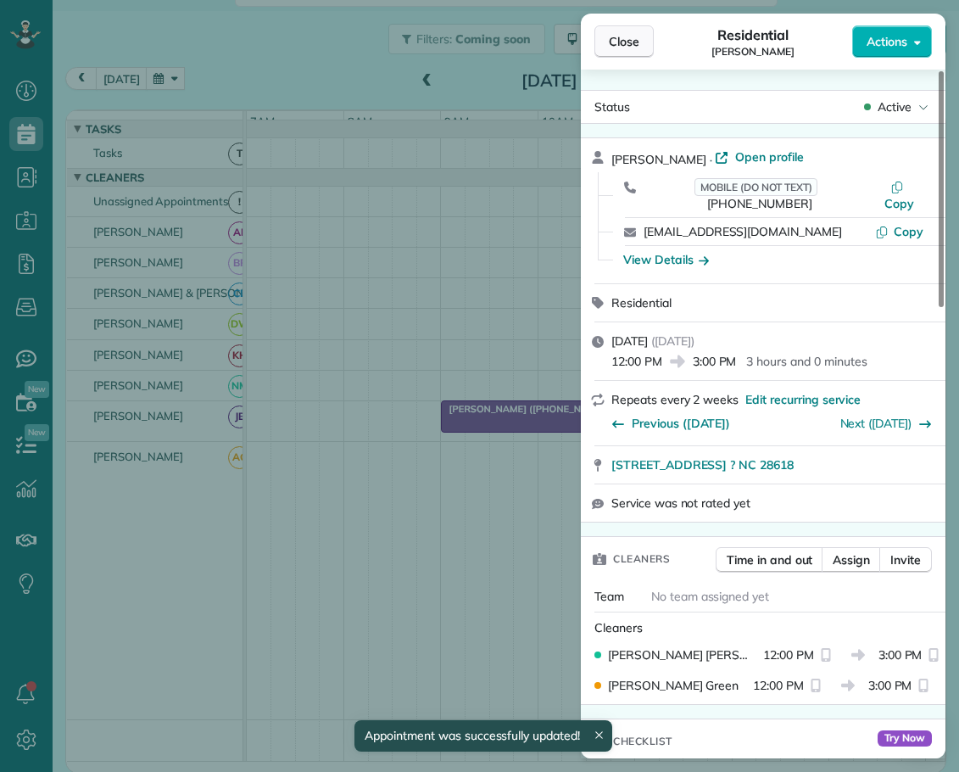
click at [618, 32] on button "Close" at bounding box center [624, 41] width 59 height 32
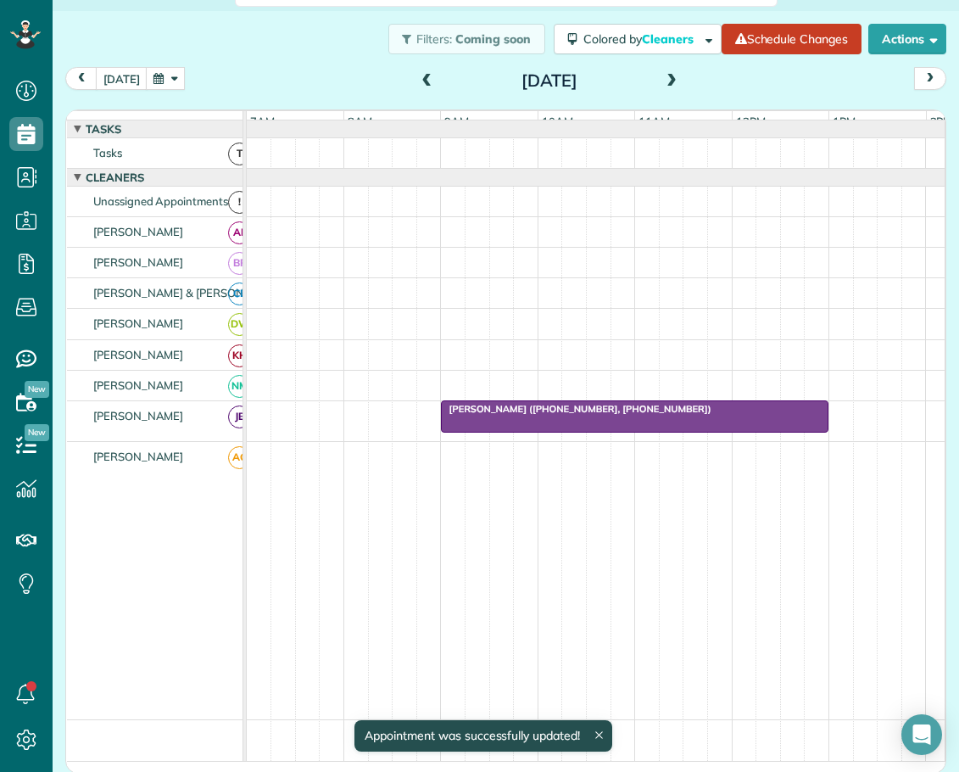
click at [664, 74] on span at bounding box center [672, 81] width 19 height 15
